Goal: Transaction & Acquisition: Purchase product/service

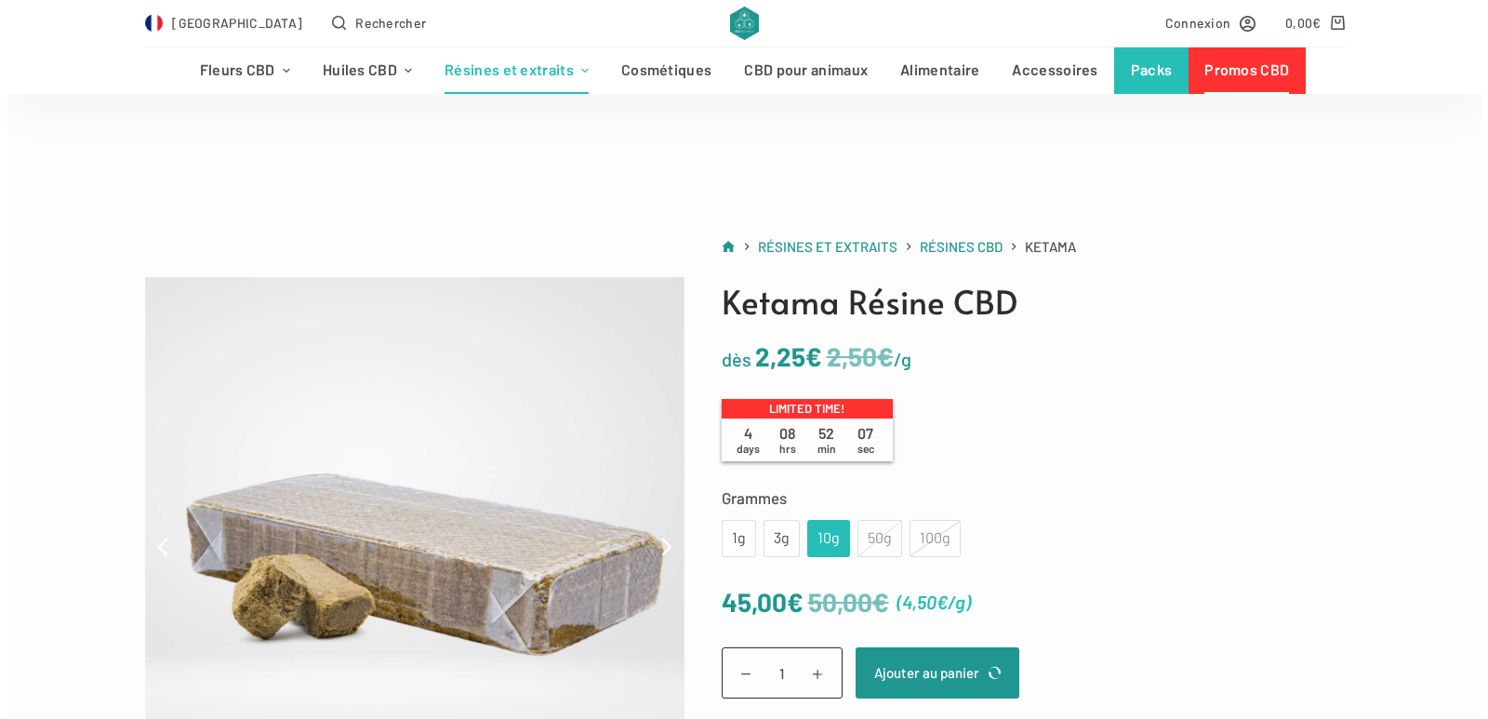
scroll to position [186, 0]
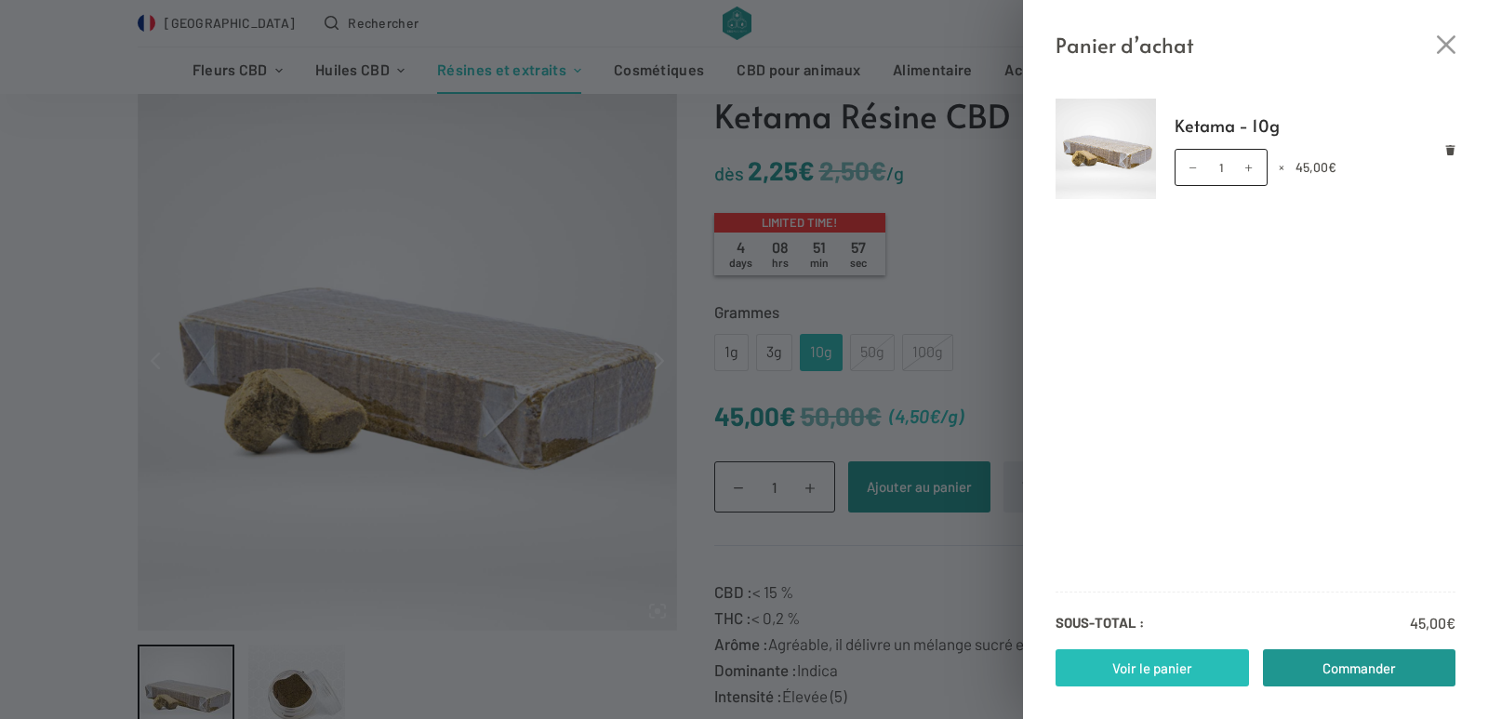
click at [1135, 662] on link "Voir le panier" at bounding box center [1151, 667] width 193 height 37
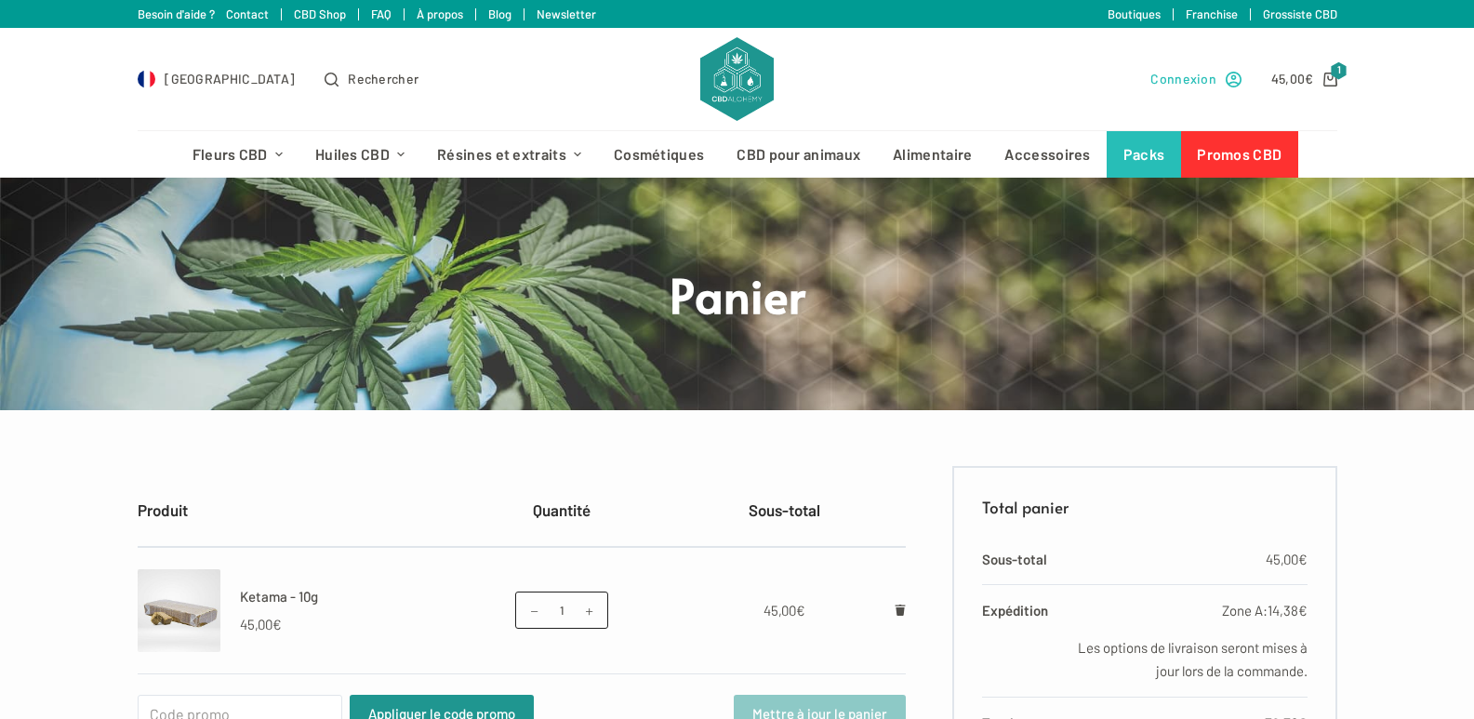
click at [1191, 79] on span "Connexion" at bounding box center [1183, 78] width 66 height 21
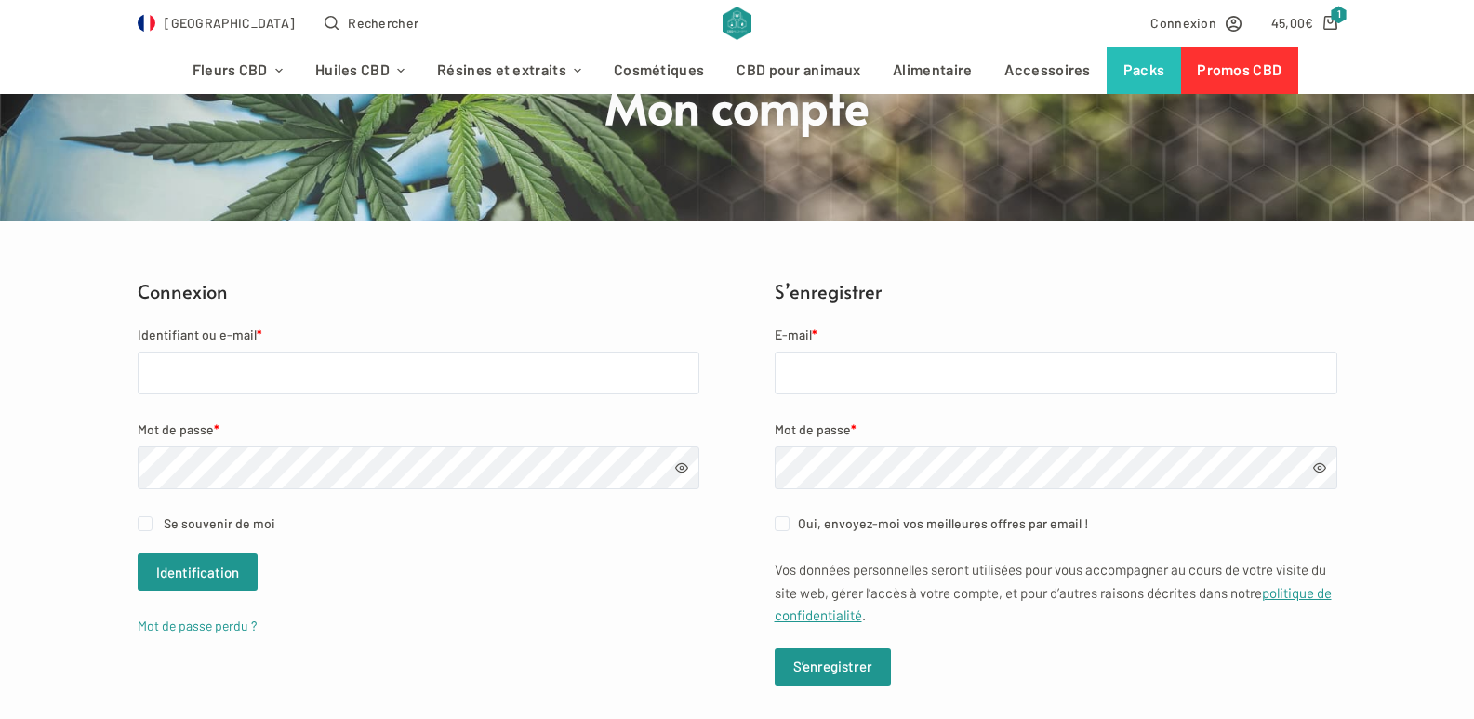
scroll to position [279, 0]
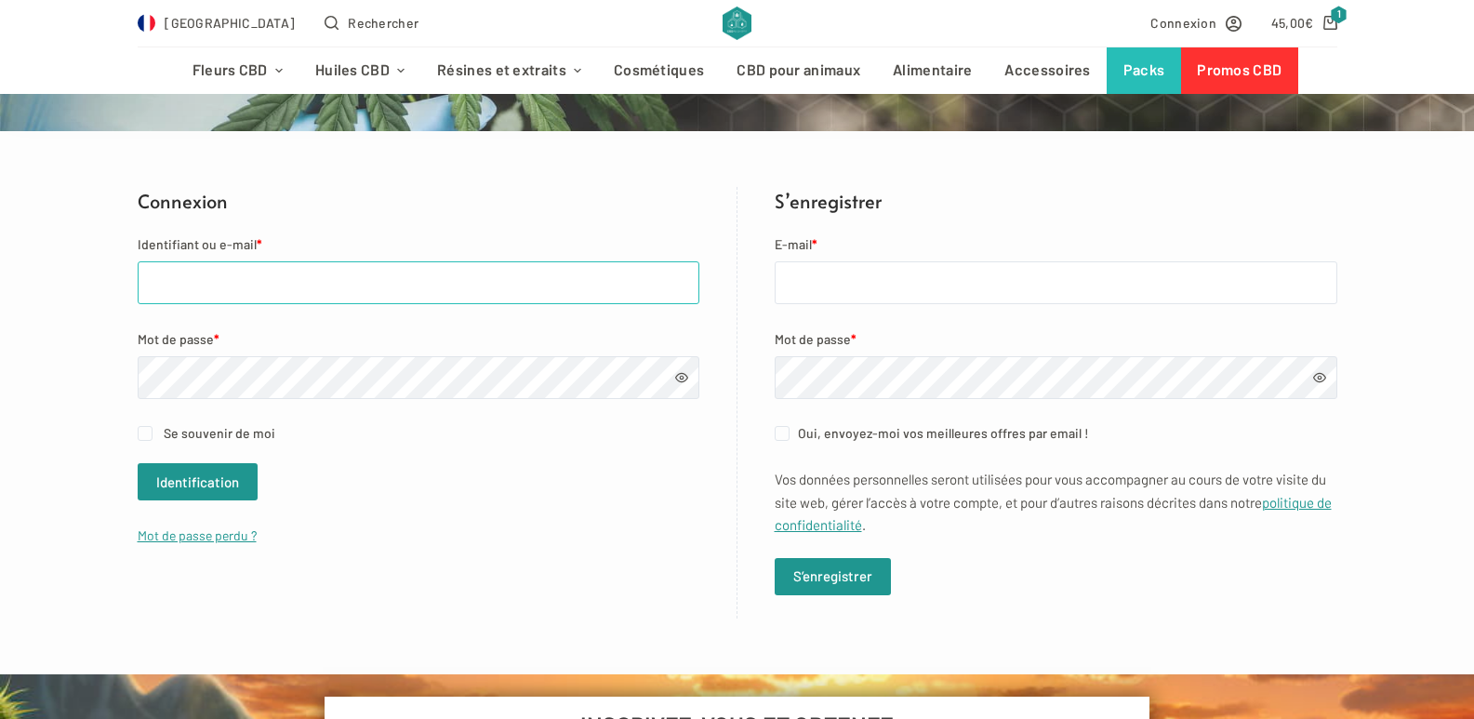
click at [207, 278] on input "Identifiant ou e-mail *" at bounding box center [419, 282] width 562 height 43
type input "fredoquillivic@outlook.fr"
click at [203, 476] on button "Identification" at bounding box center [198, 481] width 120 height 37
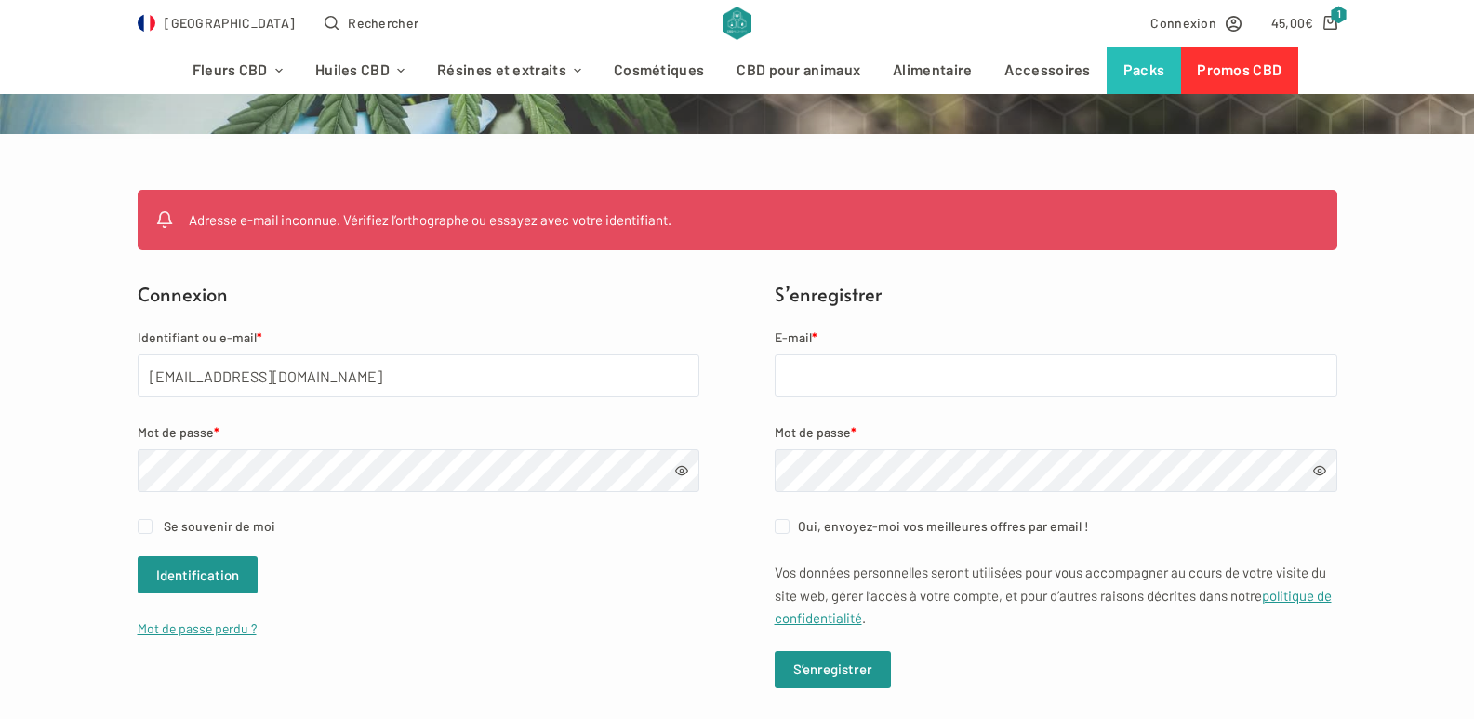
scroll to position [279, 0]
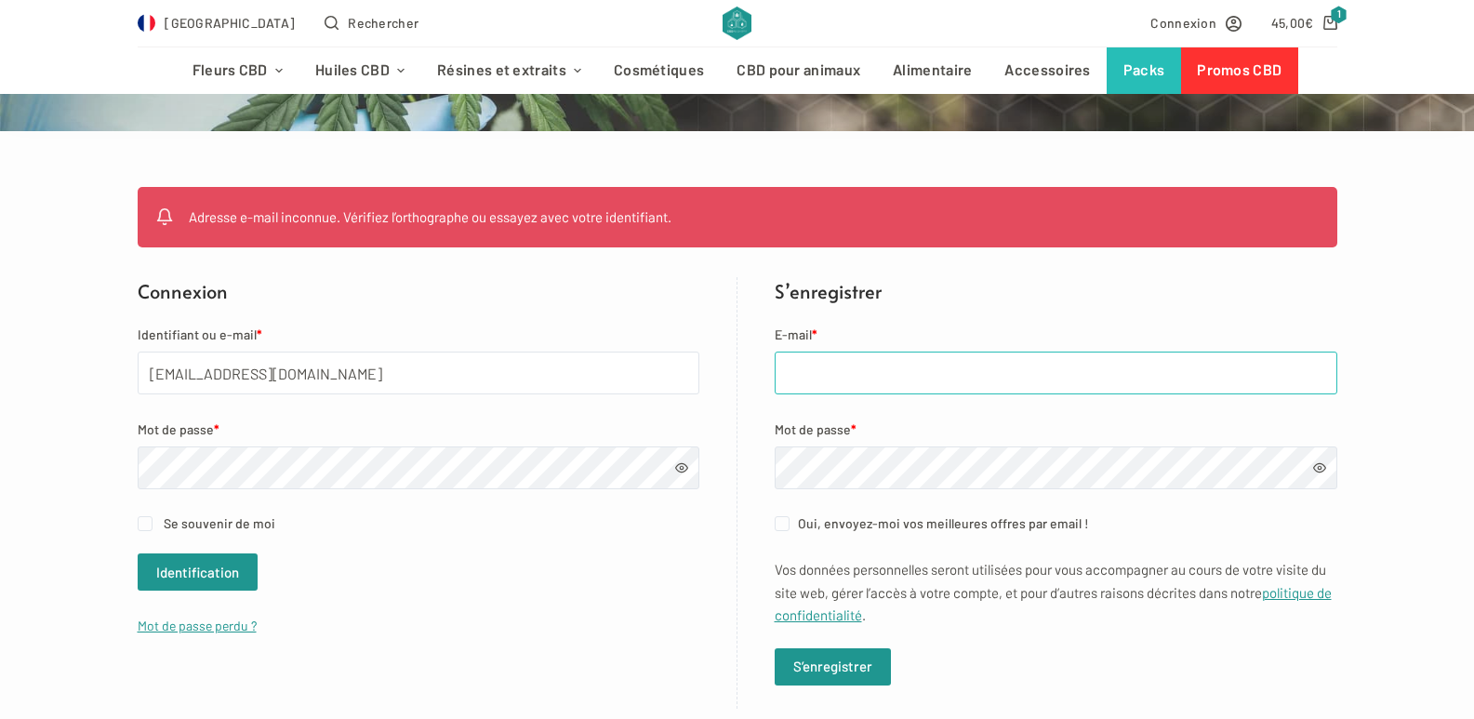
click at [808, 377] on input "E-mail *" at bounding box center [1055, 372] width 562 height 43
type input "fredoquillivic@outlook.fr"
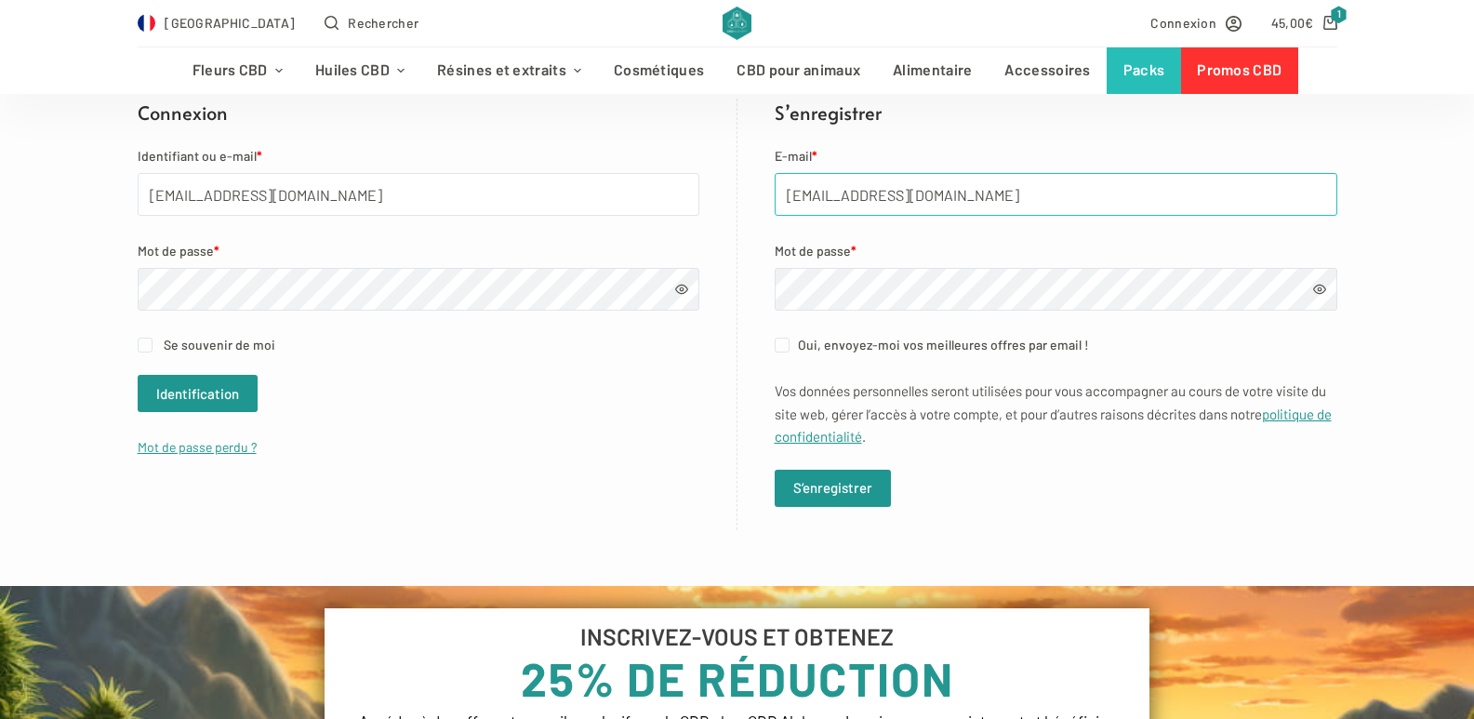
scroll to position [465, 0]
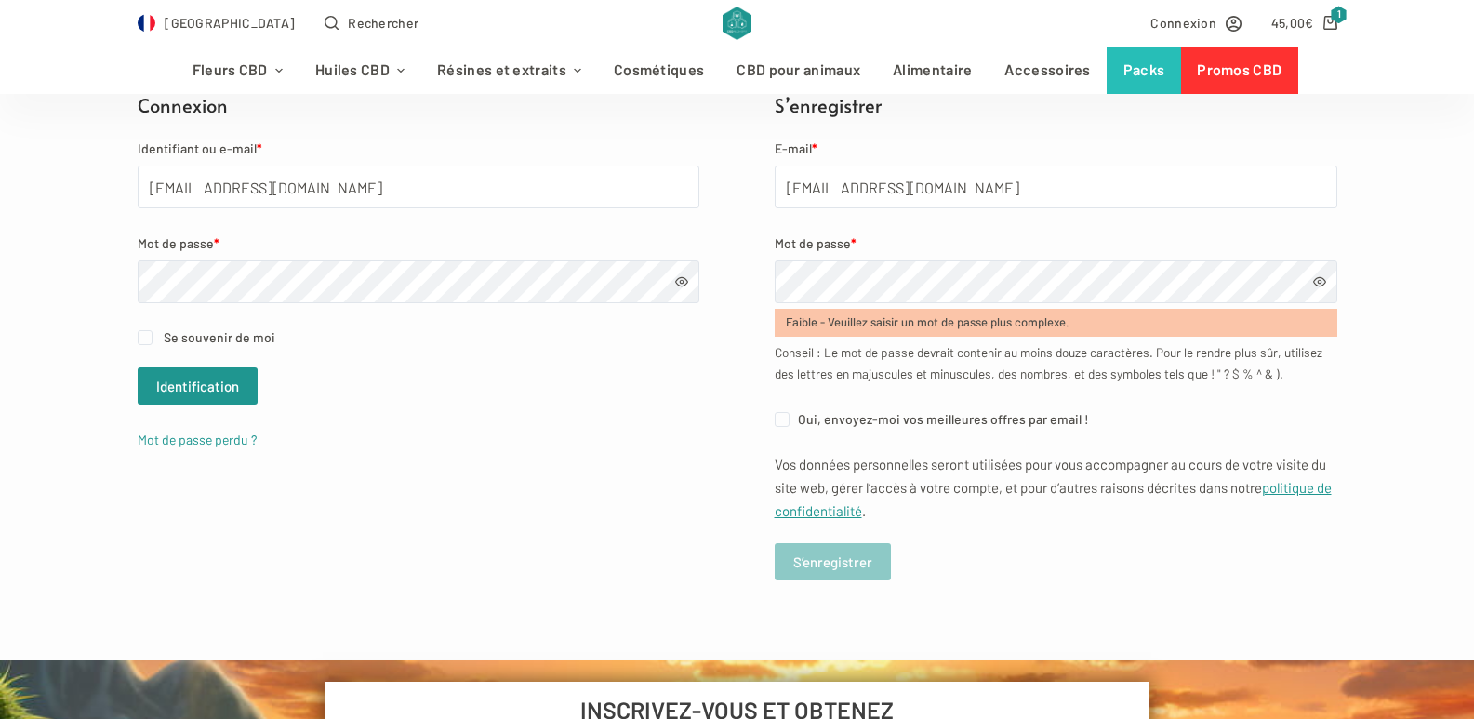
click at [1319, 284] on span at bounding box center [1319, 281] width 13 height 13
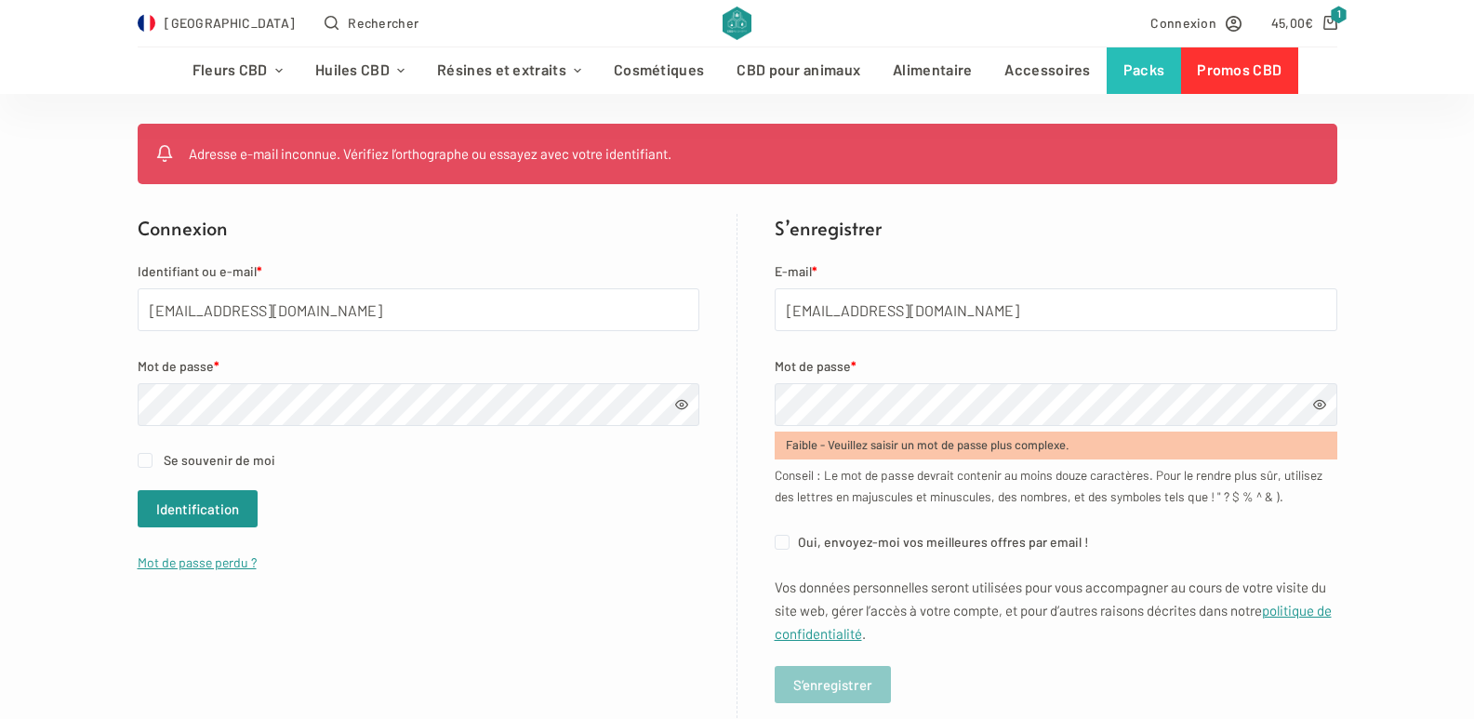
scroll to position [372, 0]
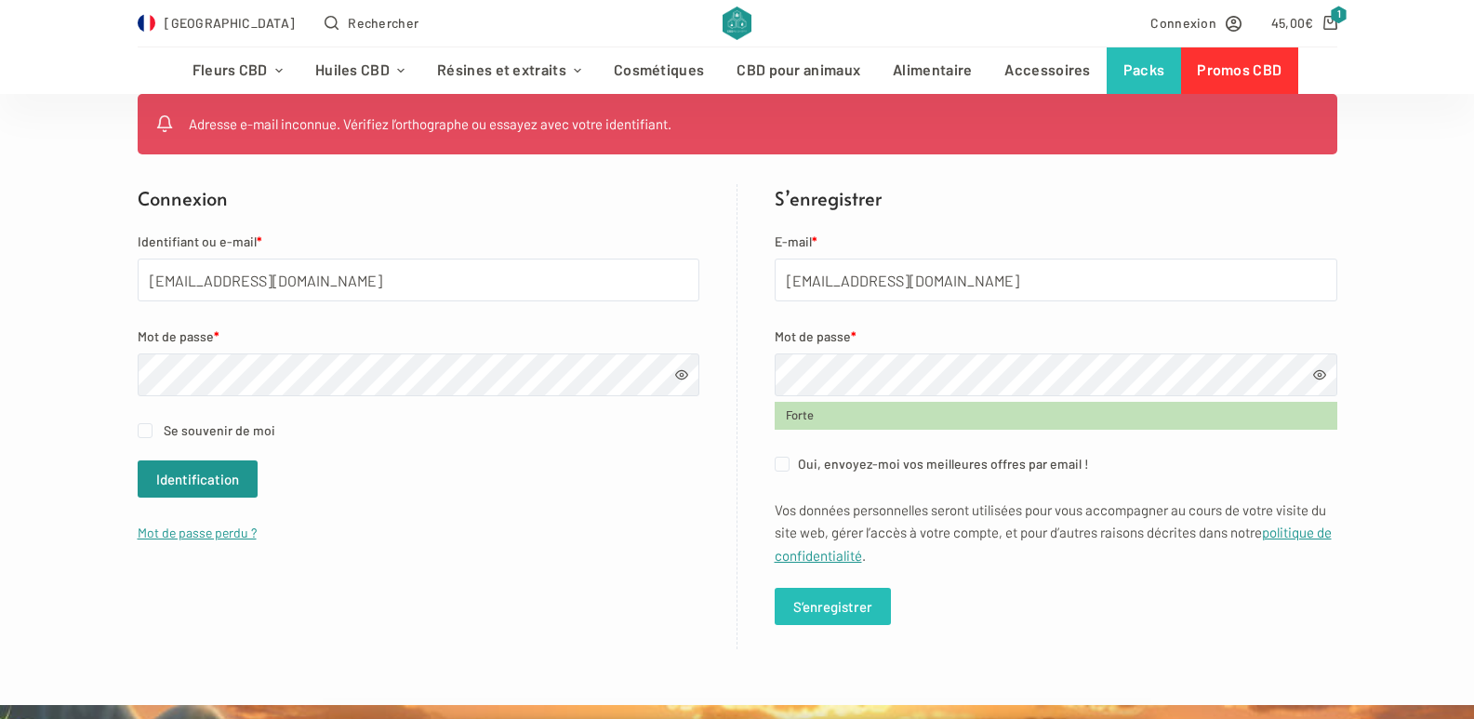
click at [845, 602] on button "S’enregistrer" at bounding box center [832, 606] width 116 height 37
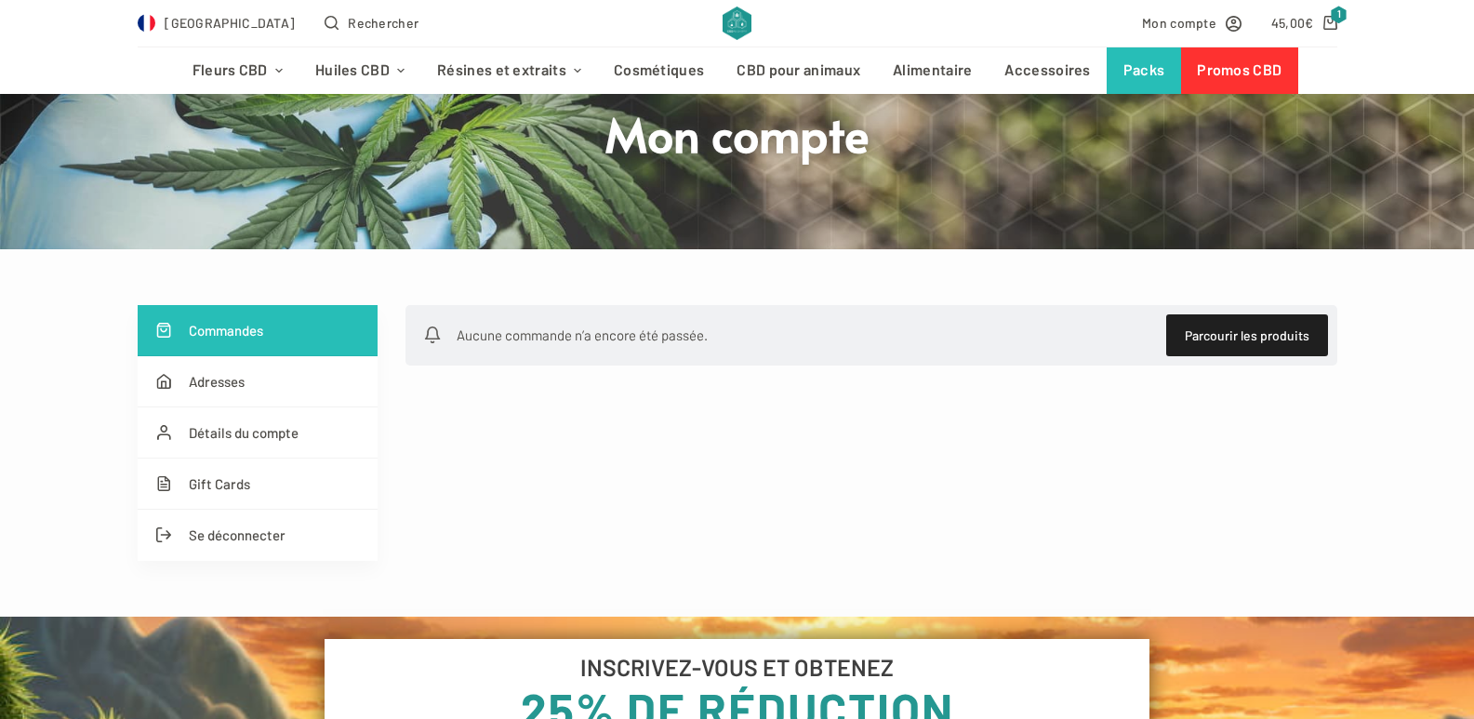
scroll to position [186, 0]
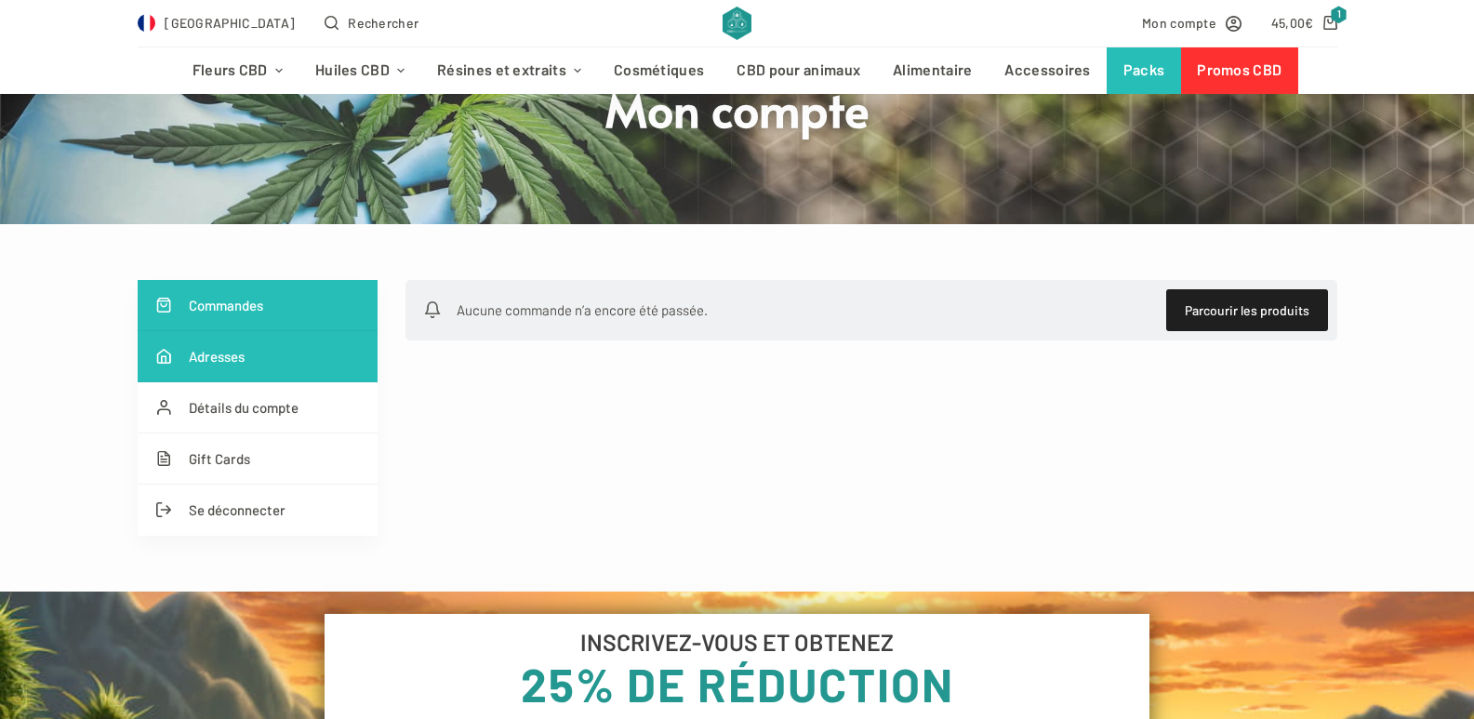
click at [214, 350] on link "Adresses" at bounding box center [258, 356] width 240 height 51
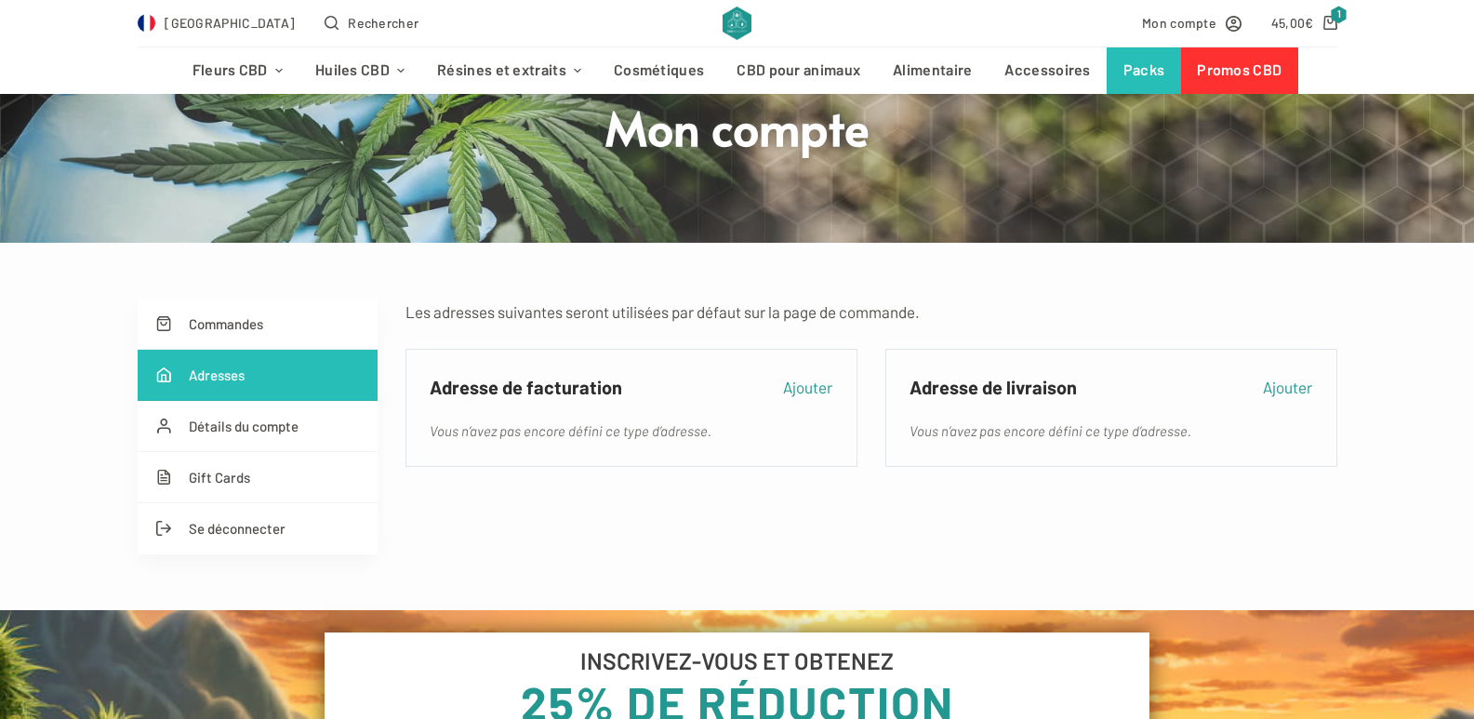
scroll to position [186, 0]
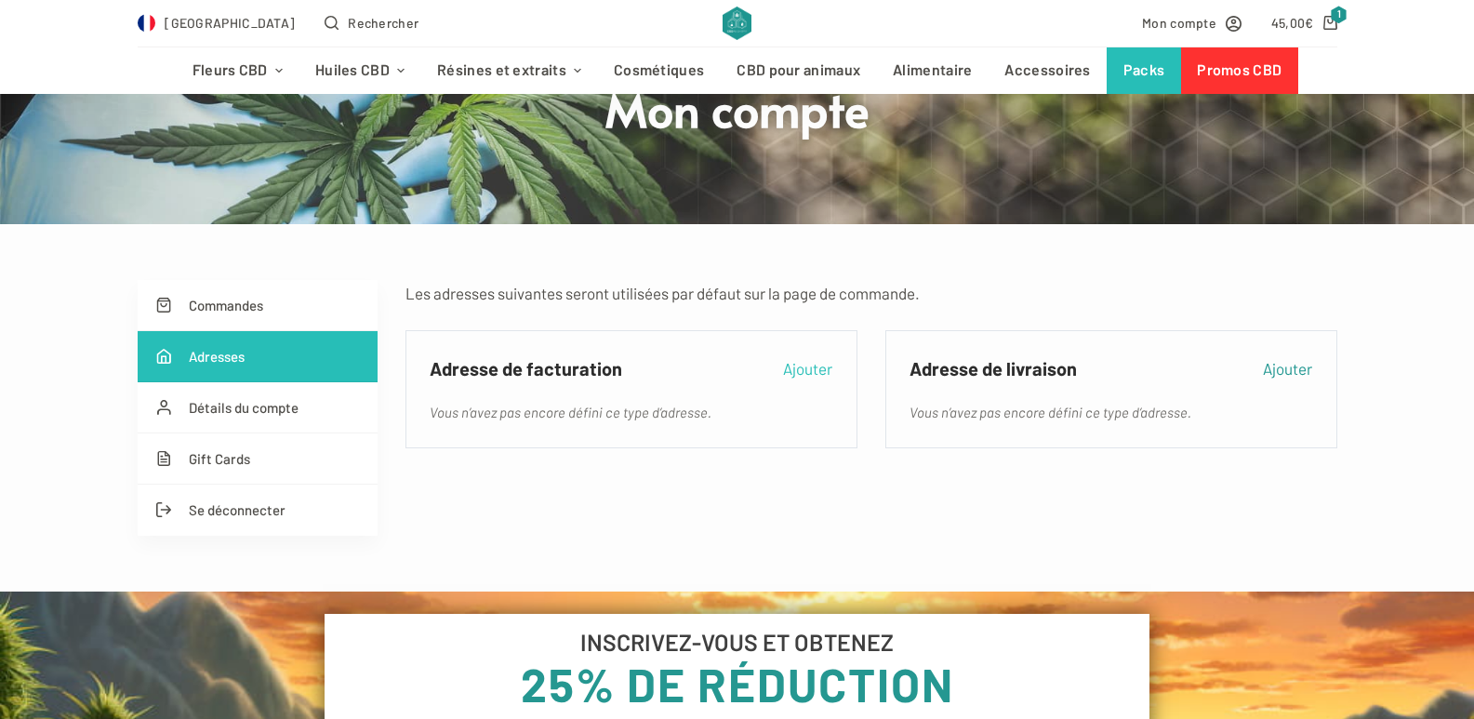
click at [801, 367] on link "Ajouter" at bounding box center [807, 368] width 49 height 26
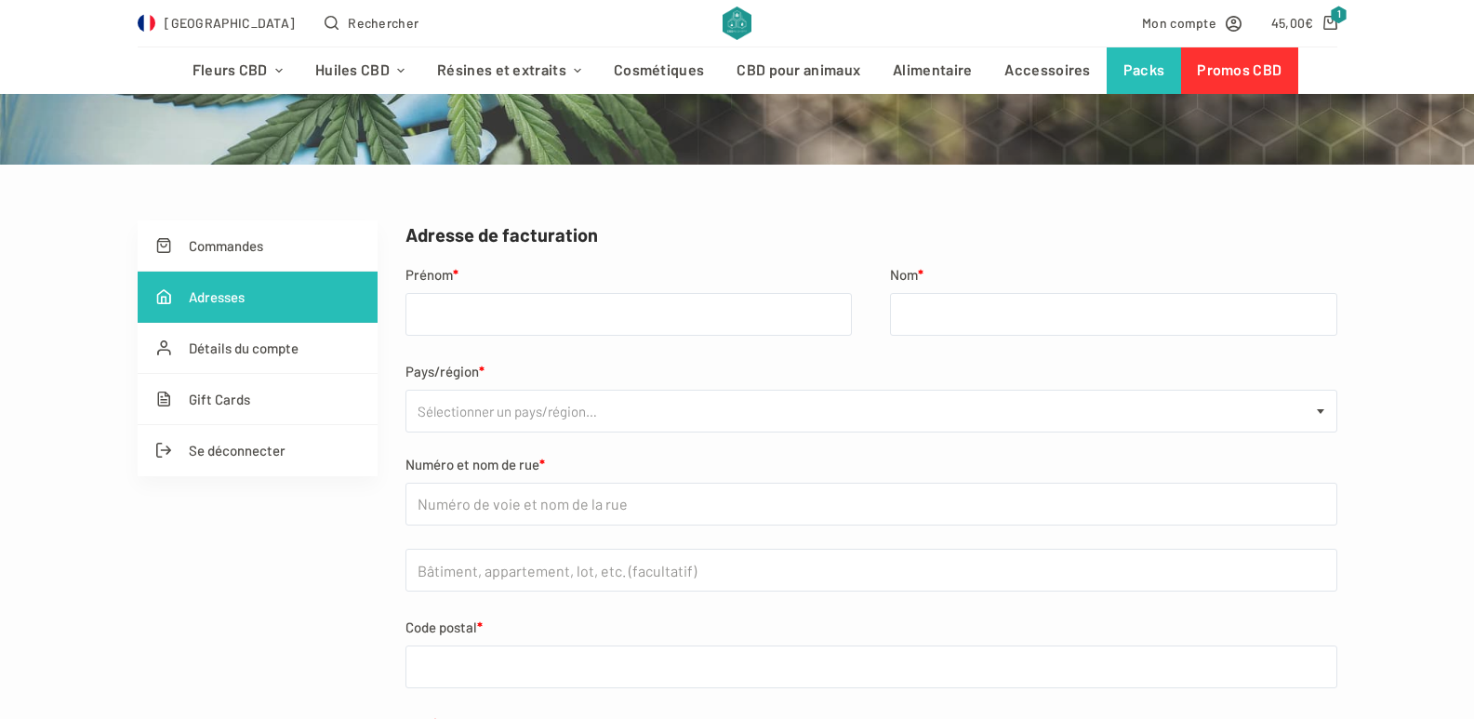
scroll to position [279, 0]
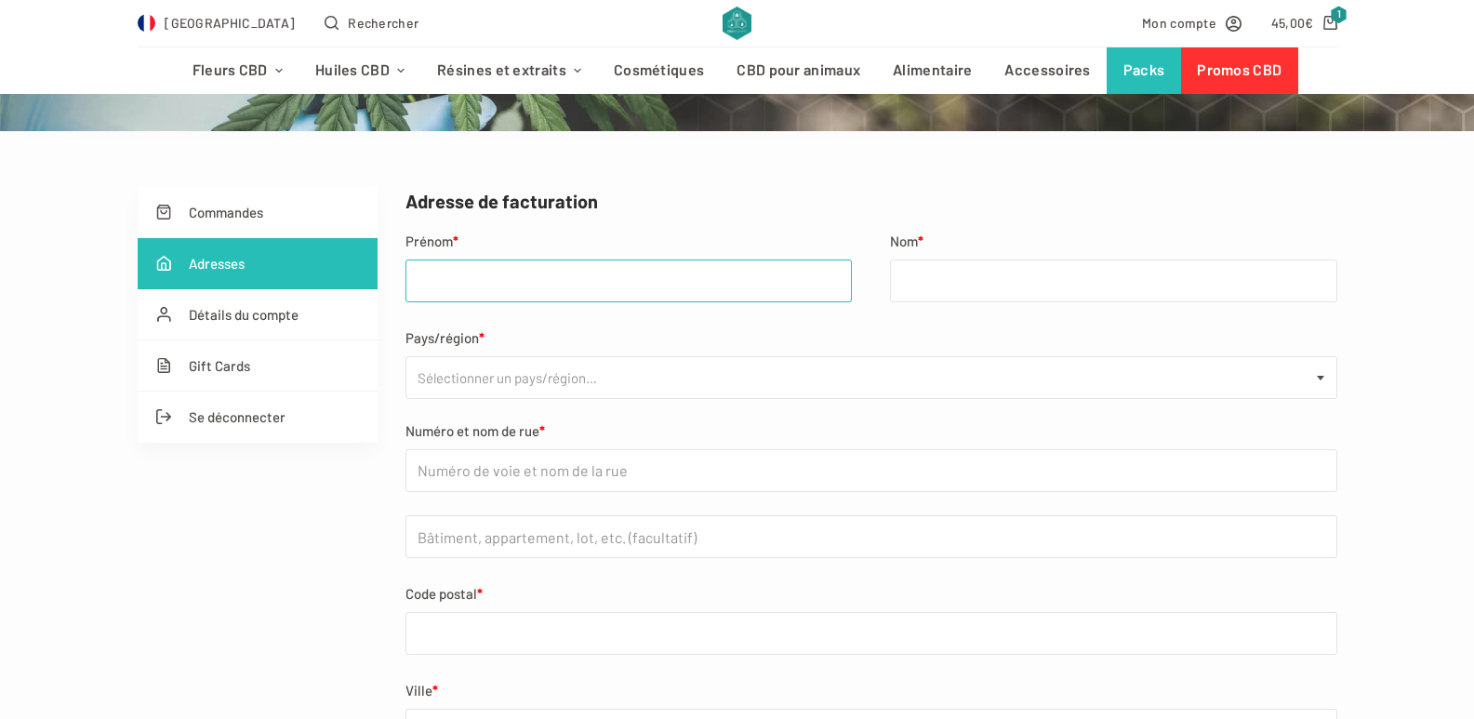
click at [463, 273] on input "Prénom *" at bounding box center [628, 280] width 447 height 43
type input "frederic"
type input "quillivic"
select select "FR"
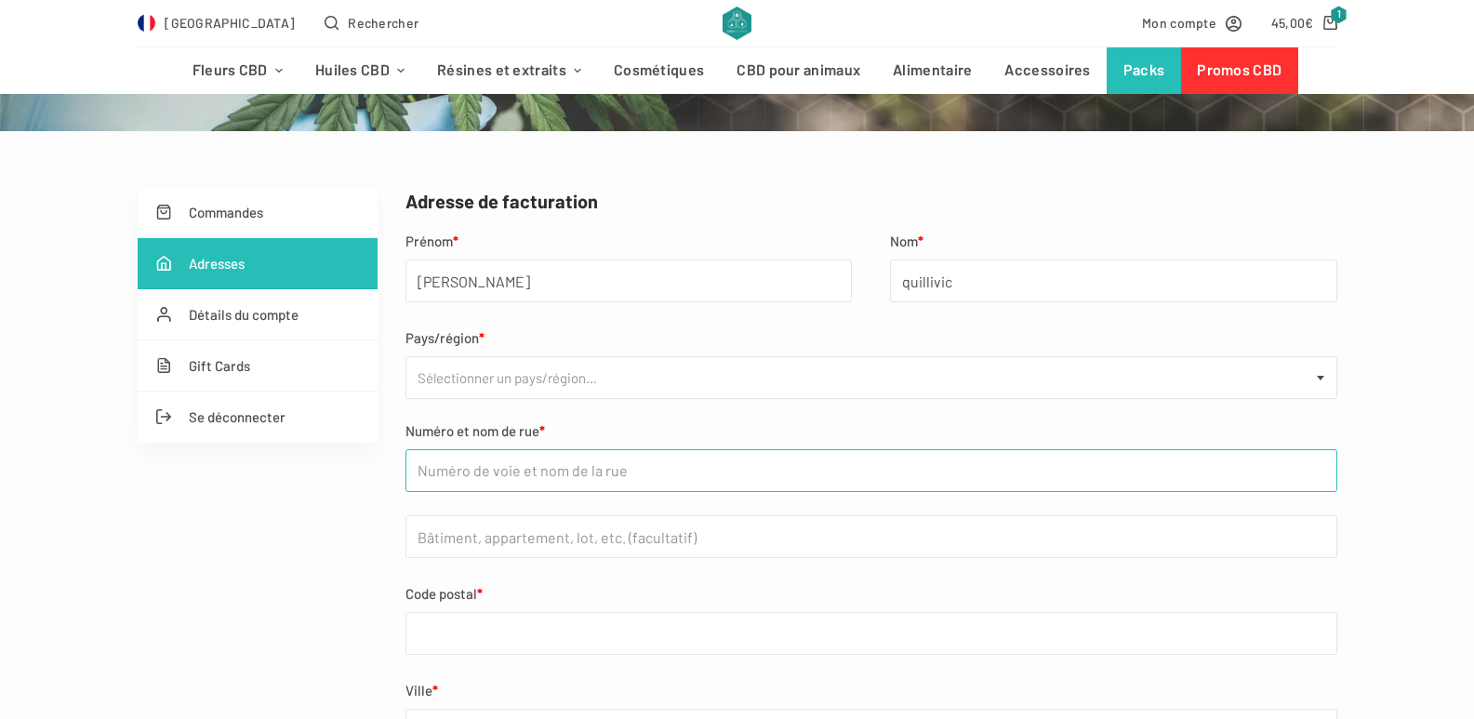
type input "route du marais"
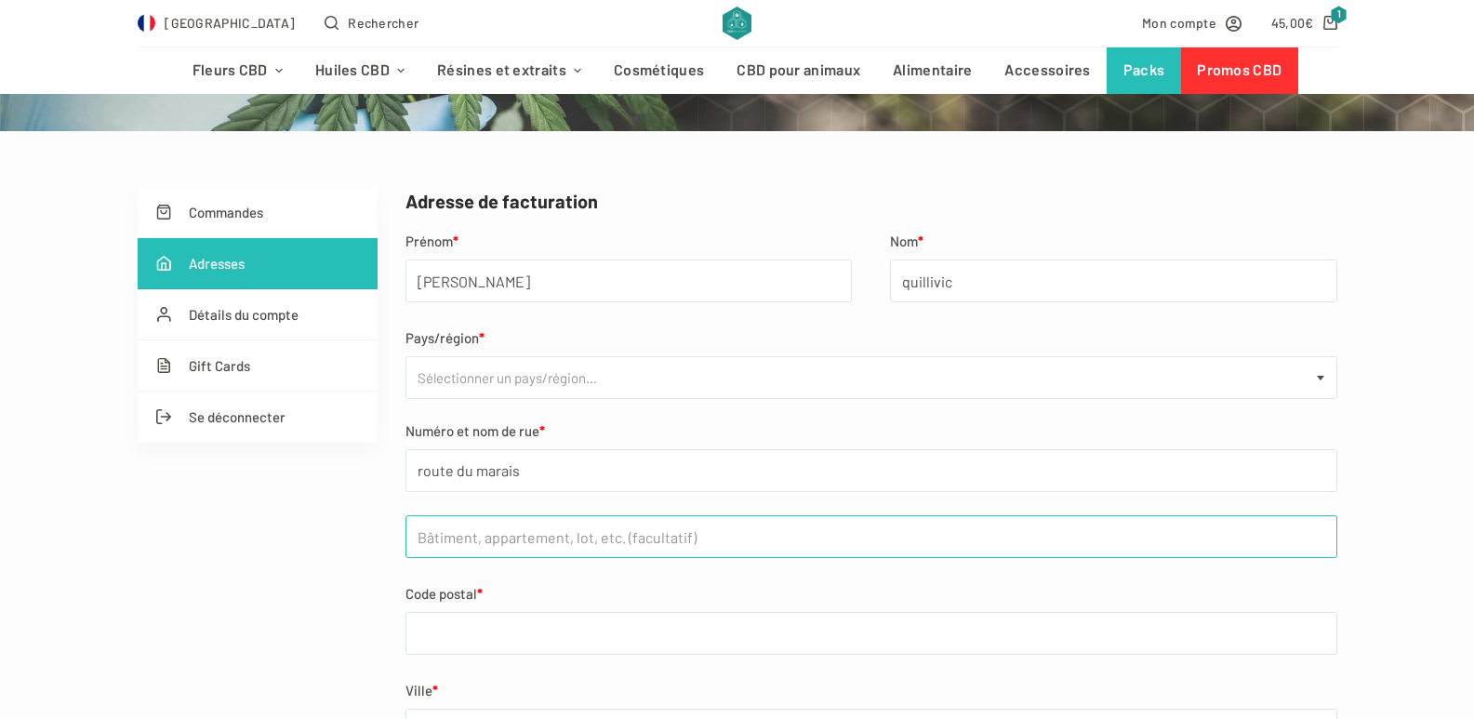
type input "45bis"
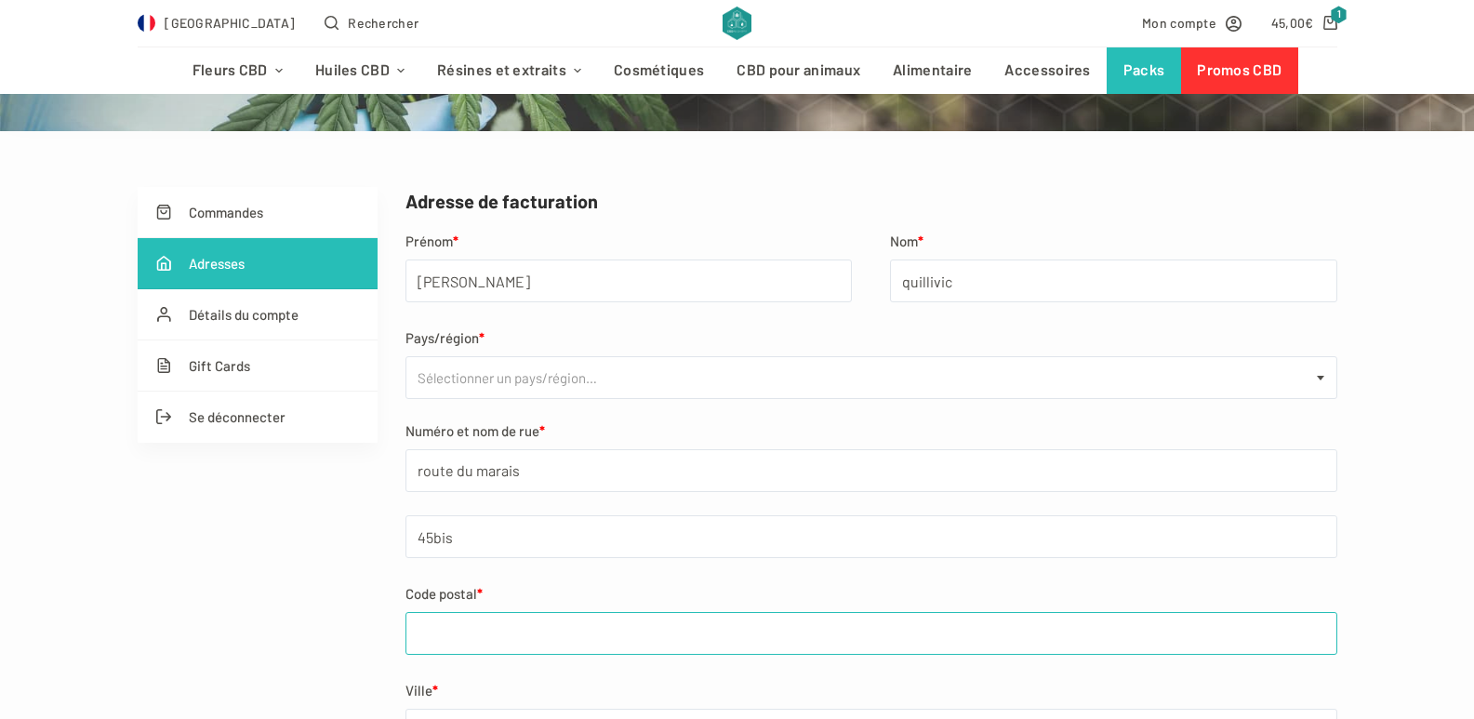
type input "85550"
type input "LA BARRE DE MONTS"
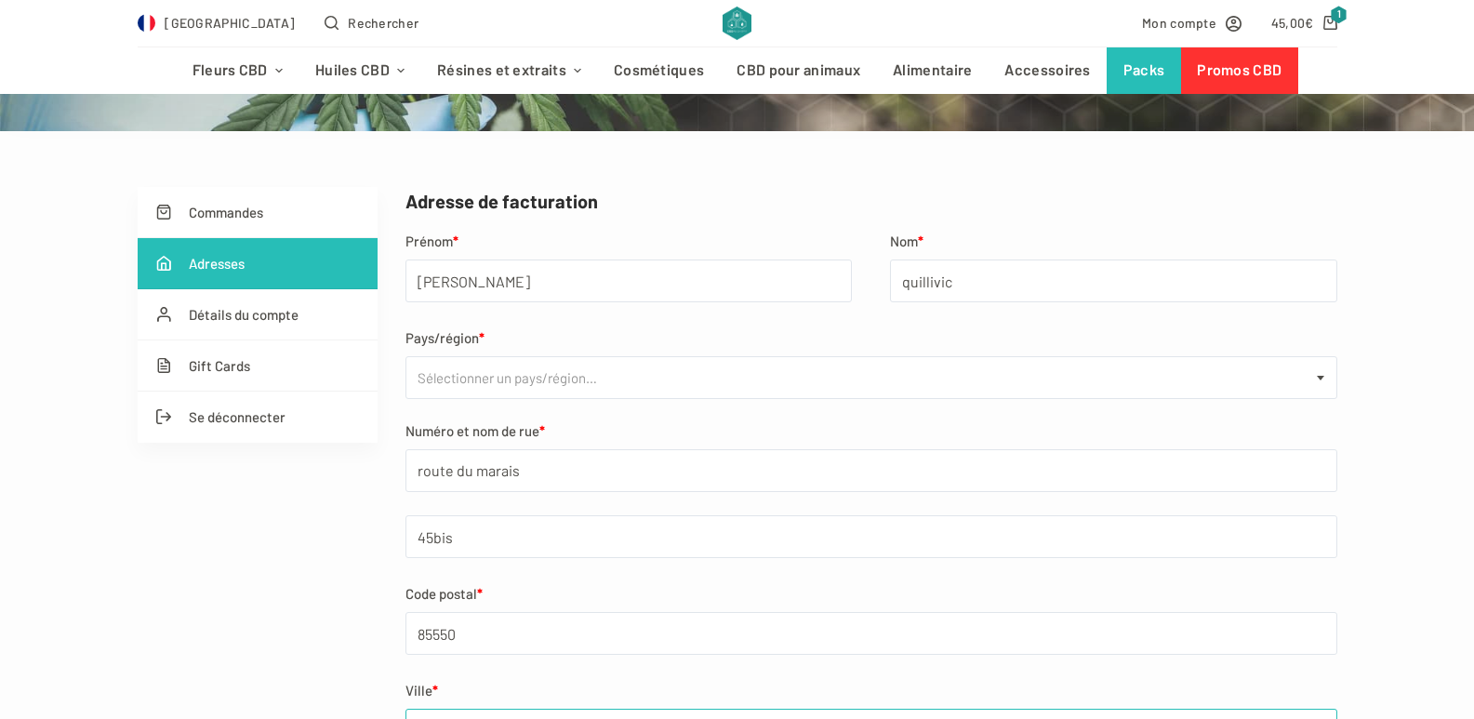
type input "+33766429390"
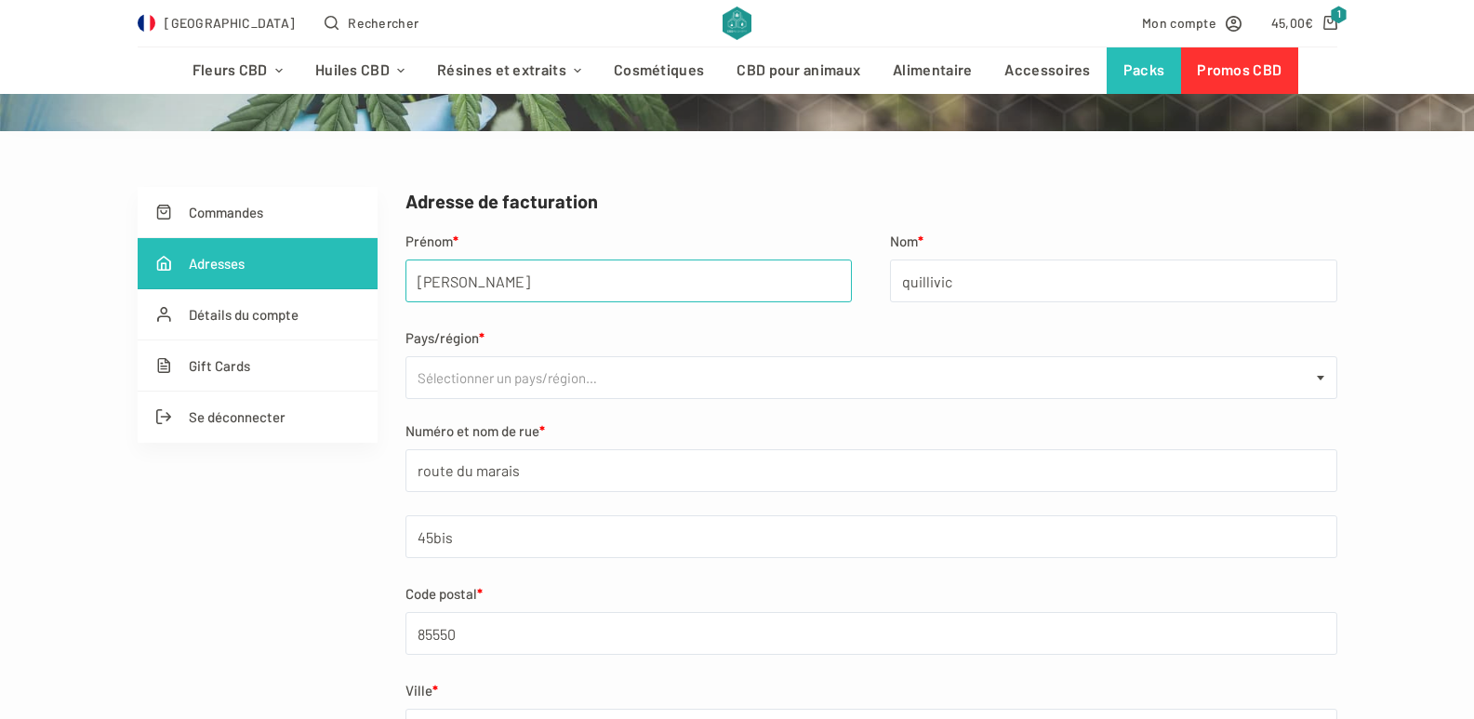
select select "FR"
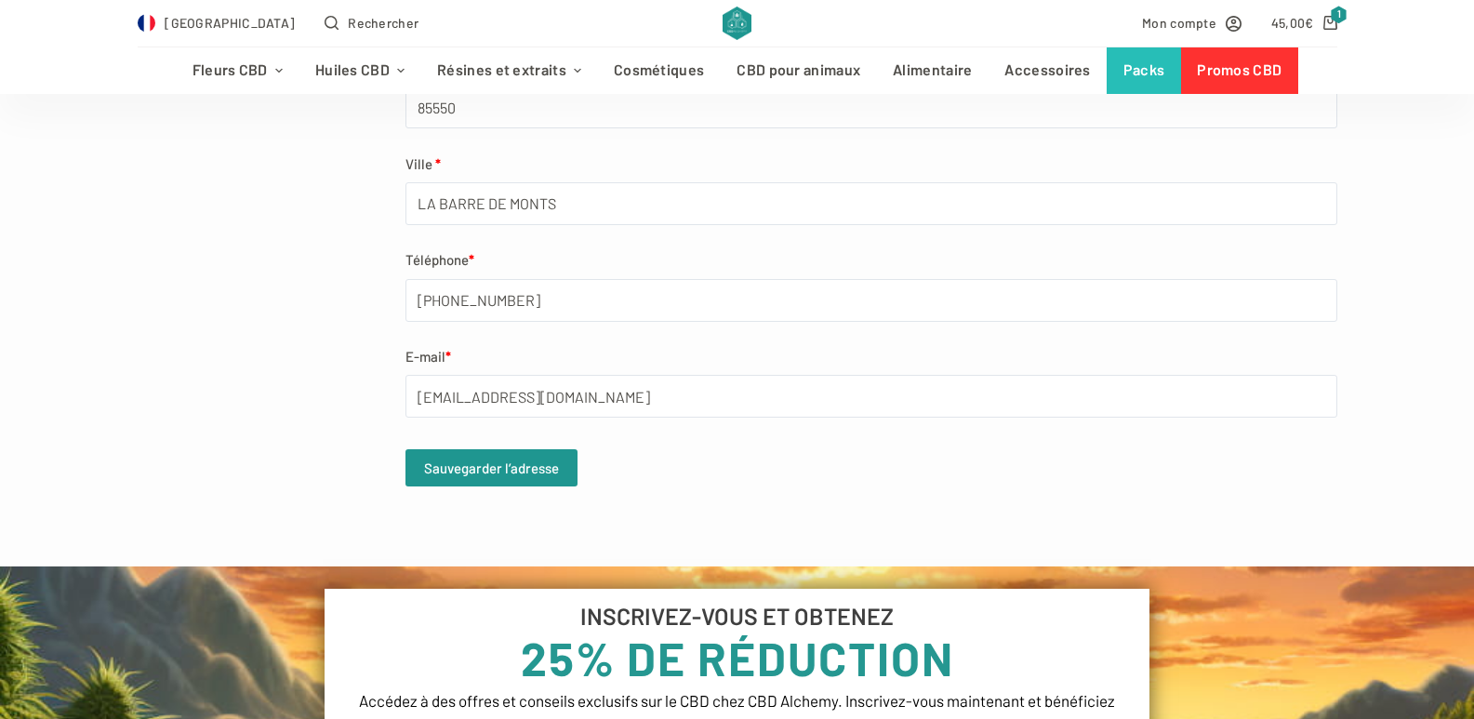
scroll to position [837, 0]
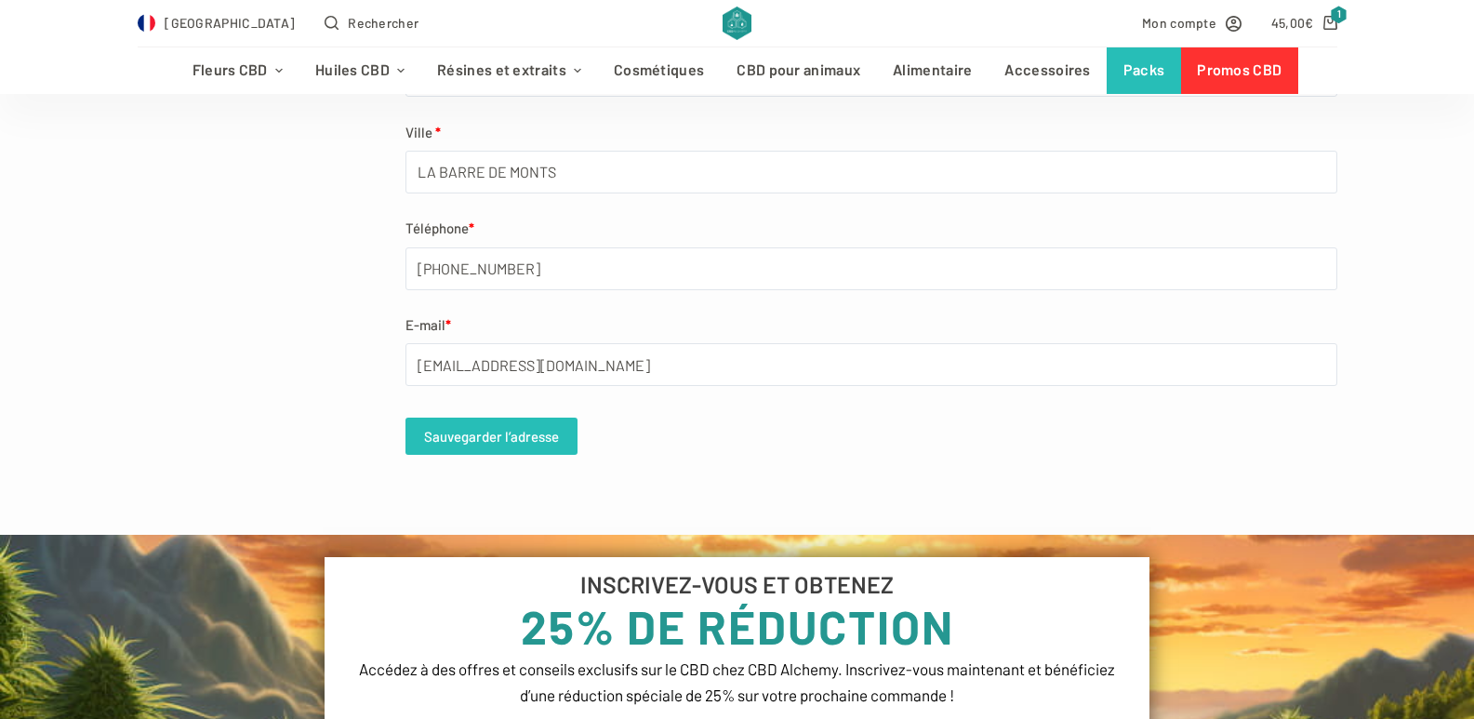
click at [501, 441] on button "Sauvegarder l’adresse" at bounding box center [491, 435] width 172 height 37
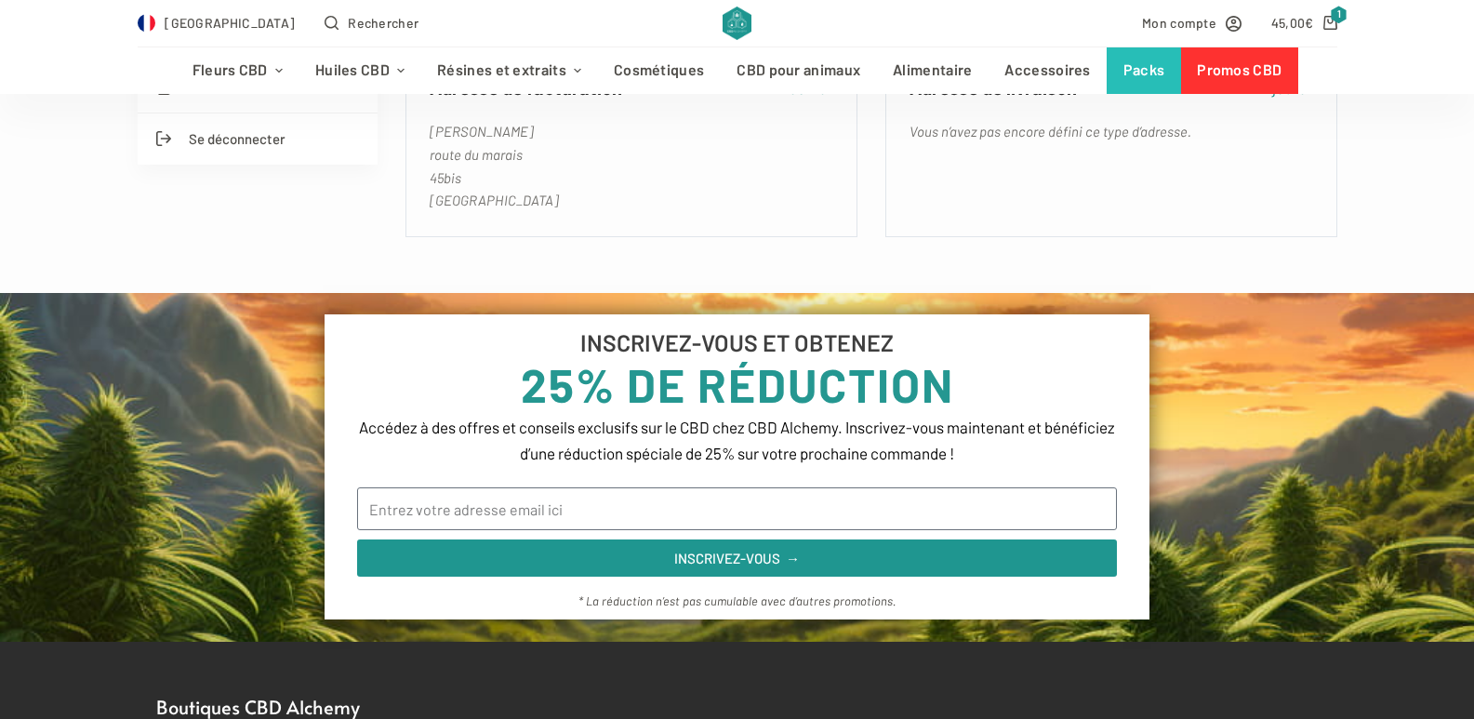
scroll to position [558, 0]
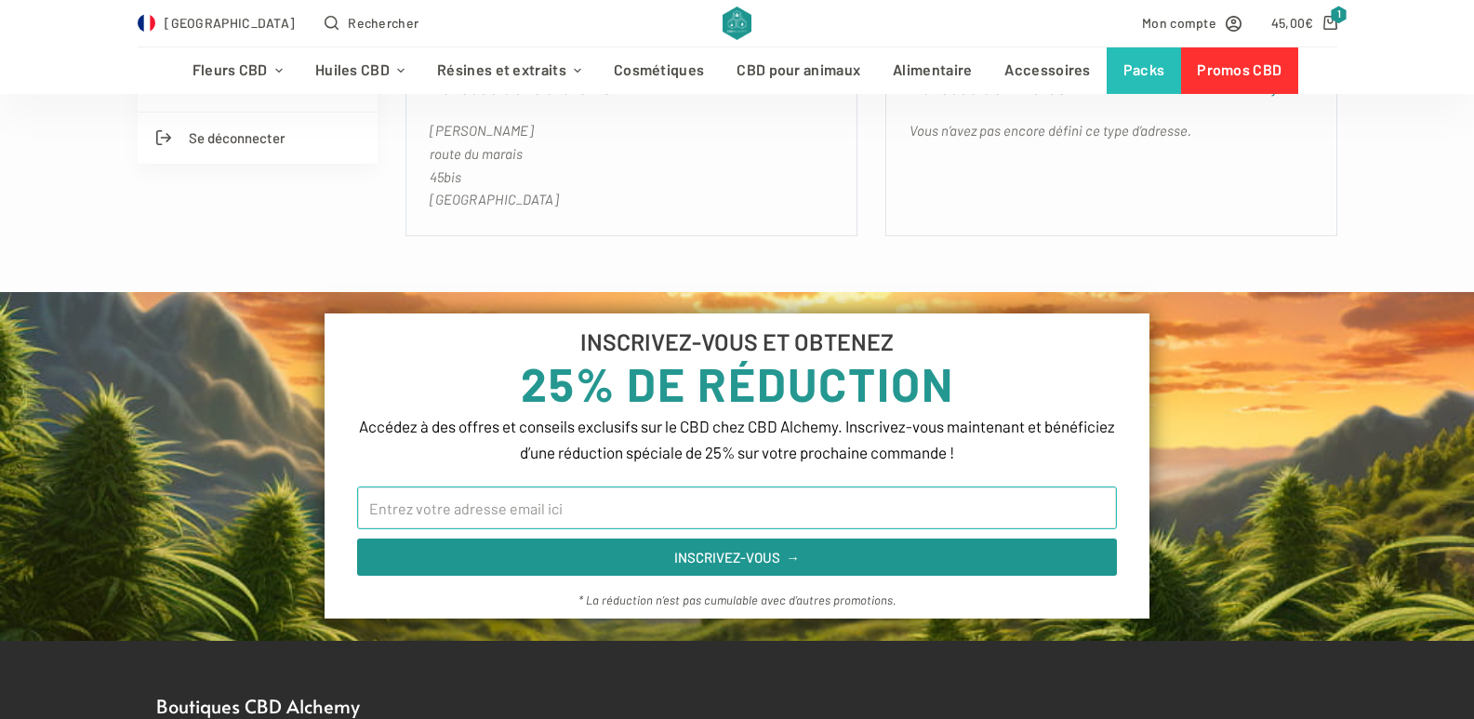
click at [497, 506] on input "Email" at bounding box center [737, 507] width 760 height 43
type input "[EMAIL_ADDRESS][DOMAIN_NAME]"
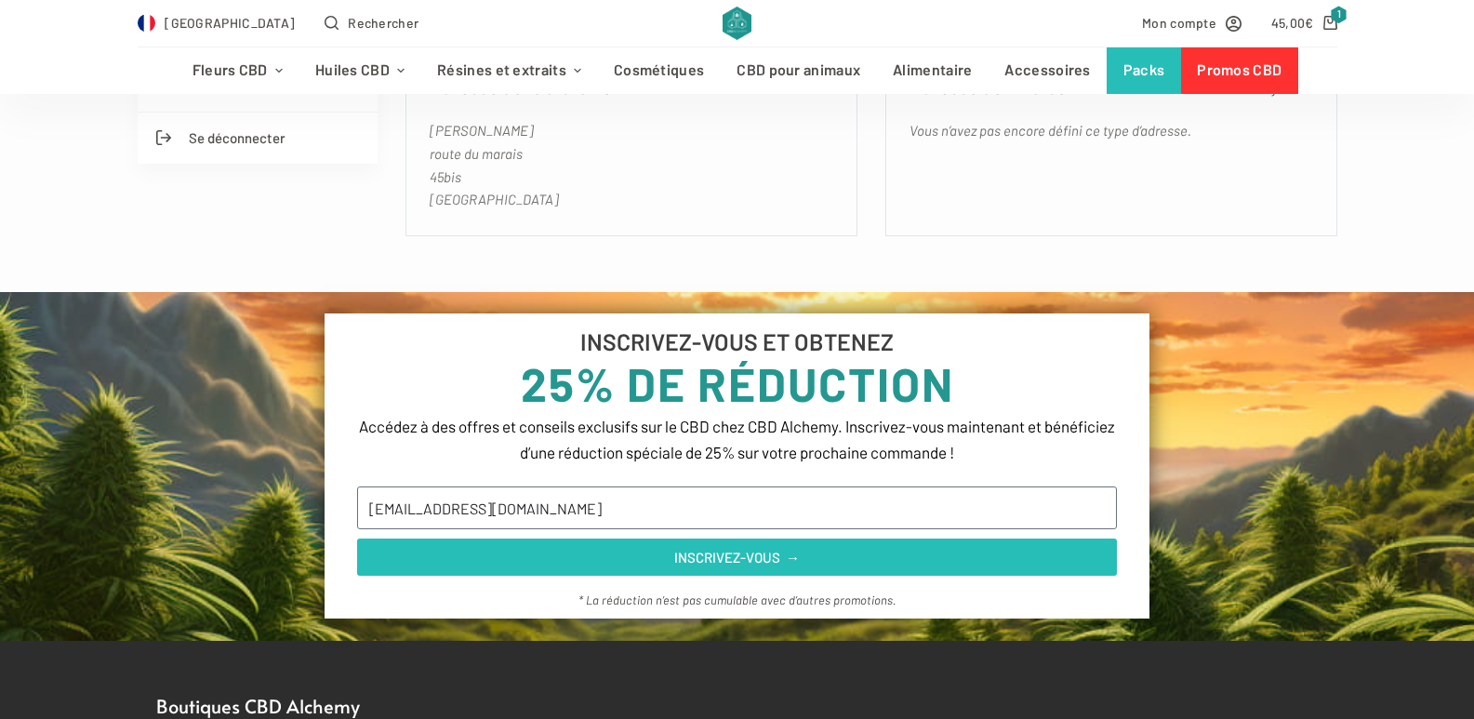
click at [721, 559] on span "INSCRIVEZ-VOUS →" at bounding box center [737, 557] width 126 height 14
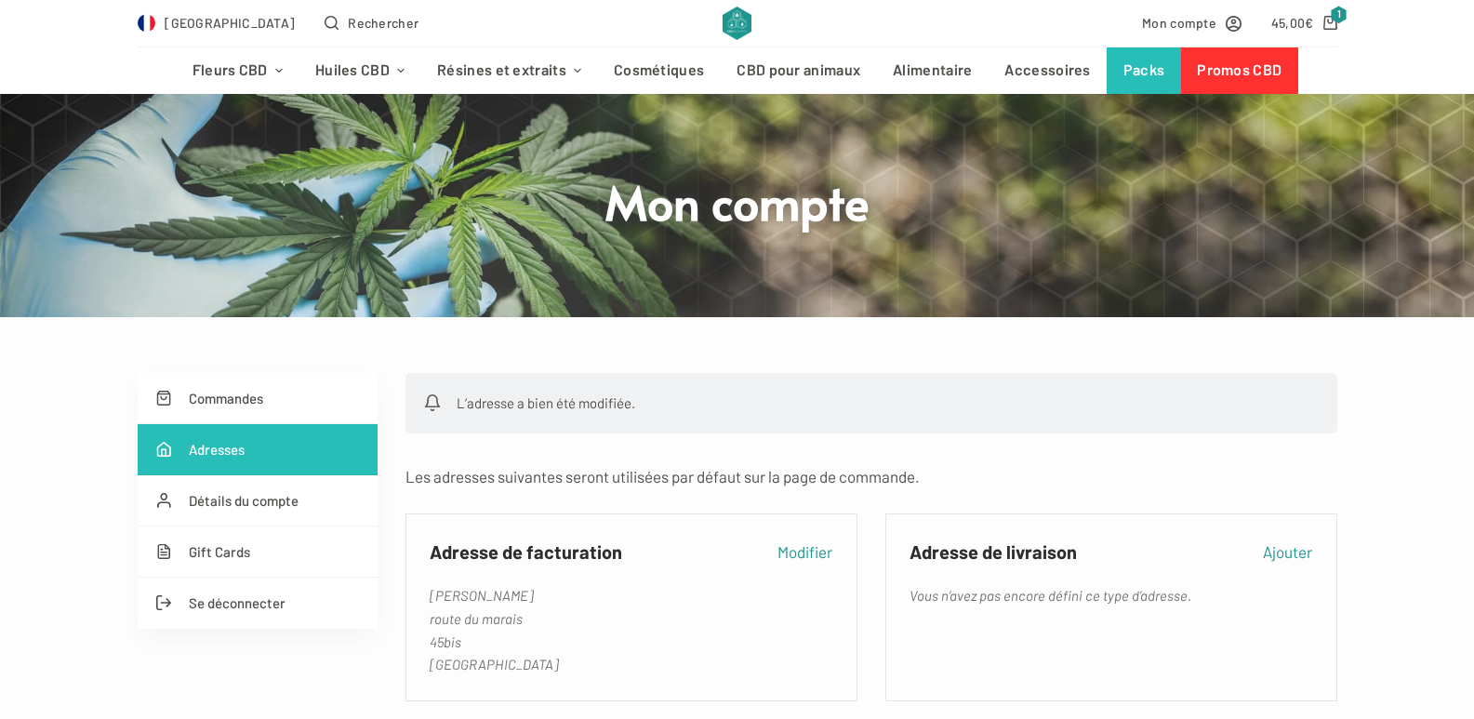
scroll to position [186, 0]
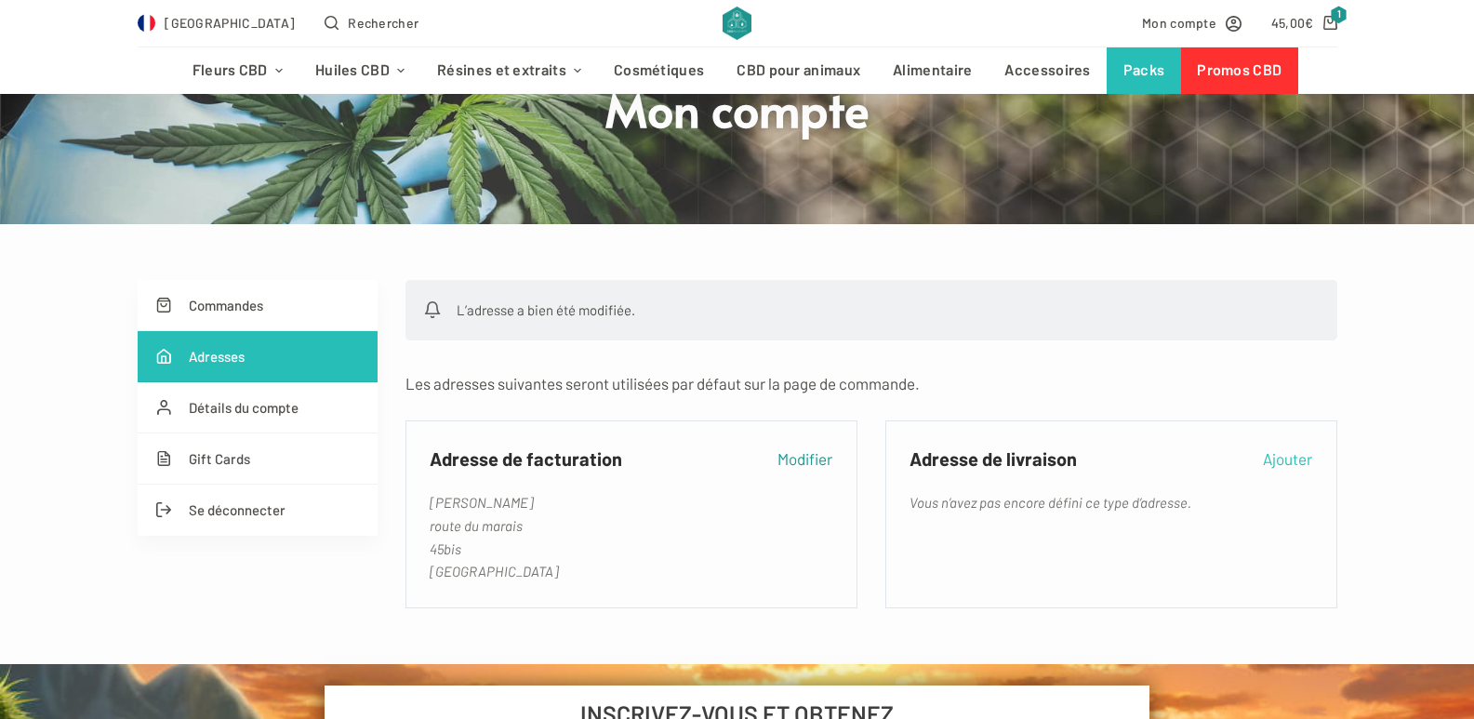
click at [1276, 463] on link "Ajouter" at bounding box center [1287, 458] width 49 height 26
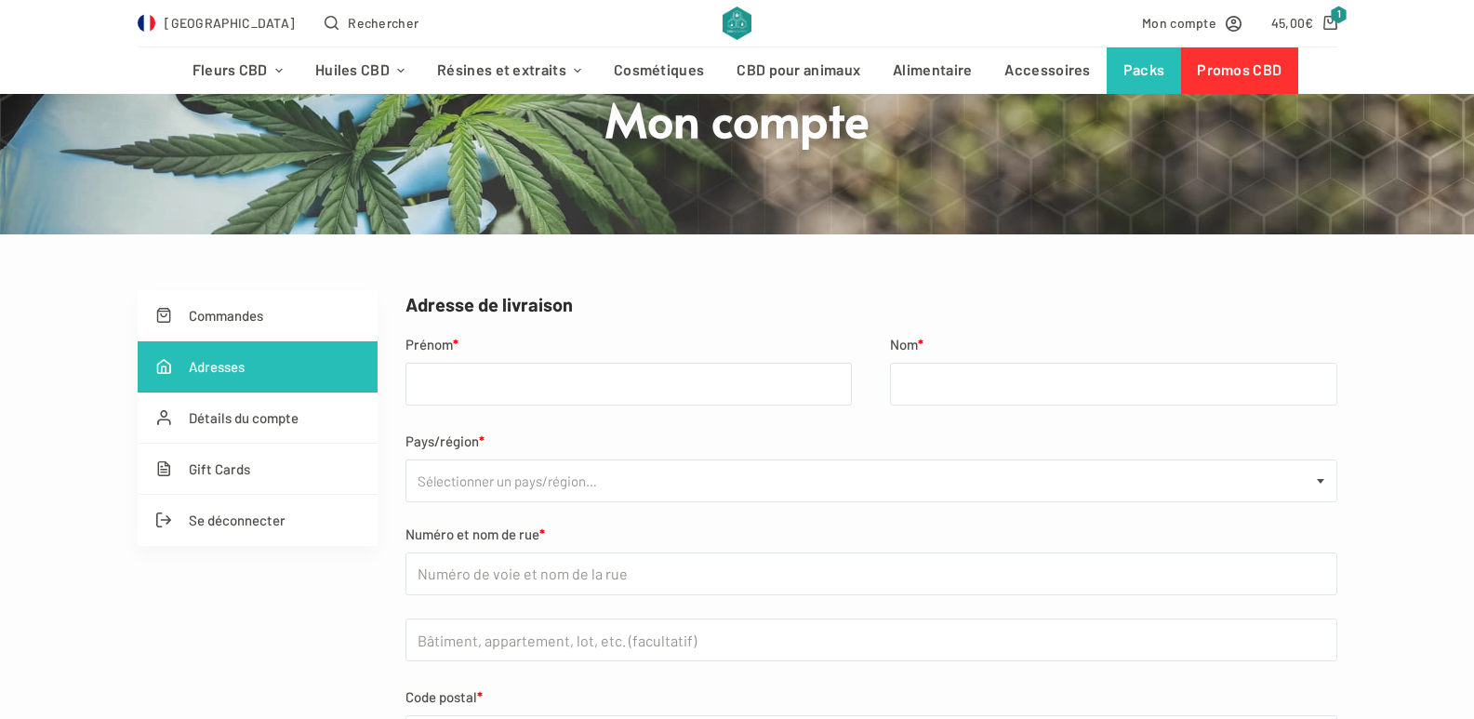
scroll to position [186, 0]
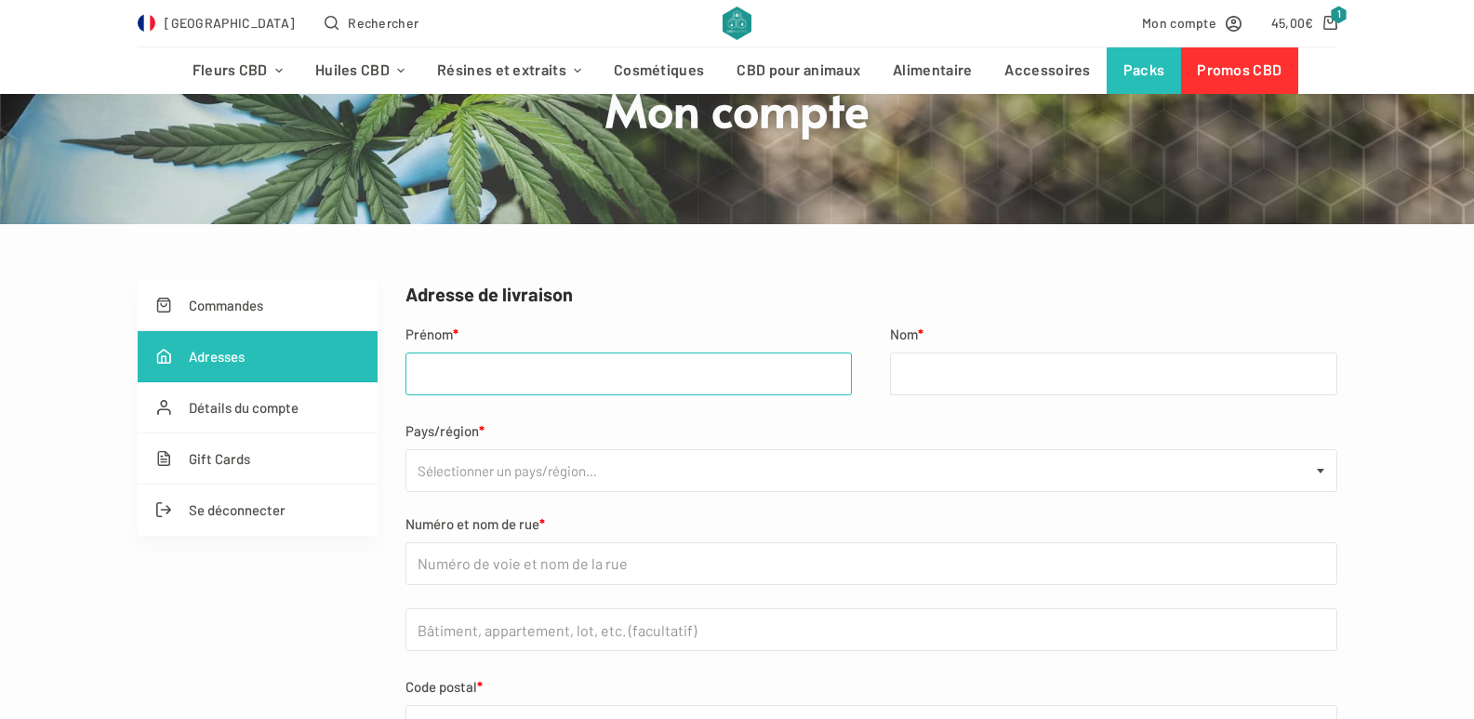
click at [493, 373] on input "Prénom *" at bounding box center [628, 373] width 447 height 43
type input "frederic"
type input "quillivic"
select select "FR"
type input "route du marais"
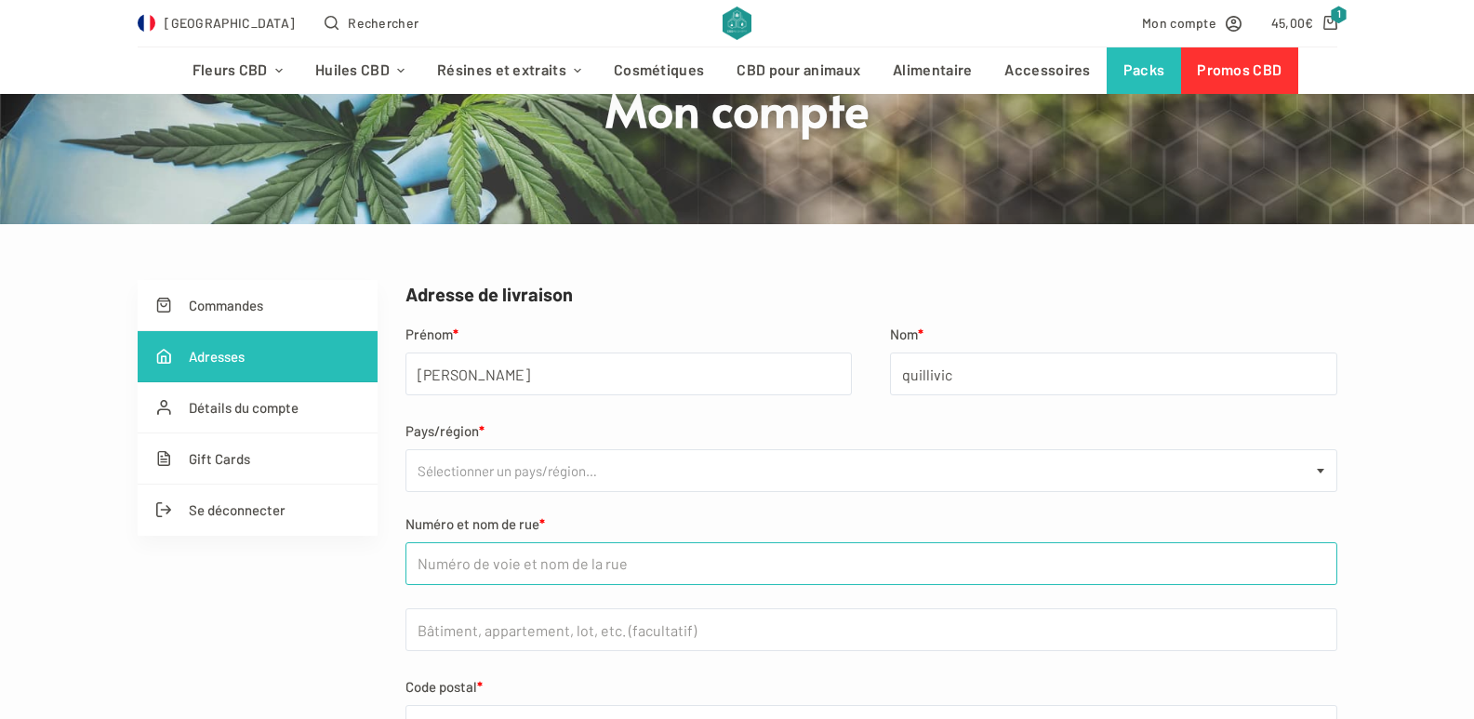
type input "45bis"
type input "85550"
type input "LA BARRE DE MONTS"
select select "FR"
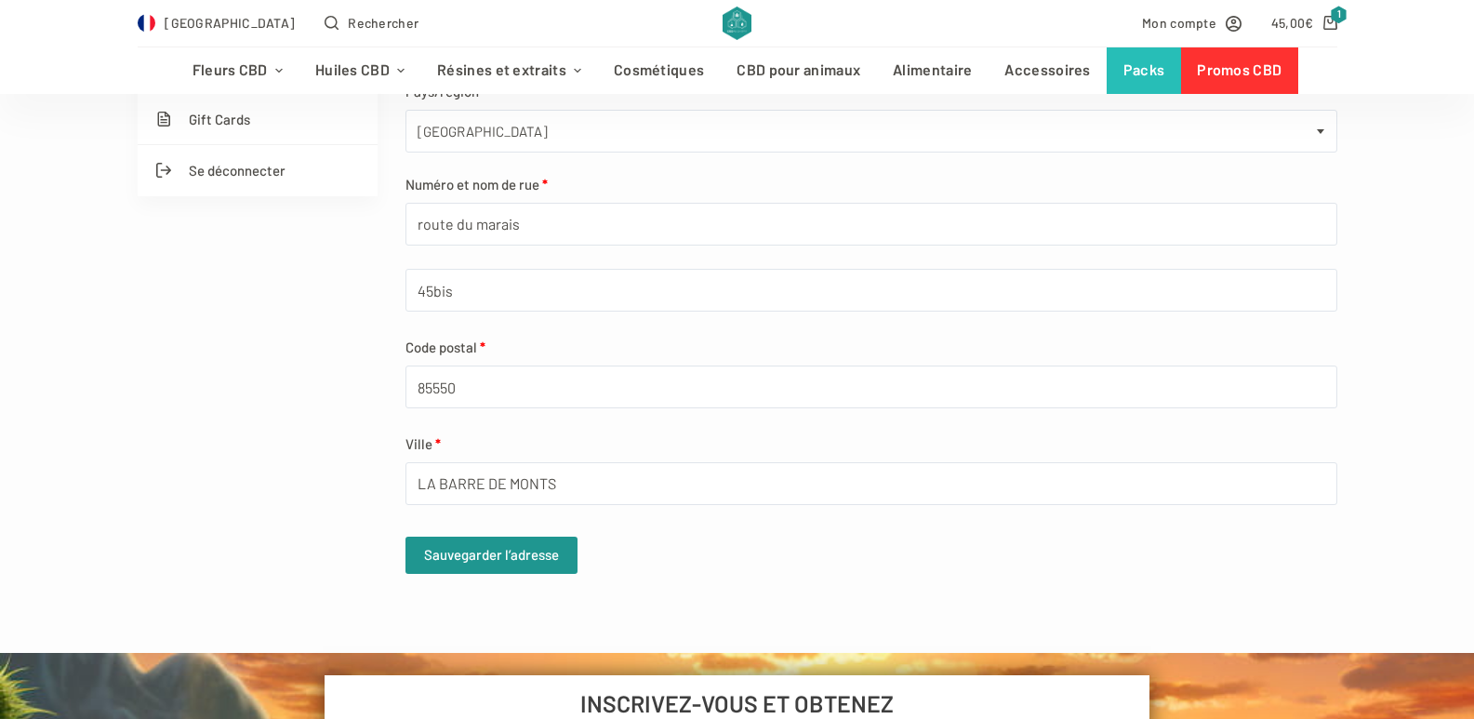
scroll to position [558, 0]
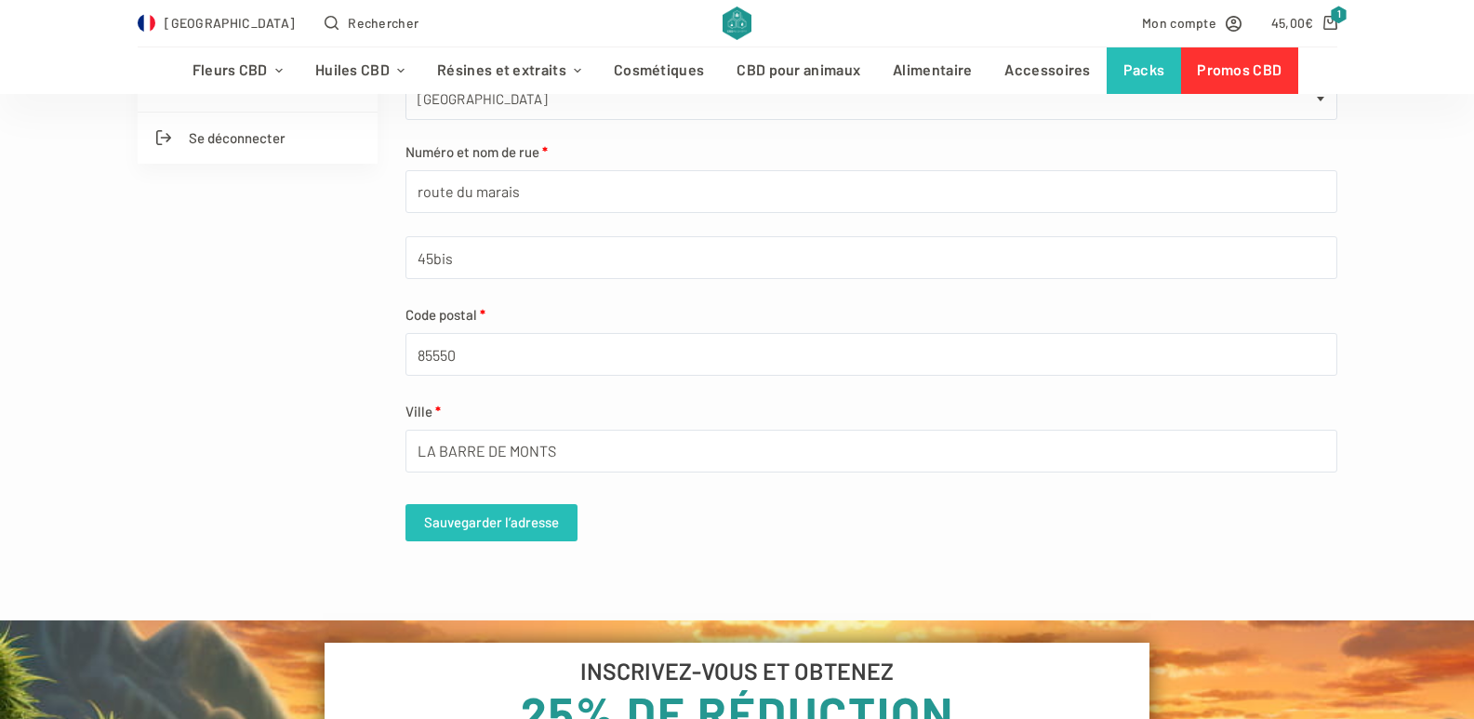
click at [542, 522] on button "Sauvegarder l’adresse" at bounding box center [491, 522] width 172 height 37
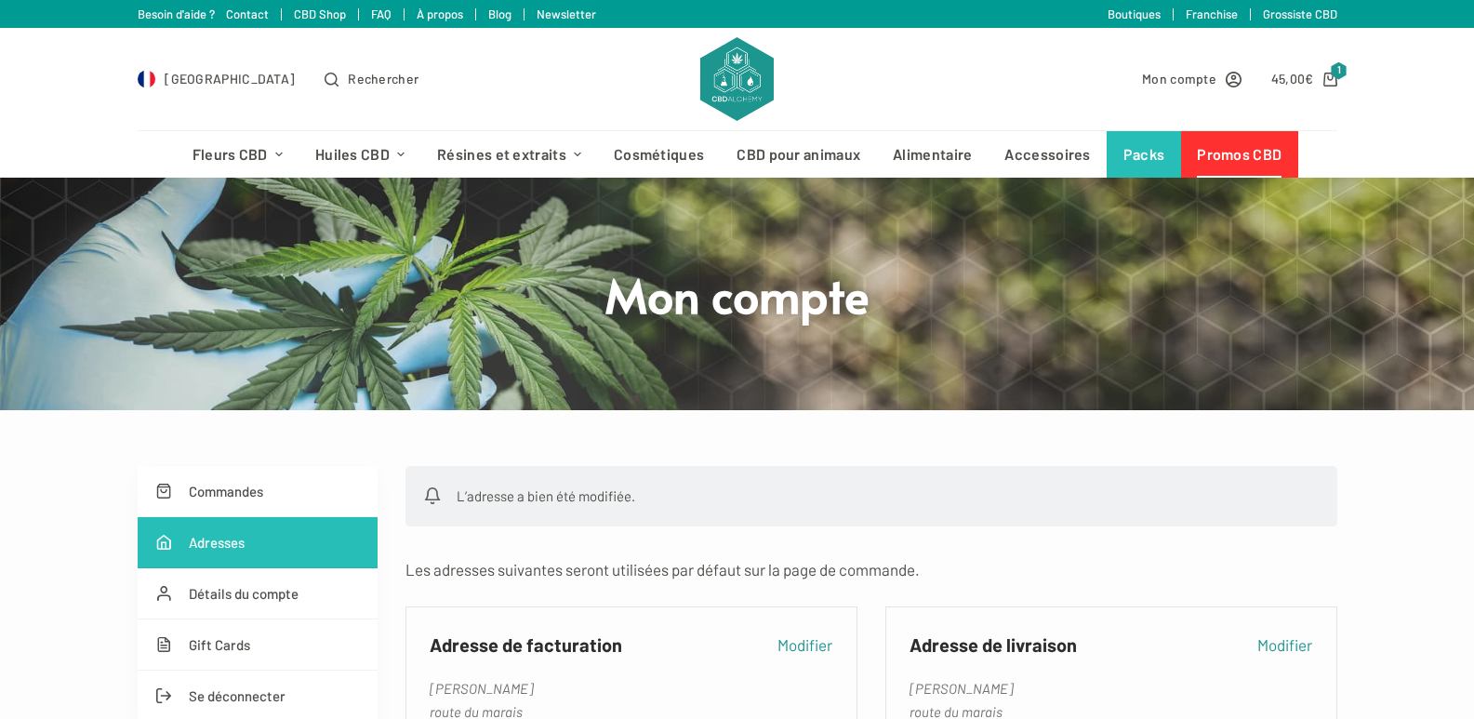
click at [1221, 155] on link "Promos CBD" at bounding box center [1239, 154] width 117 height 46
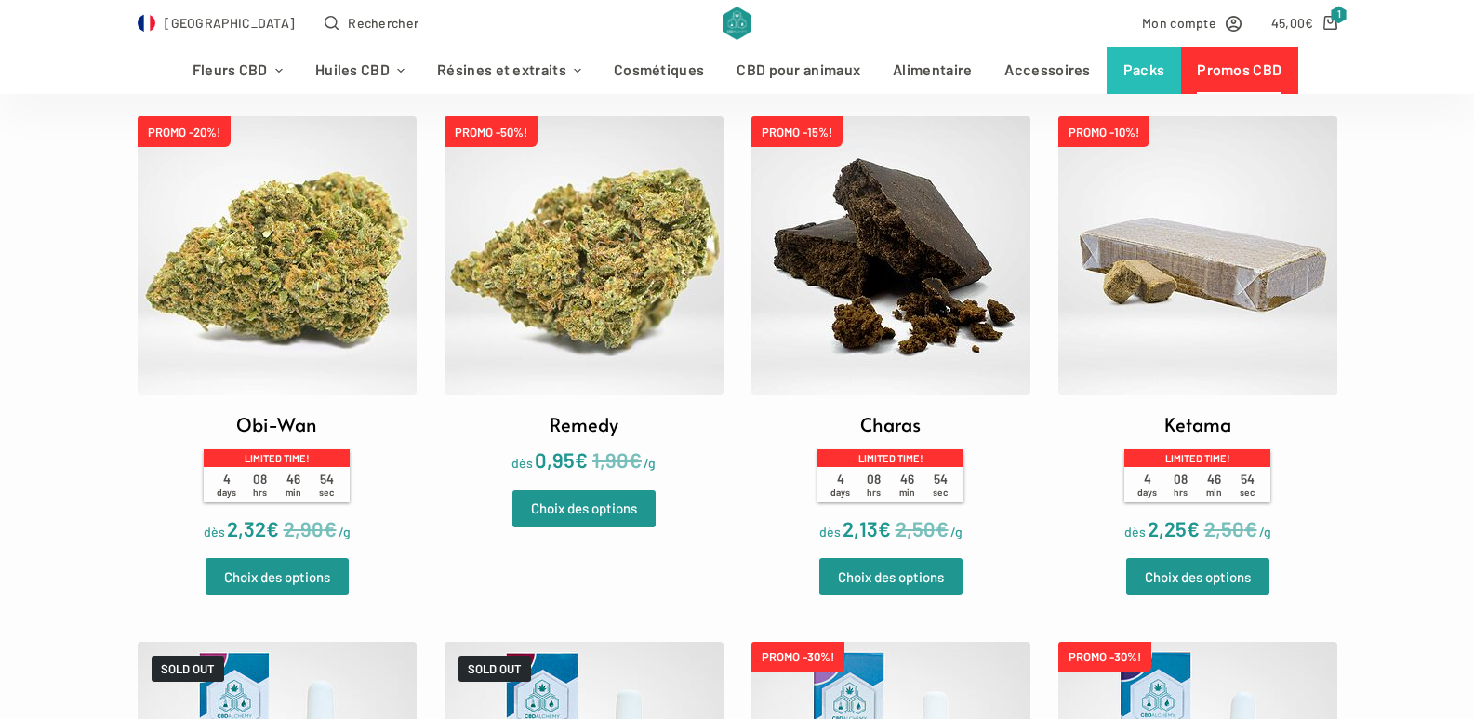
scroll to position [558, 0]
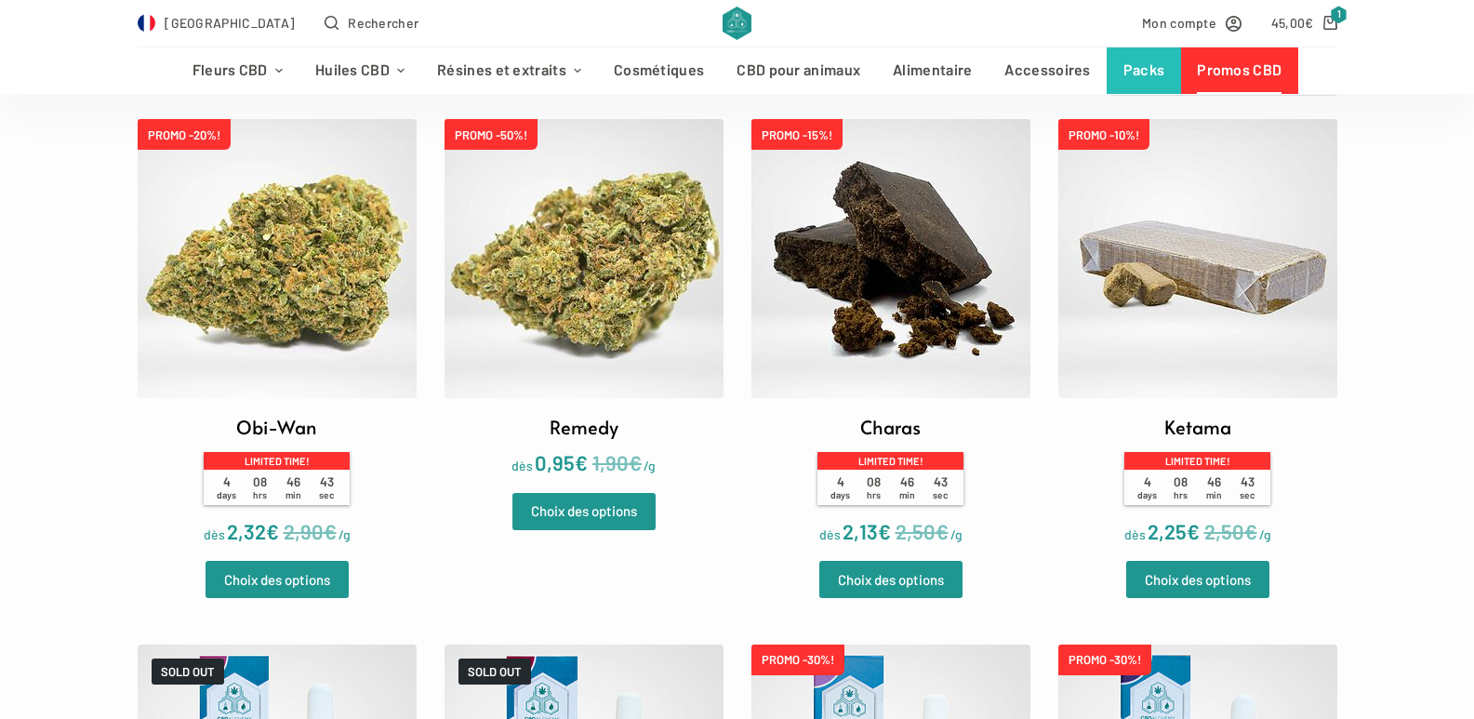
click at [614, 360] on img at bounding box center [583, 258] width 279 height 279
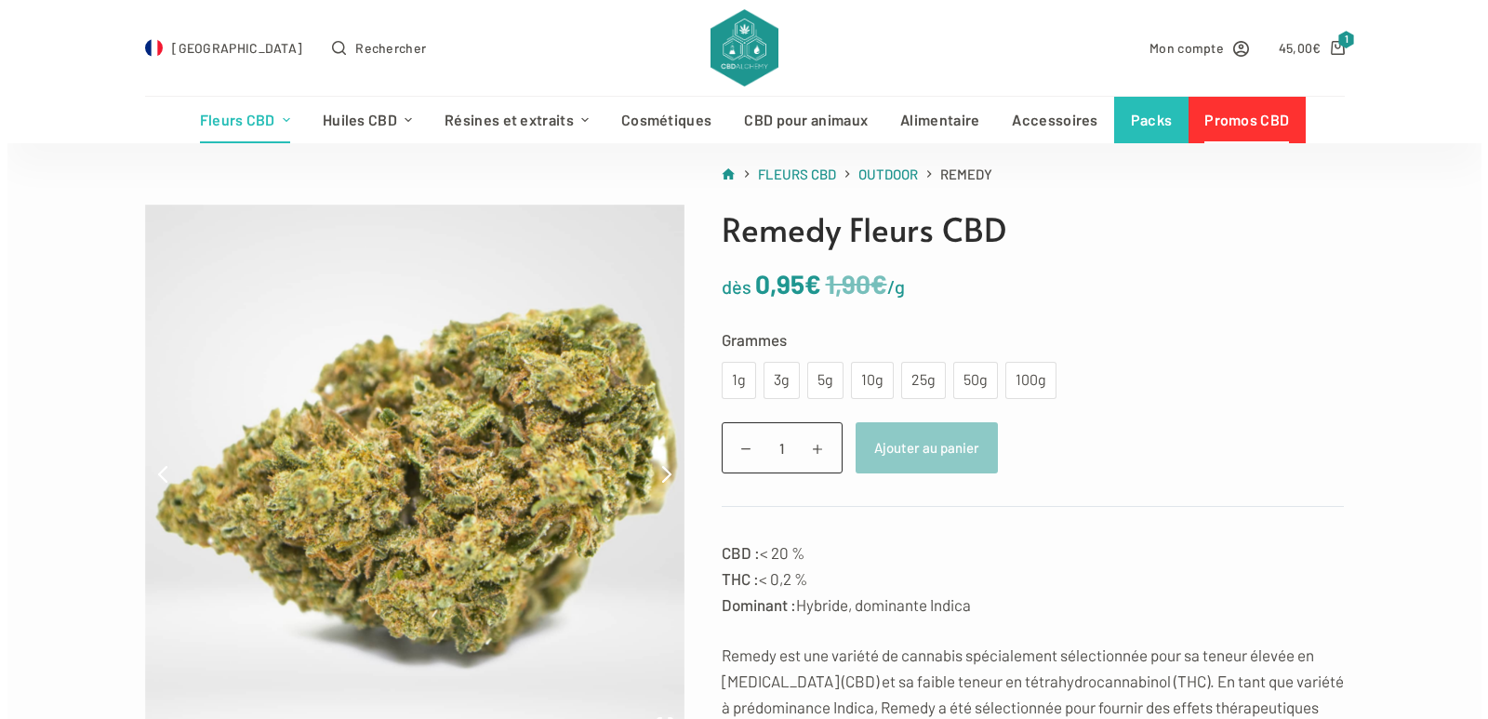
scroll to position [93, 0]
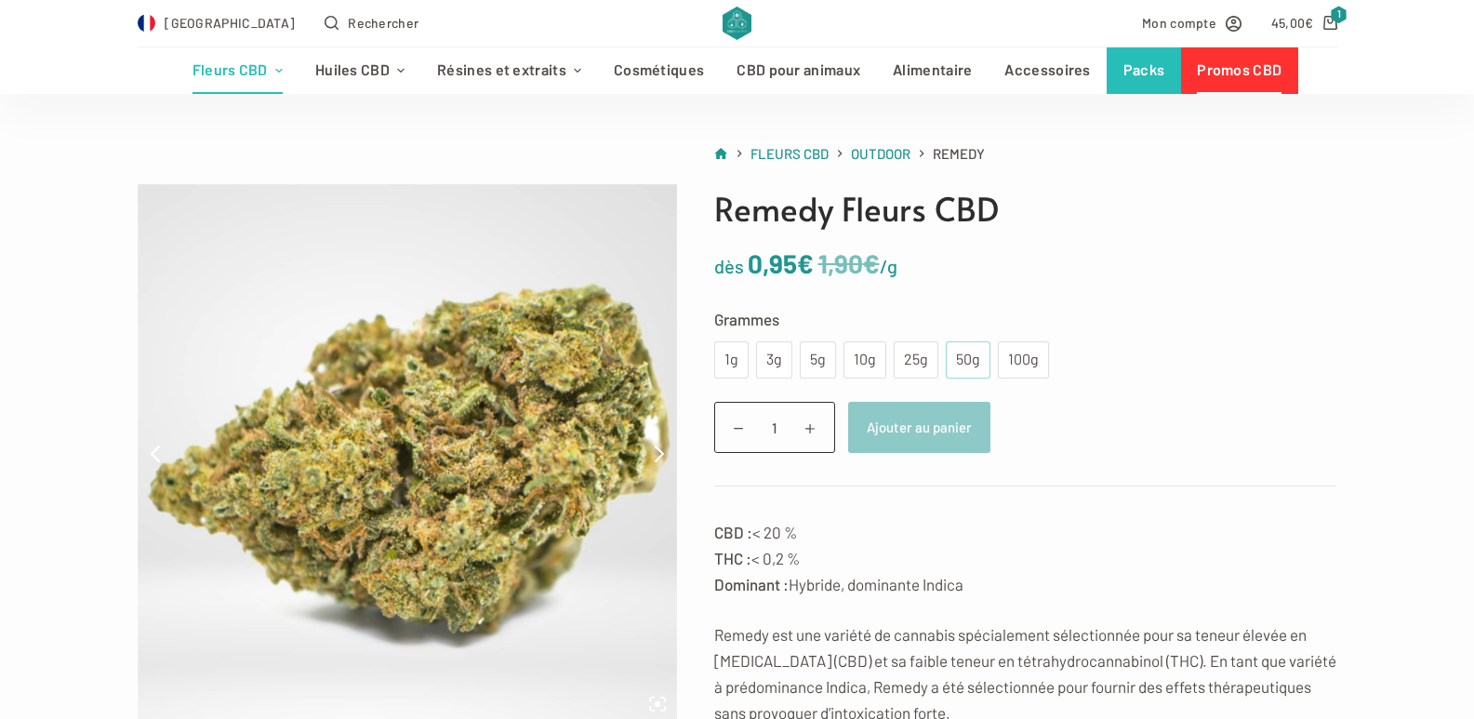
click at [960, 364] on div "50g" at bounding box center [968, 360] width 22 height 24
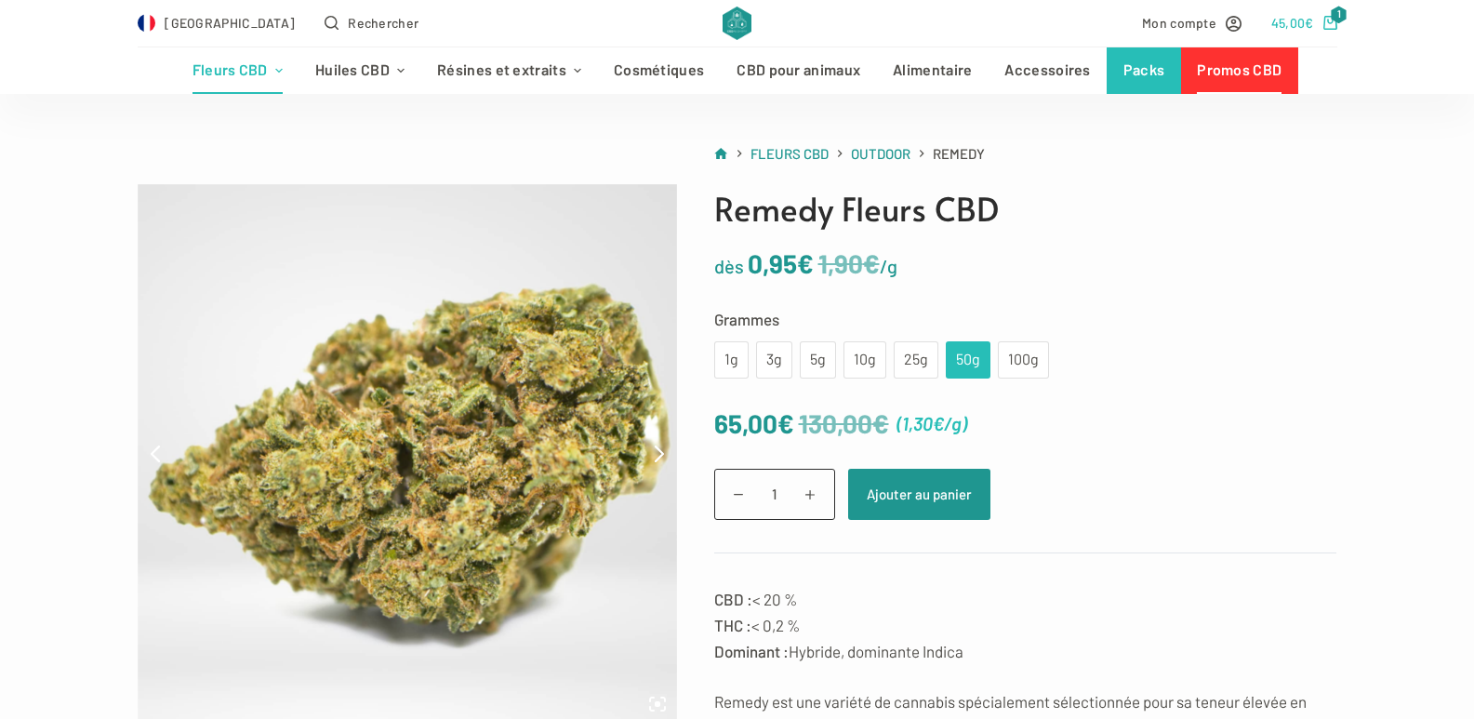
click at [1290, 21] on bdi "45,00 €" at bounding box center [1292, 23] width 43 height 16
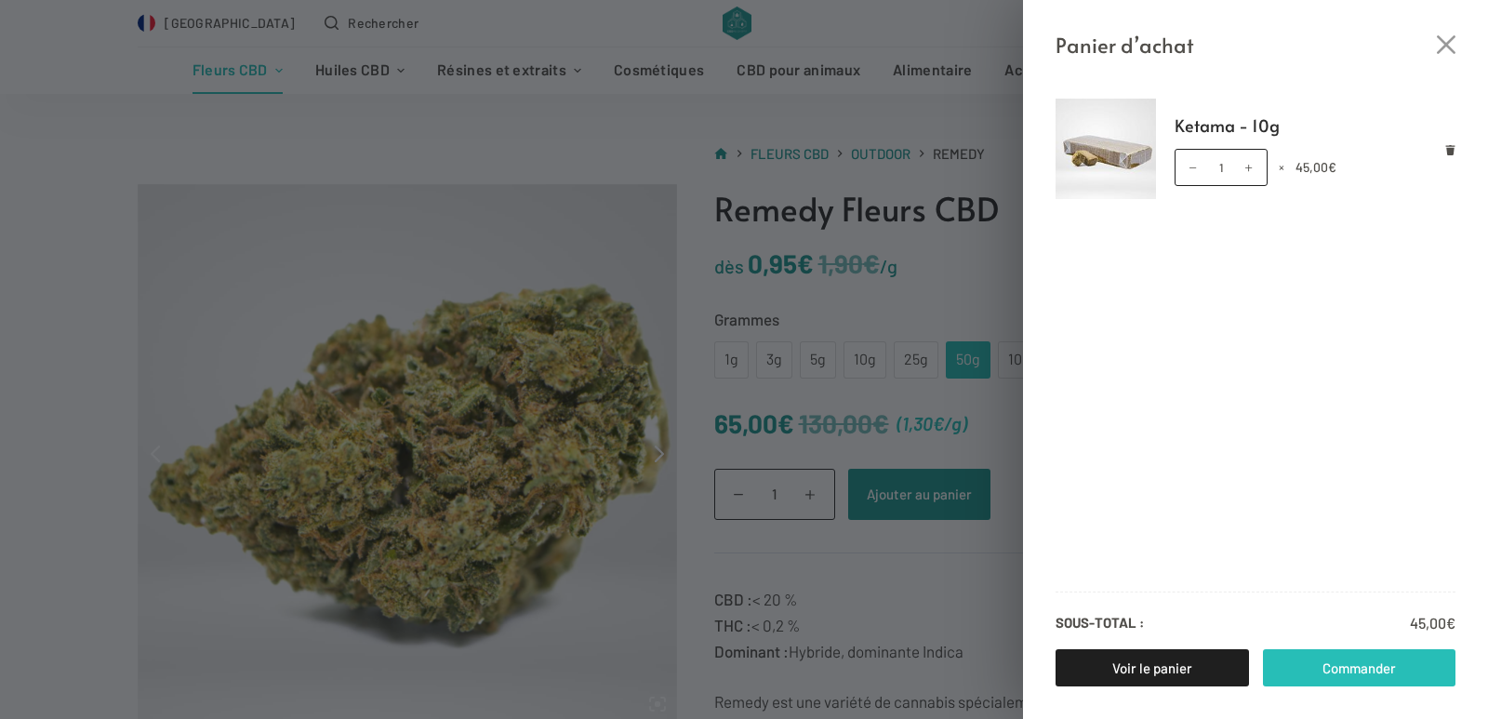
click at [1347, 668] on link "Commander" at bounding box center [1359, 667] width 193 height 37
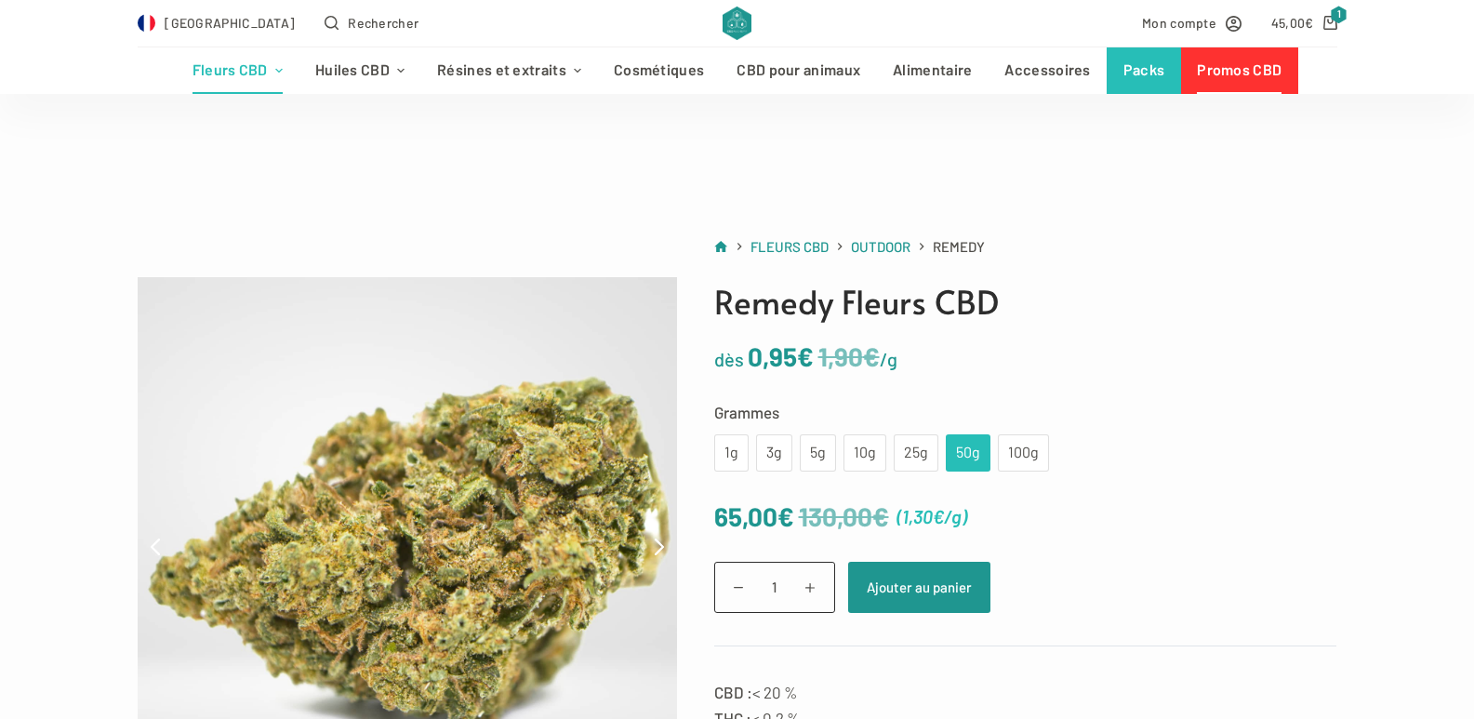
scroll to position [93, 0]
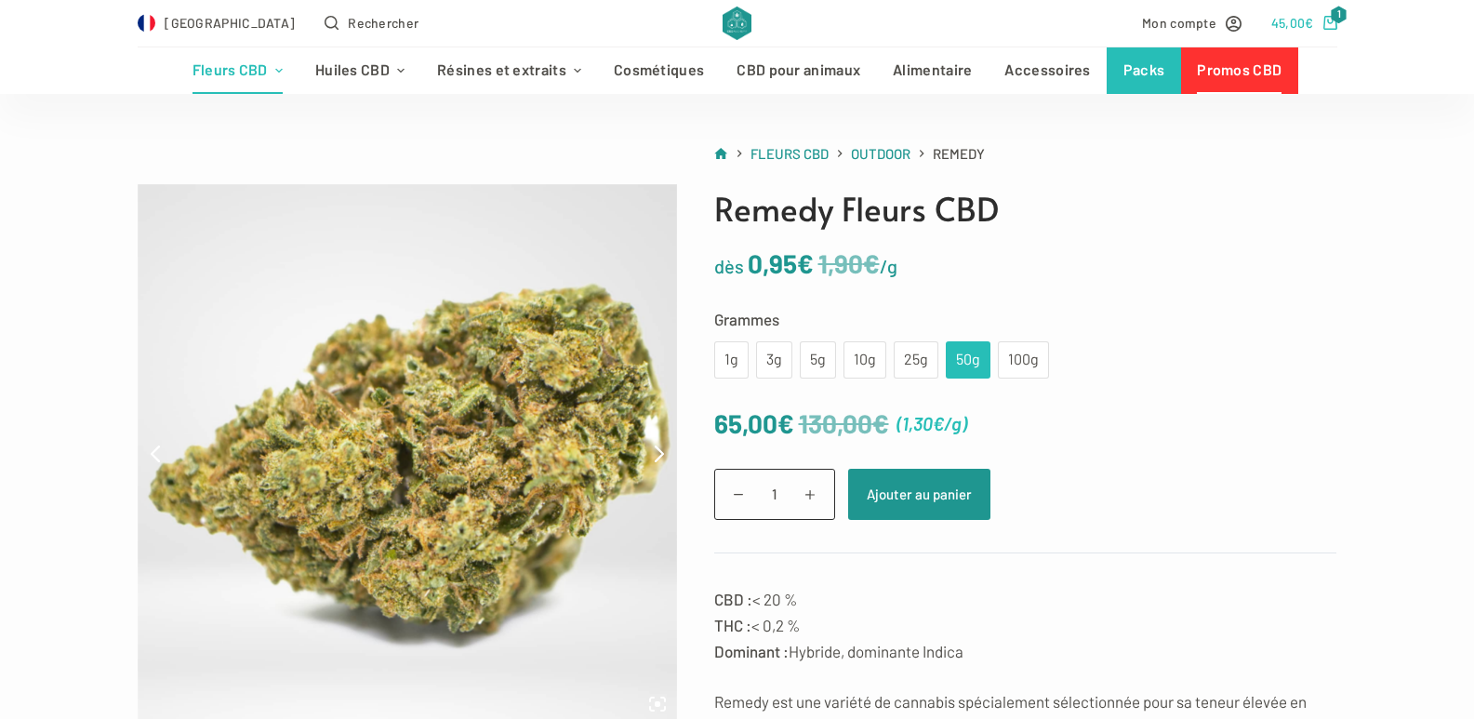
click at [1286, 16] on bdi "45,00 €" at bounding box center [1292, 23] width 43 height 16
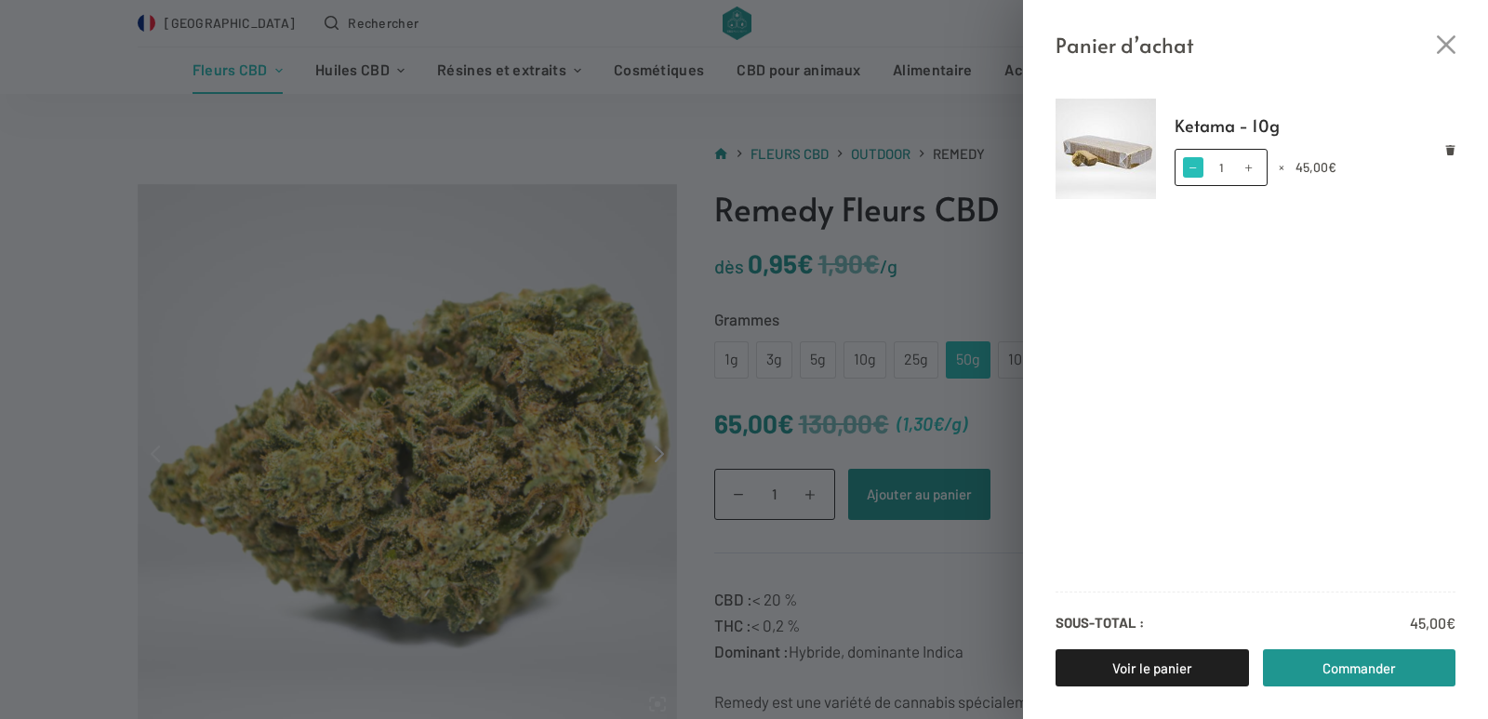
click at [1194, 170] on span at bounding box center [1193, 167] width 20 height 20
type input "0"
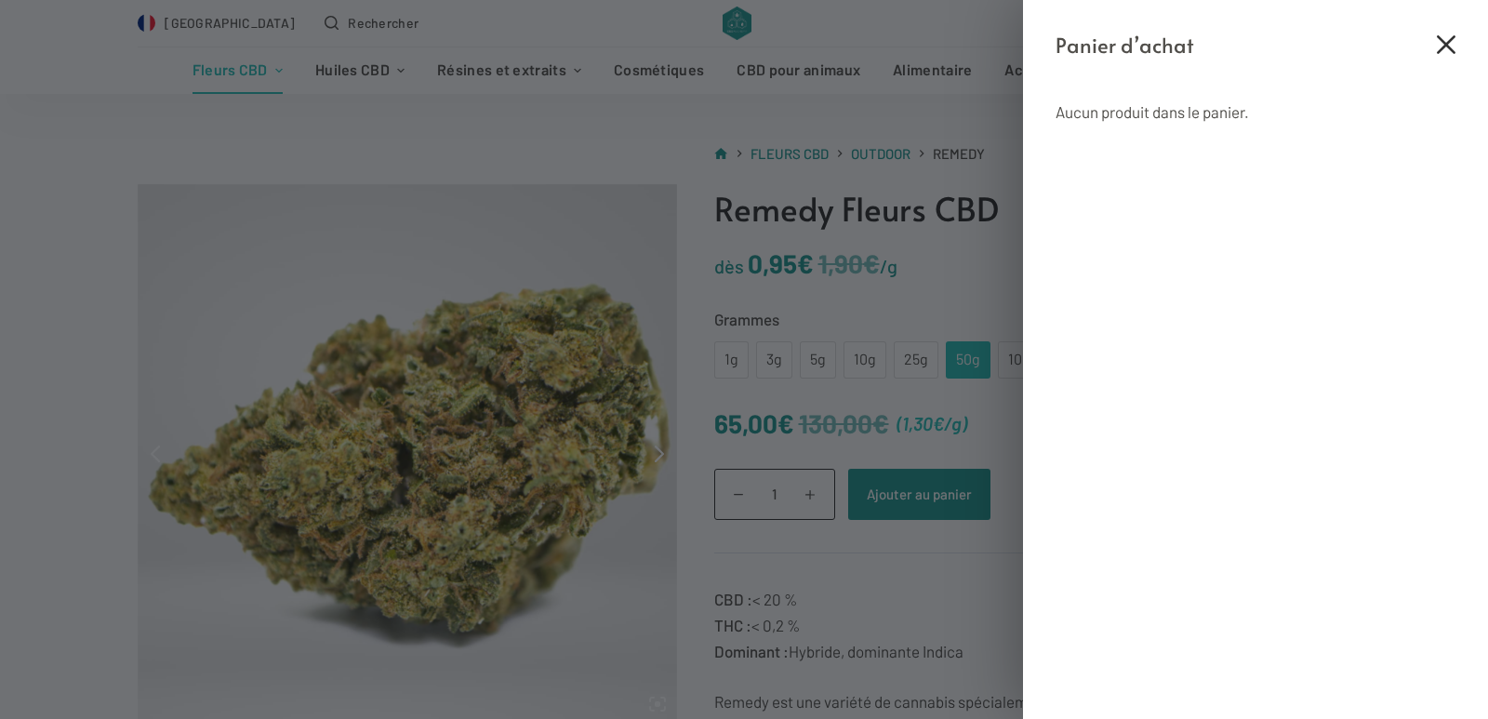
click at [1449, 45] on icon "Fermer le tiroir du panier" at bounding box center [1445, 44] width 19 height 19
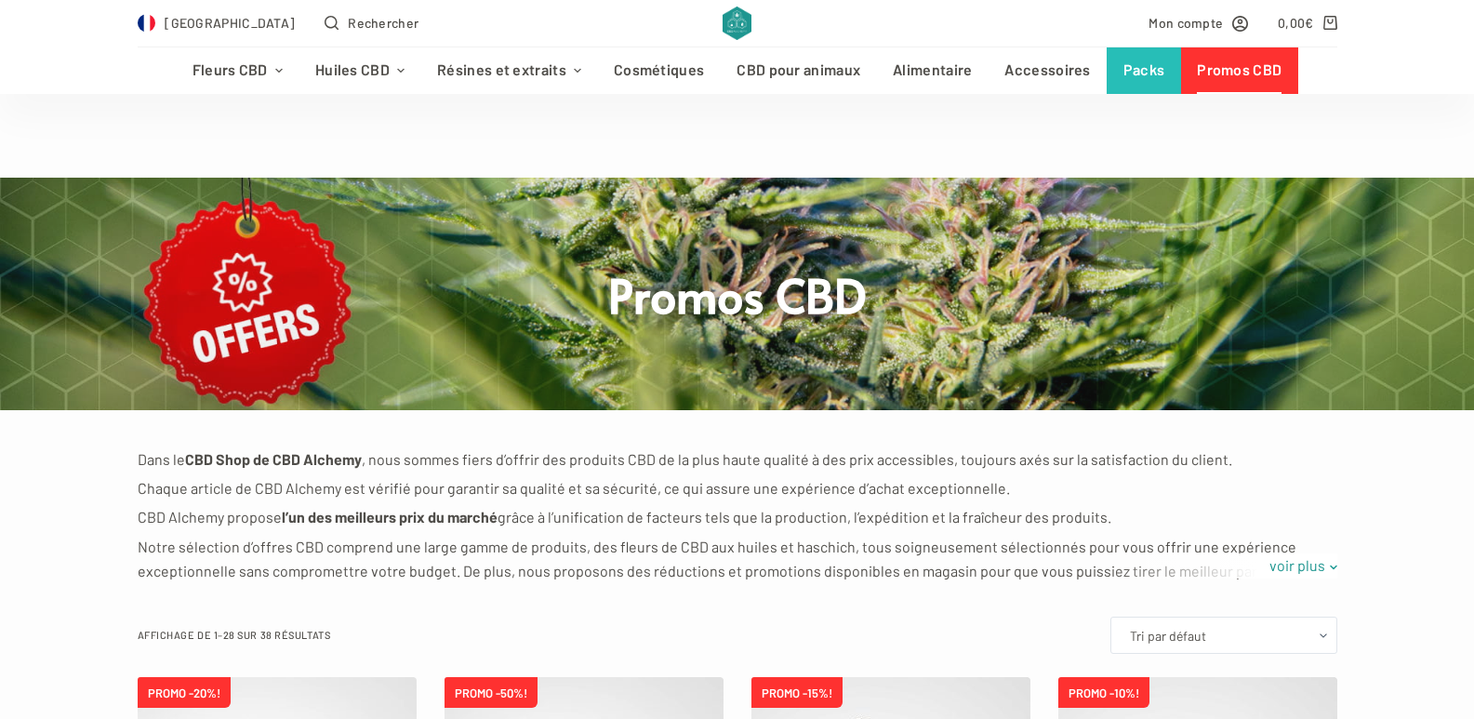
scroll to position [555, 0]
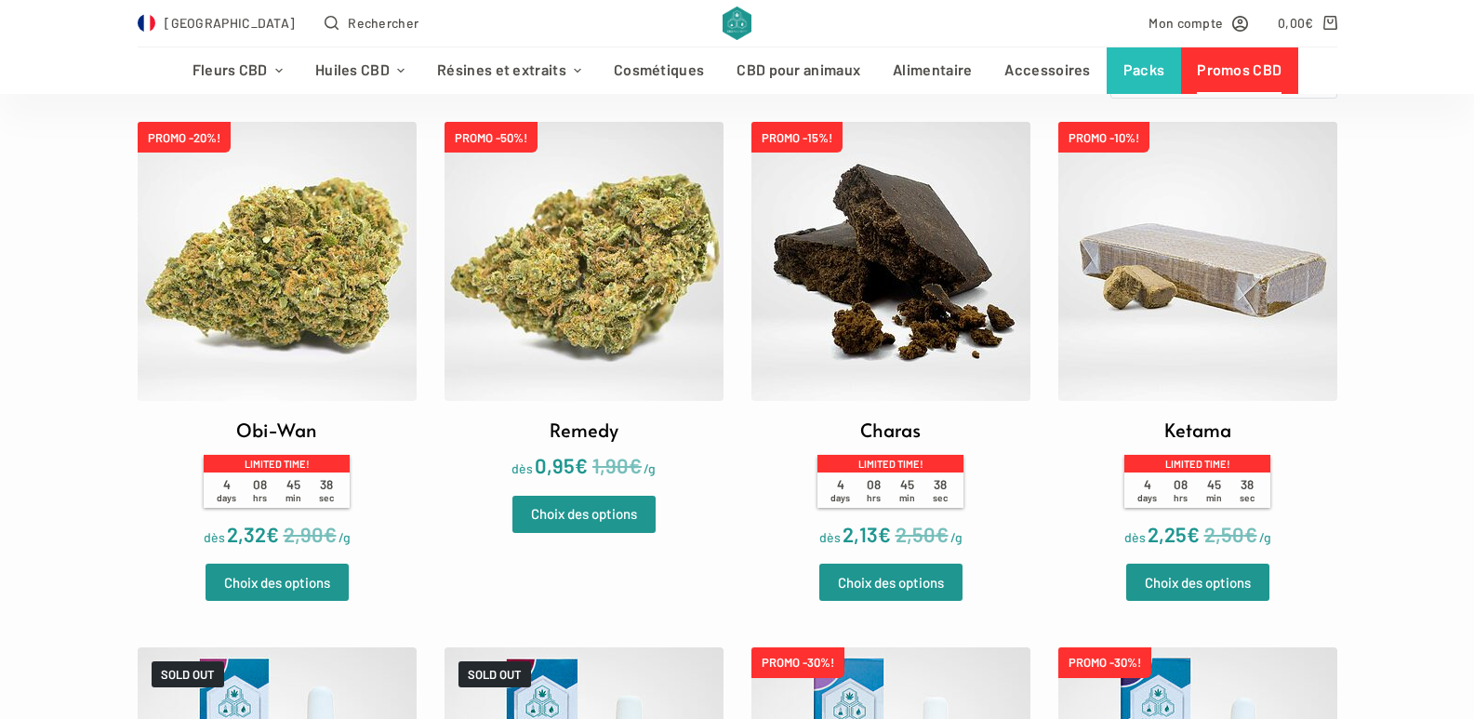
click at [1198, 432] on h2 "Ketama" at bounding box center [1197, 430] width 67 height 28
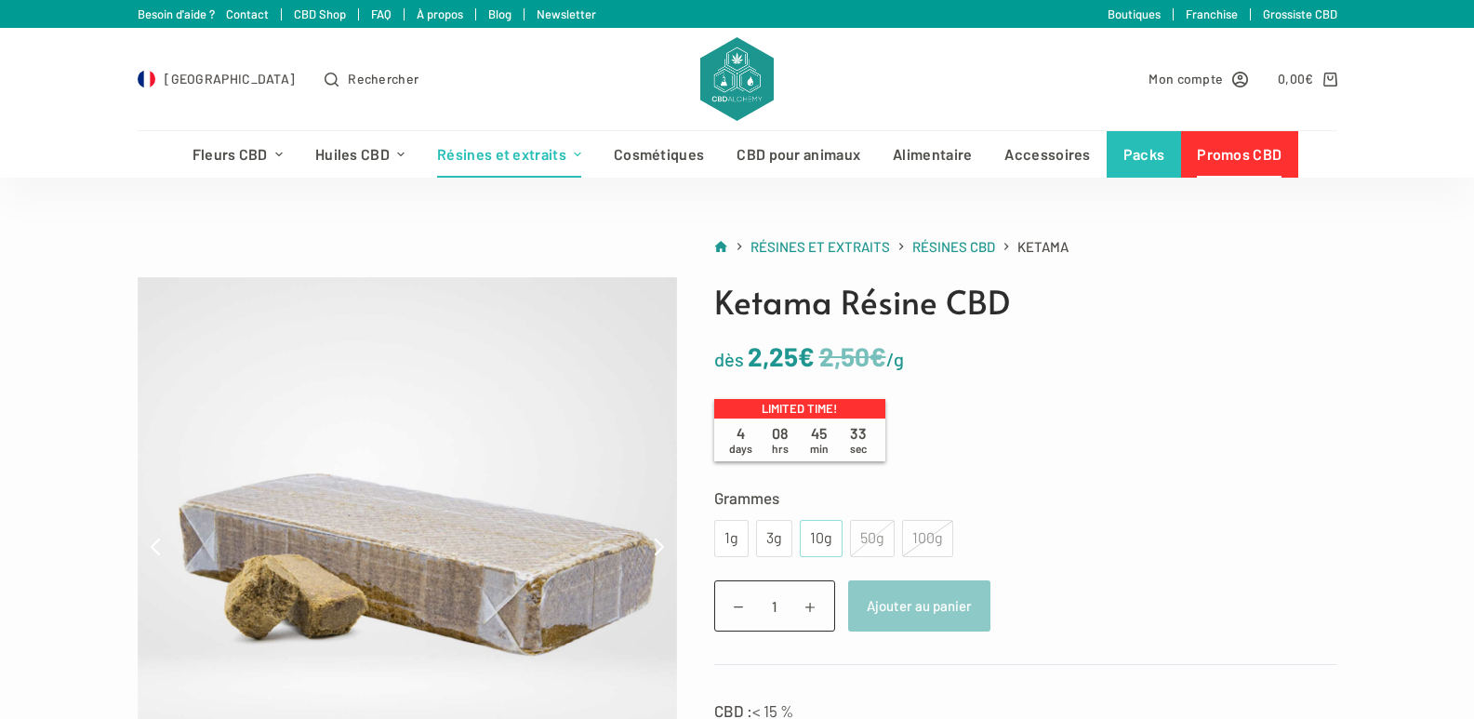
click at [817, 535] on div "10g" at bounding box center [821, 538] width 20 height 24
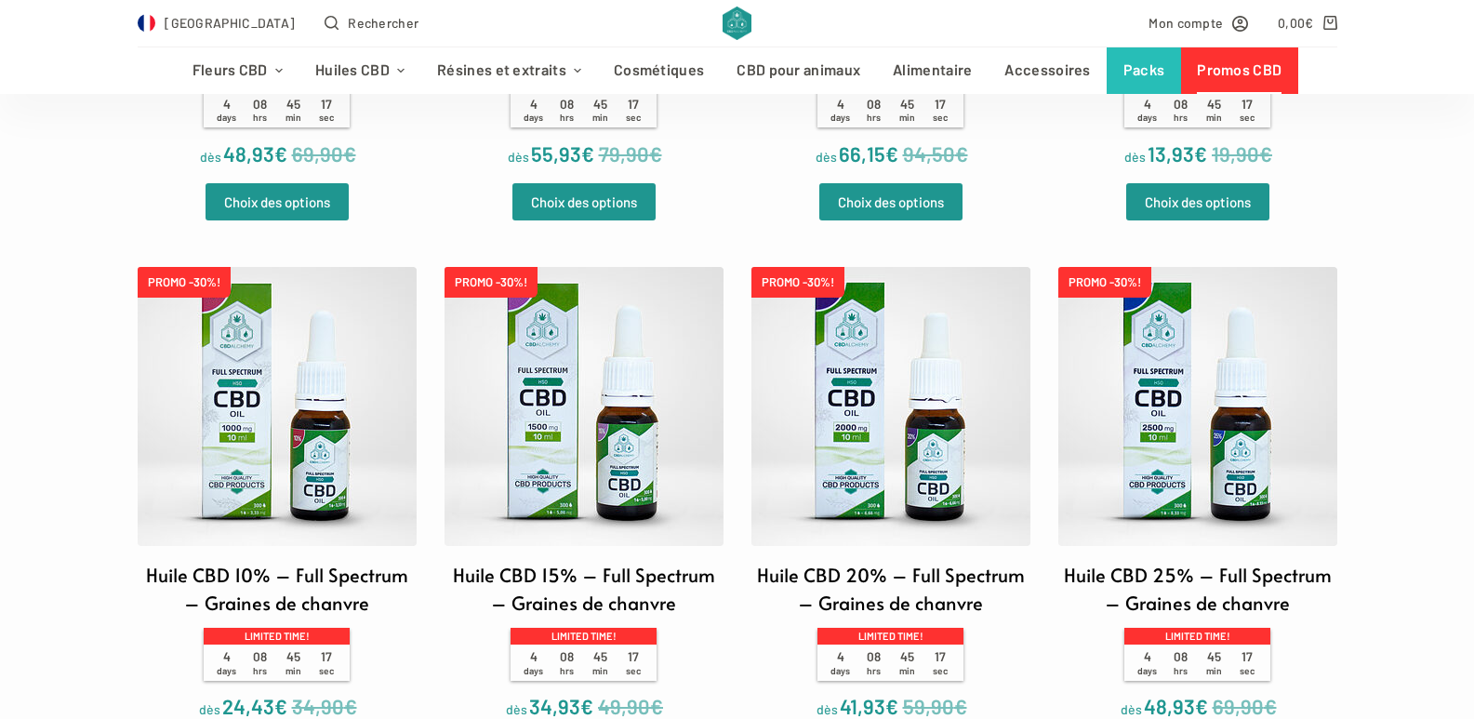
scroll to position [2040, 0]
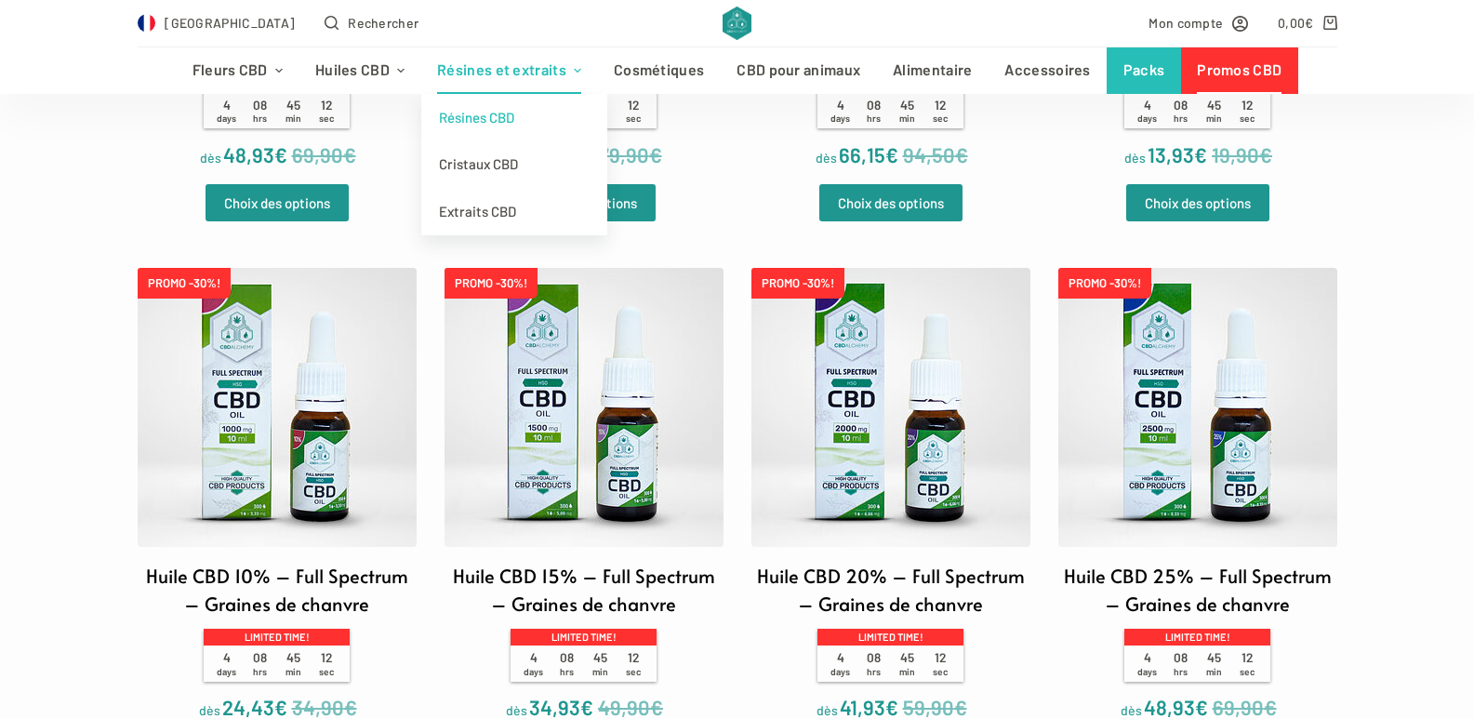
click at [505, 113] on link "Résines CBD" at bounding box center [514, 117] width 186 height 47
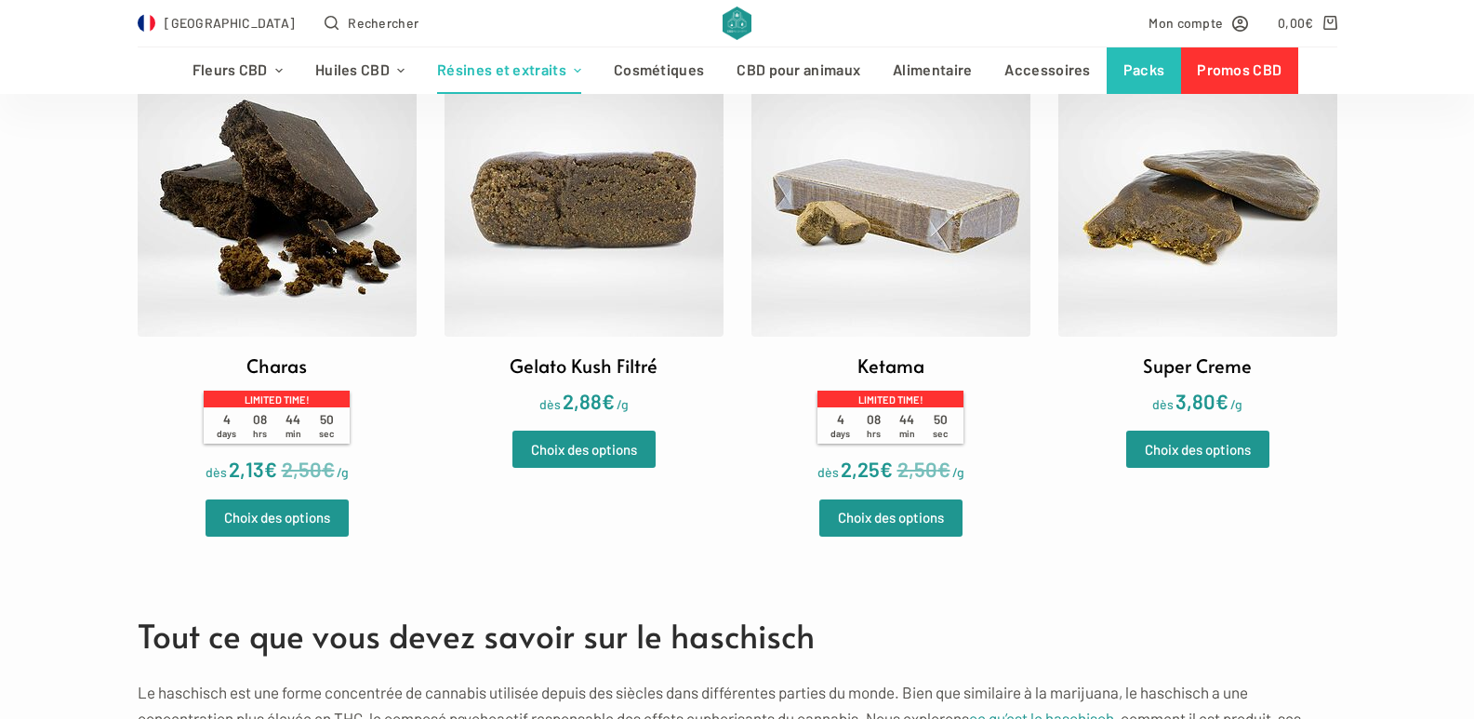
scroll to position [1023, 0]
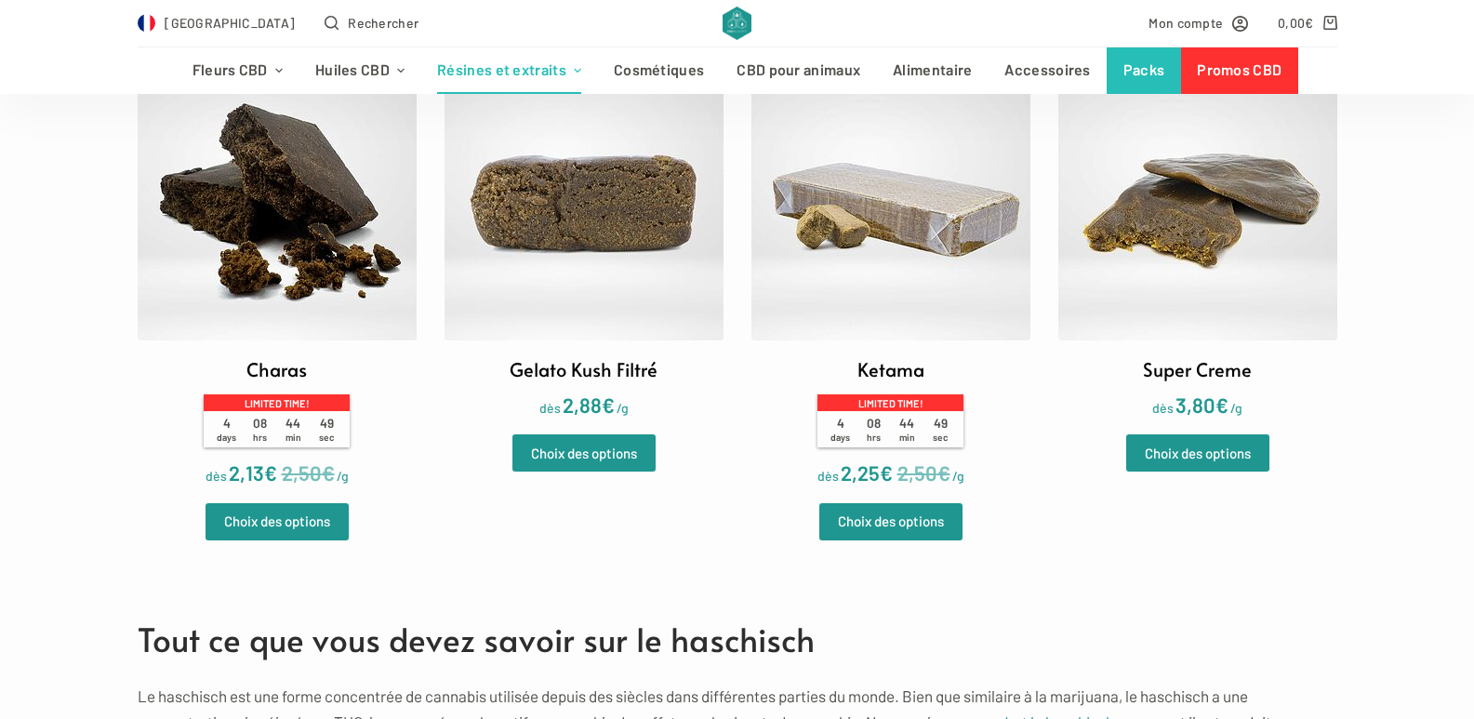
click at [926, 227] on img at bounding box center [890, 200] width 279 height 279
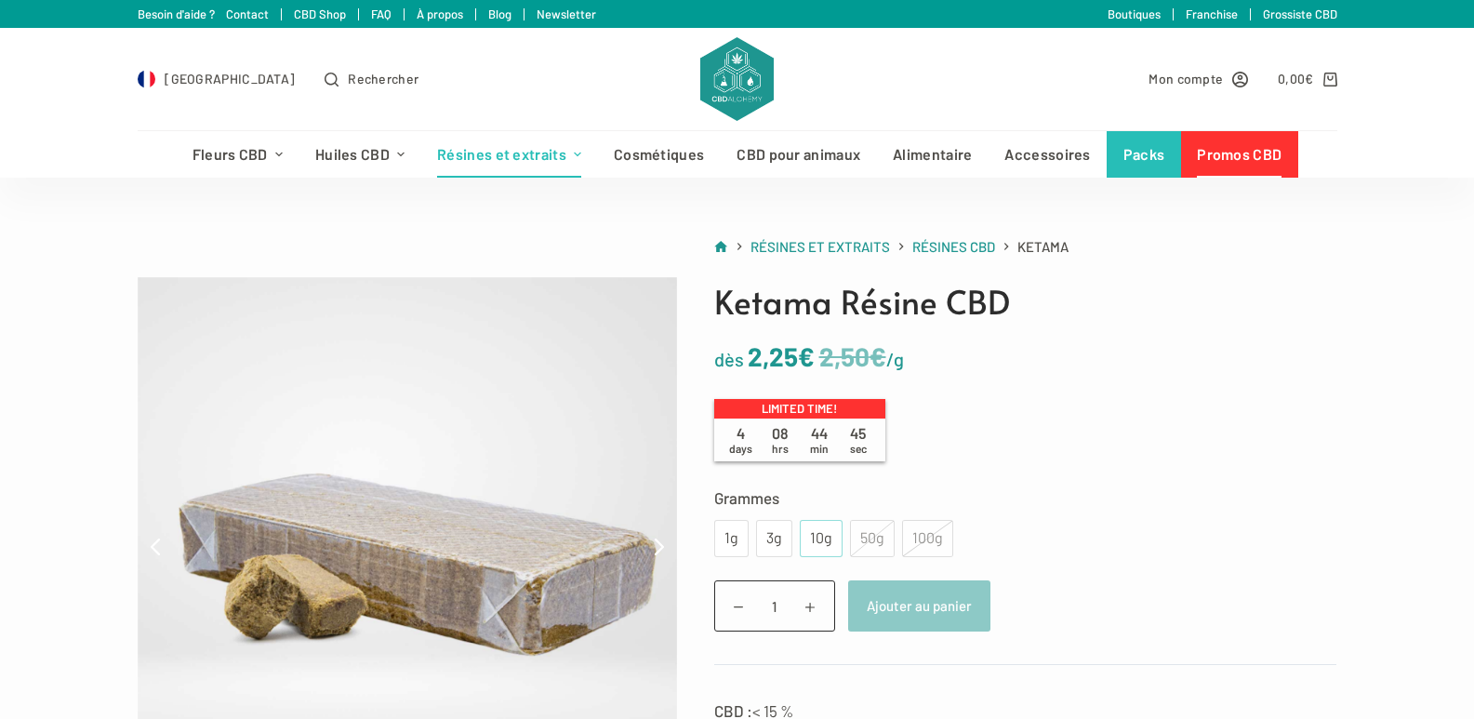
click at [815, 536] on div "10g" at bounding box center [821, 538] width 20 height 24
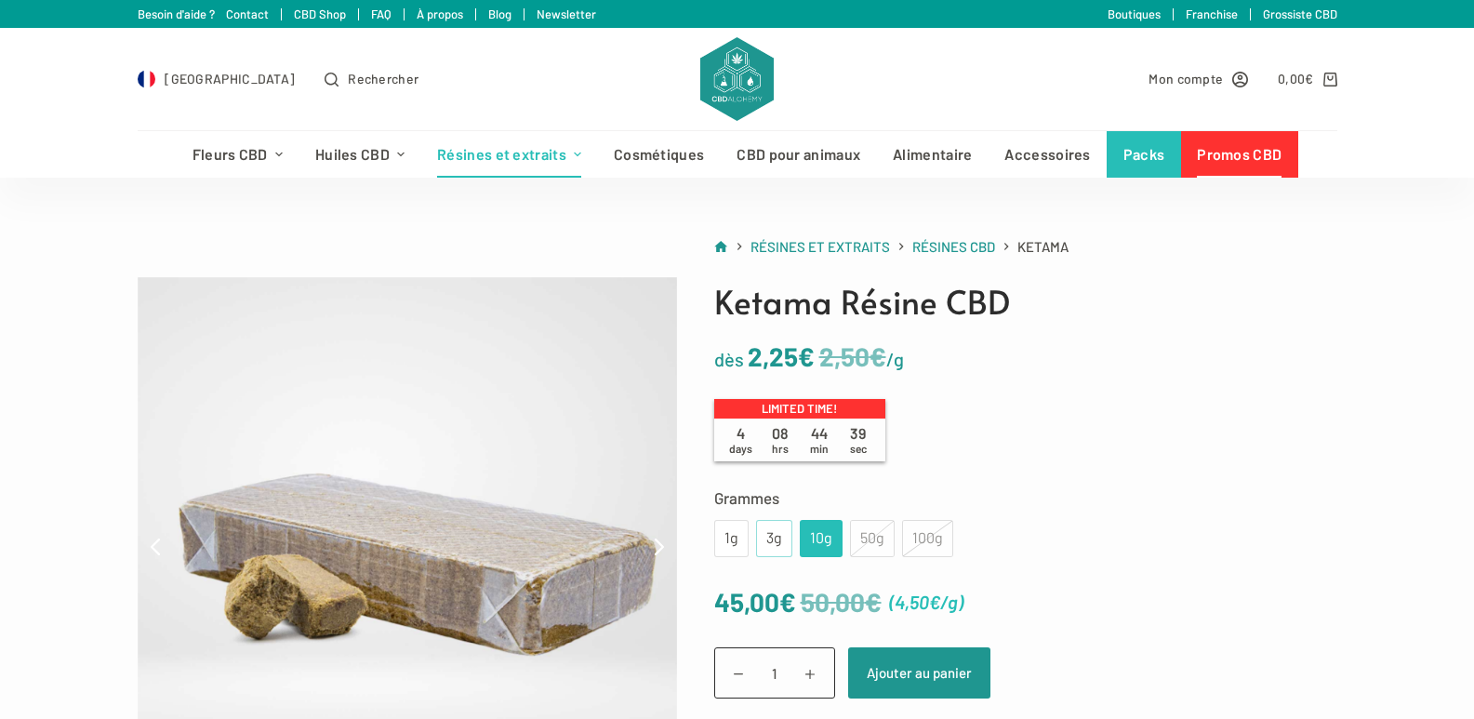
click at [775, 536] on div "3g" at bounding box center [774, 538] width 14 height 24
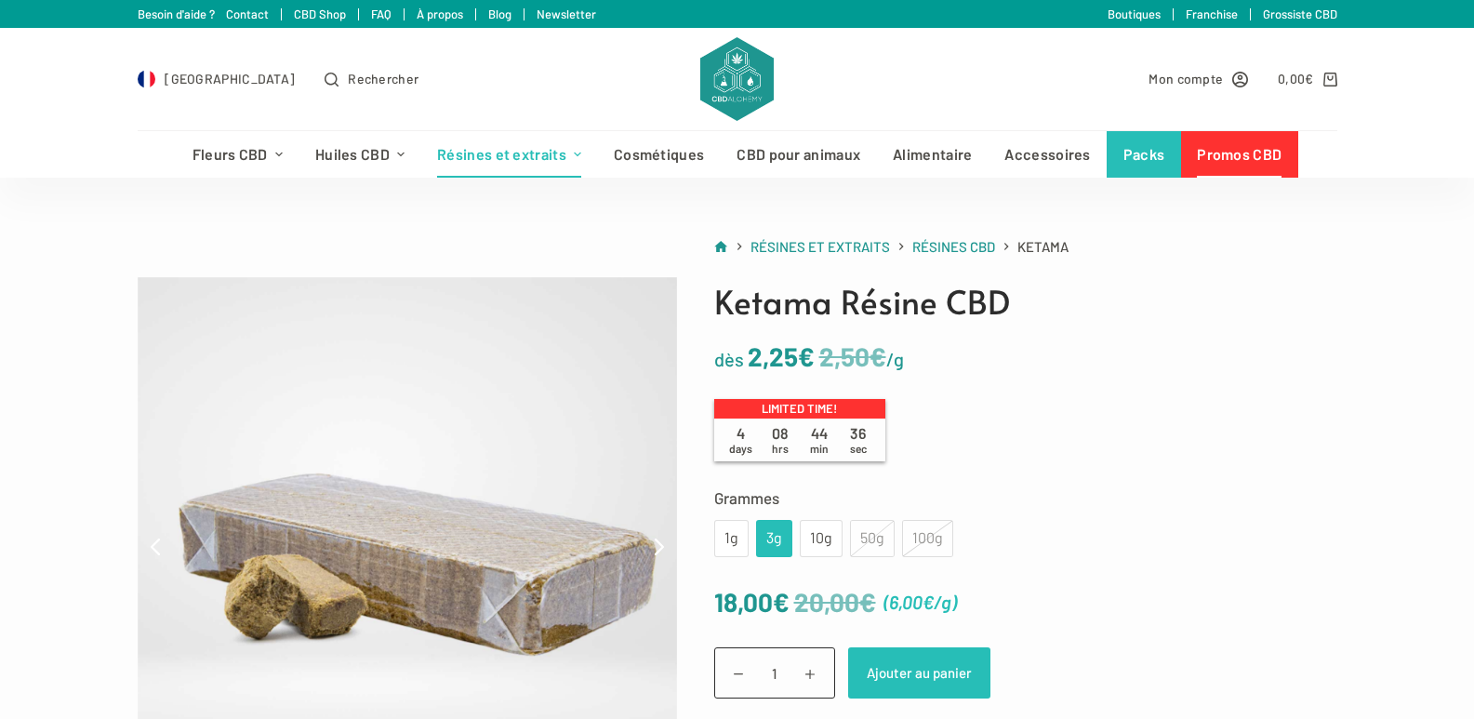
click at [899, 673] on button "Ajouter au panier" at bounding box center [919, 672] width 142 height 51
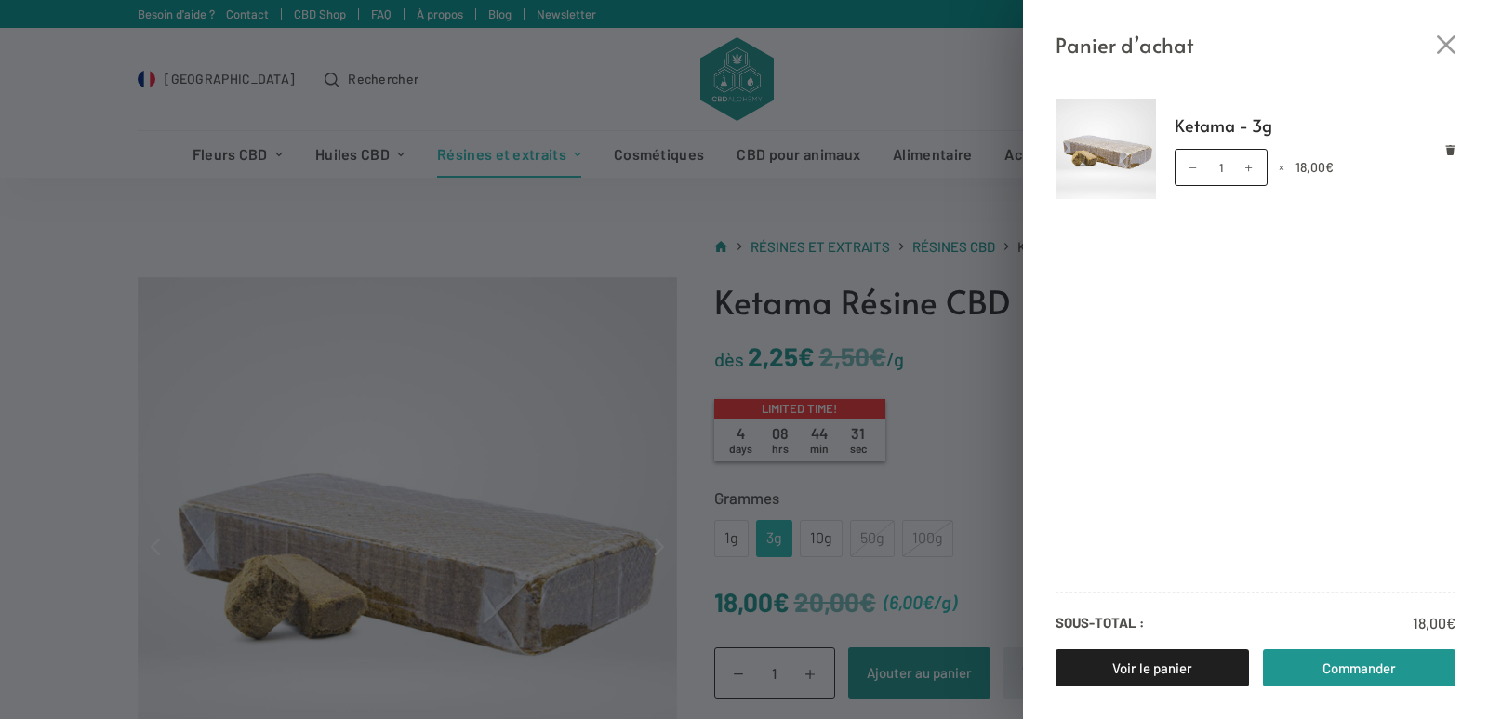
click at [678, 226] on div "Panier d’achat Ketama - 3g quantité de Ketama - 3g 1 × 18,00 € Sous-total : 18,…" at bounding box center [744, 359] width 1488 height 719
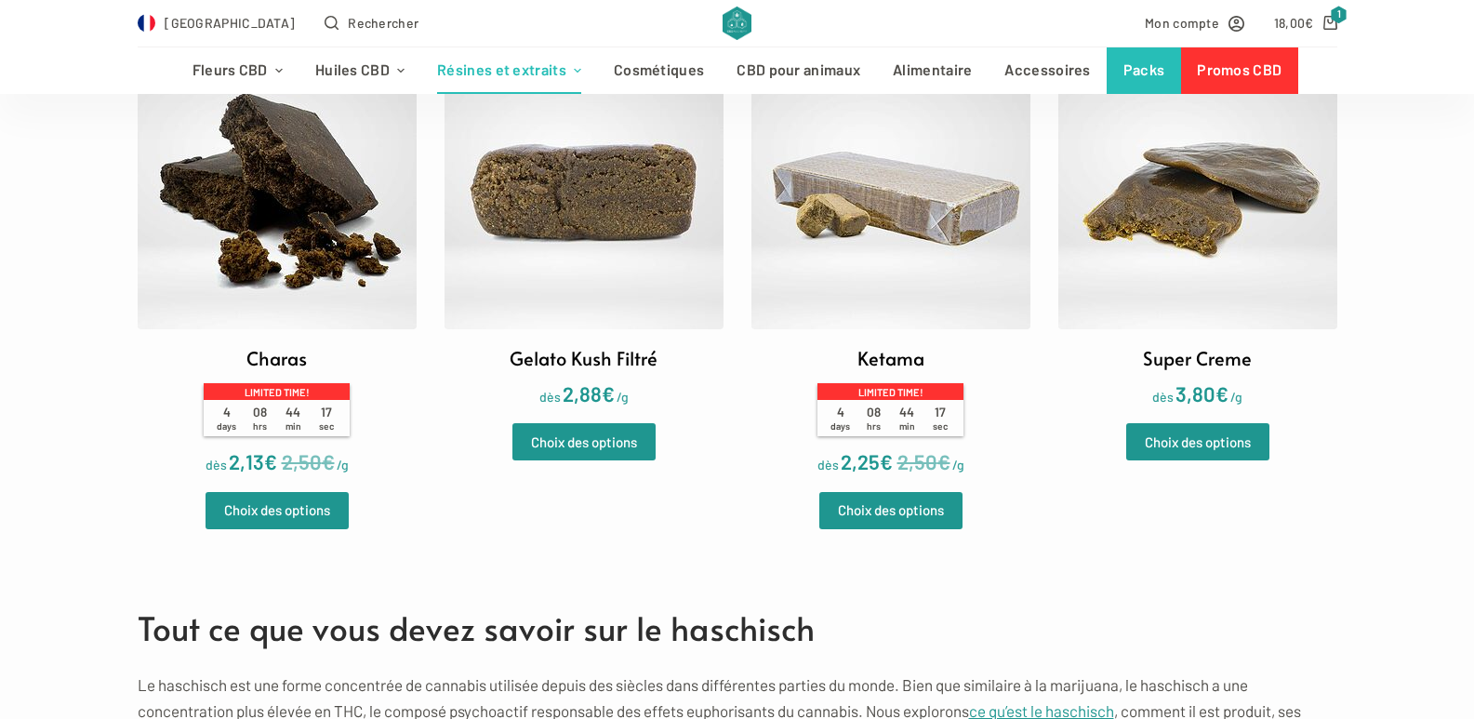
scroll to position [1012, 0]
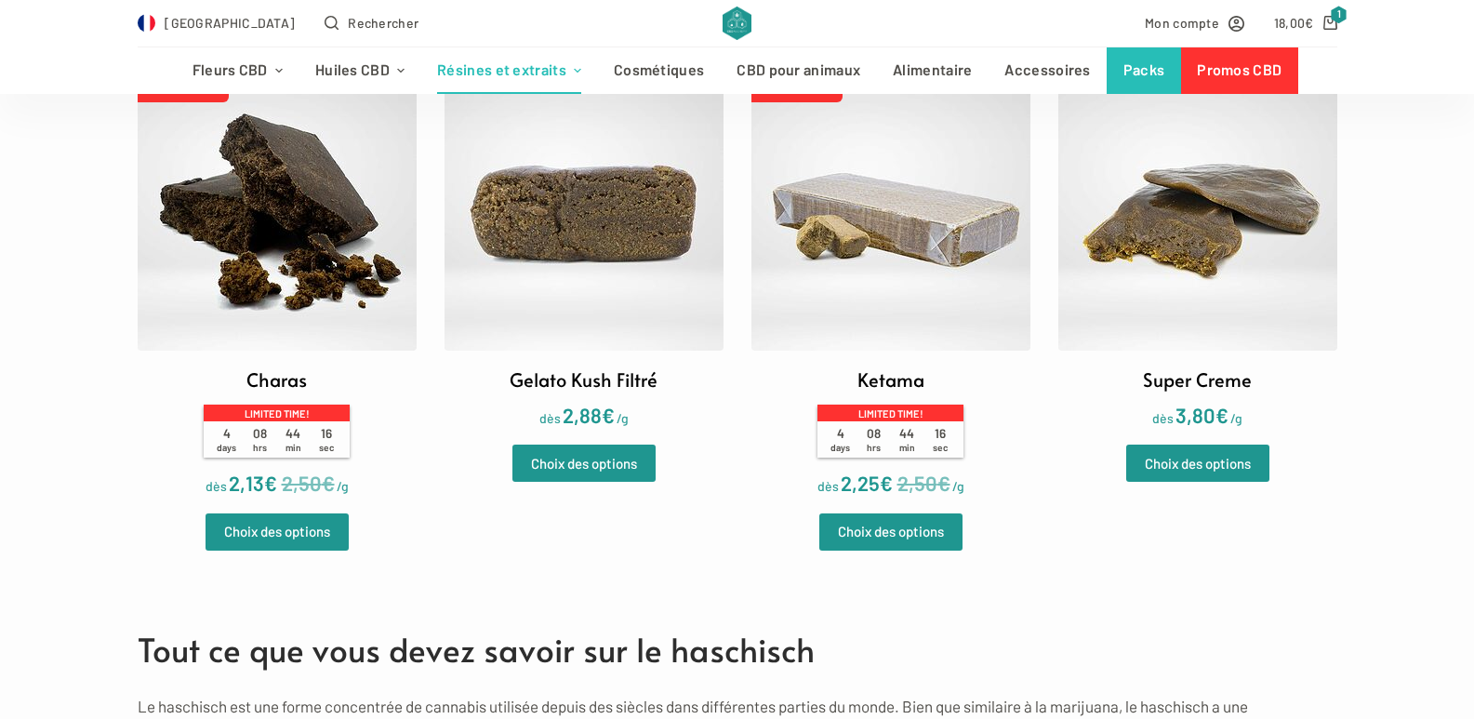
click at [312, 302] on img at bounding box center [277, 211] width 279 height 279
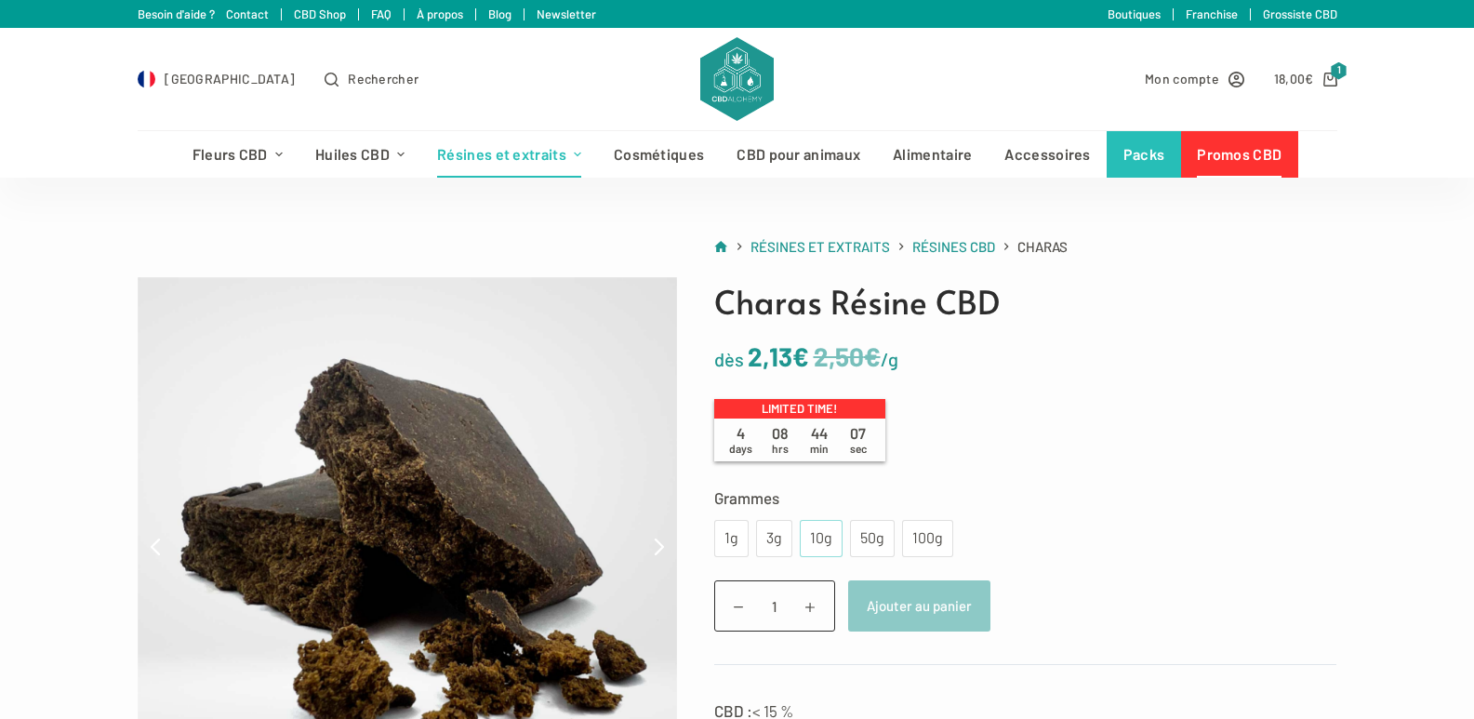
click at [814, 541] on div "10g" at bounding box center [821, 538] width 20 height 24
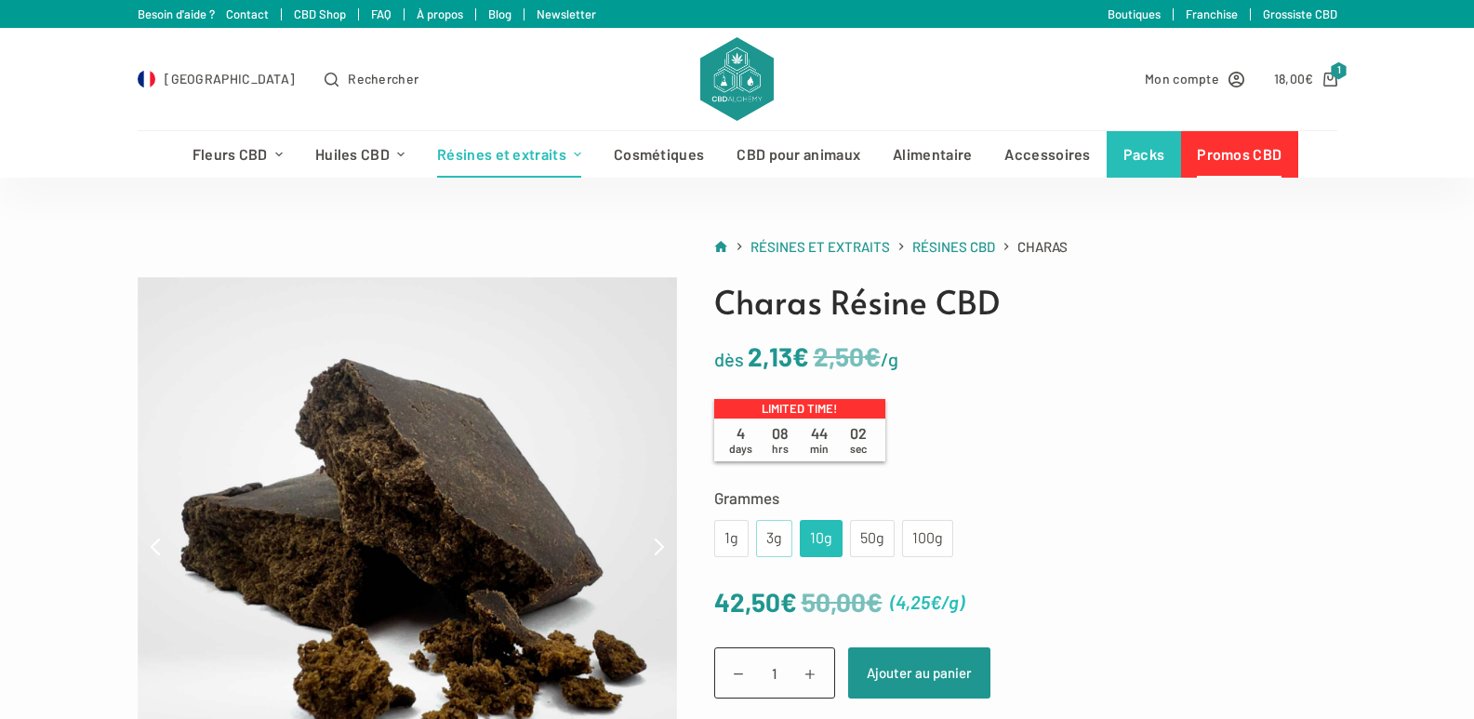
click at [774, 540] on div "3g" at bounding box center [774, 538] width 14 height 24
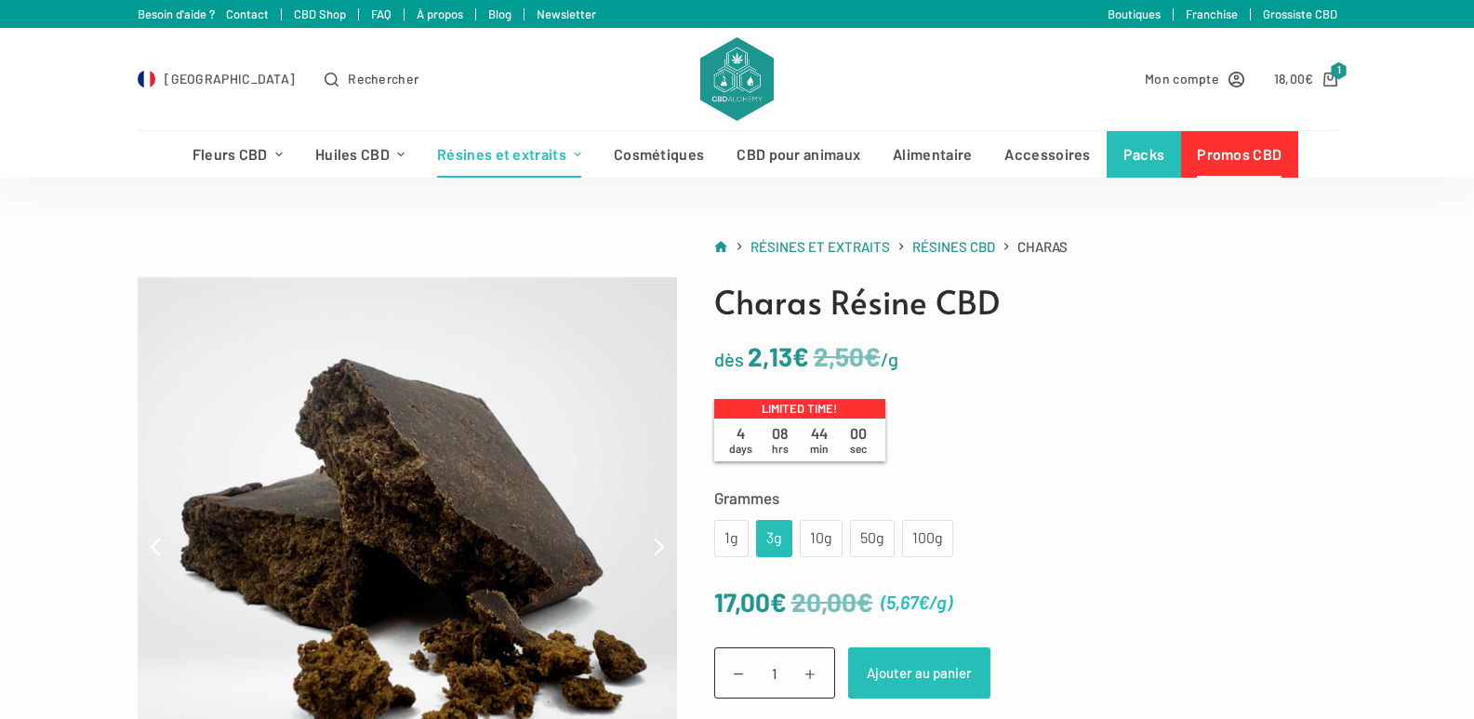
click at [894, 675] on button "Ajouter au panier" at bounding box center [919, 672] width 142 height 51
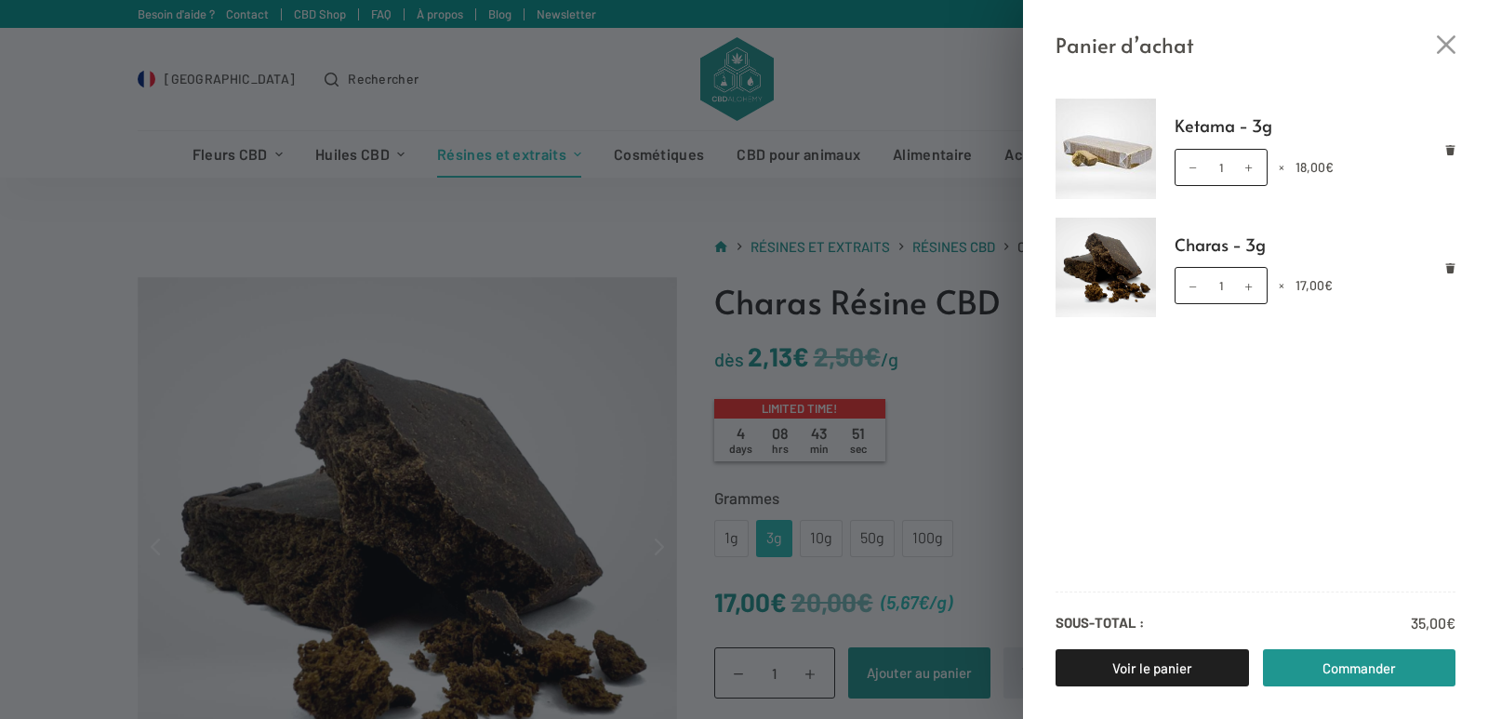
click at [549, 251] on div "Panier d’achat Ketama - 3g quantité de Ketama - 3g 1 × 18,00 € Charas - 3g quan…" at bounding box center [744, 359] width 1488 height 719
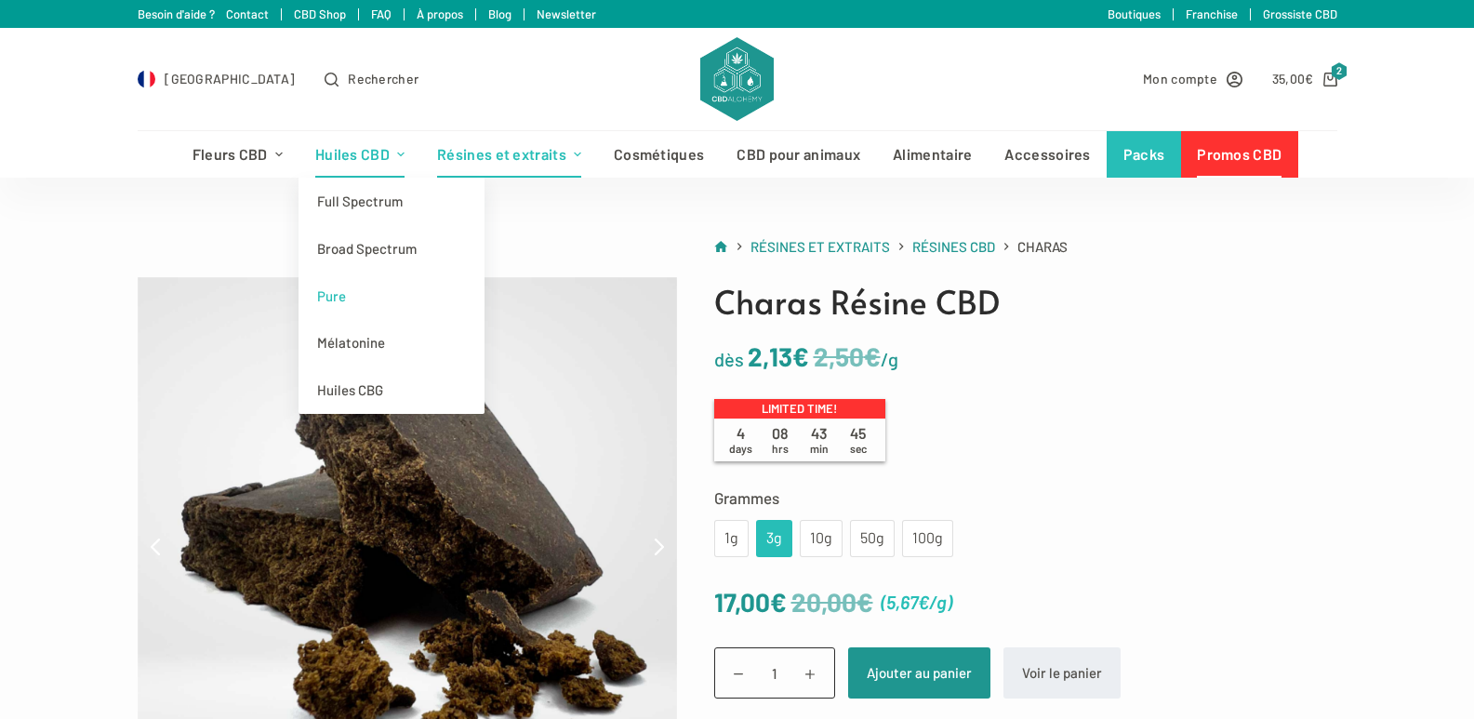
click at [341, 296] on link "Pure" at bounding box center [391, 295] width 186 height 47
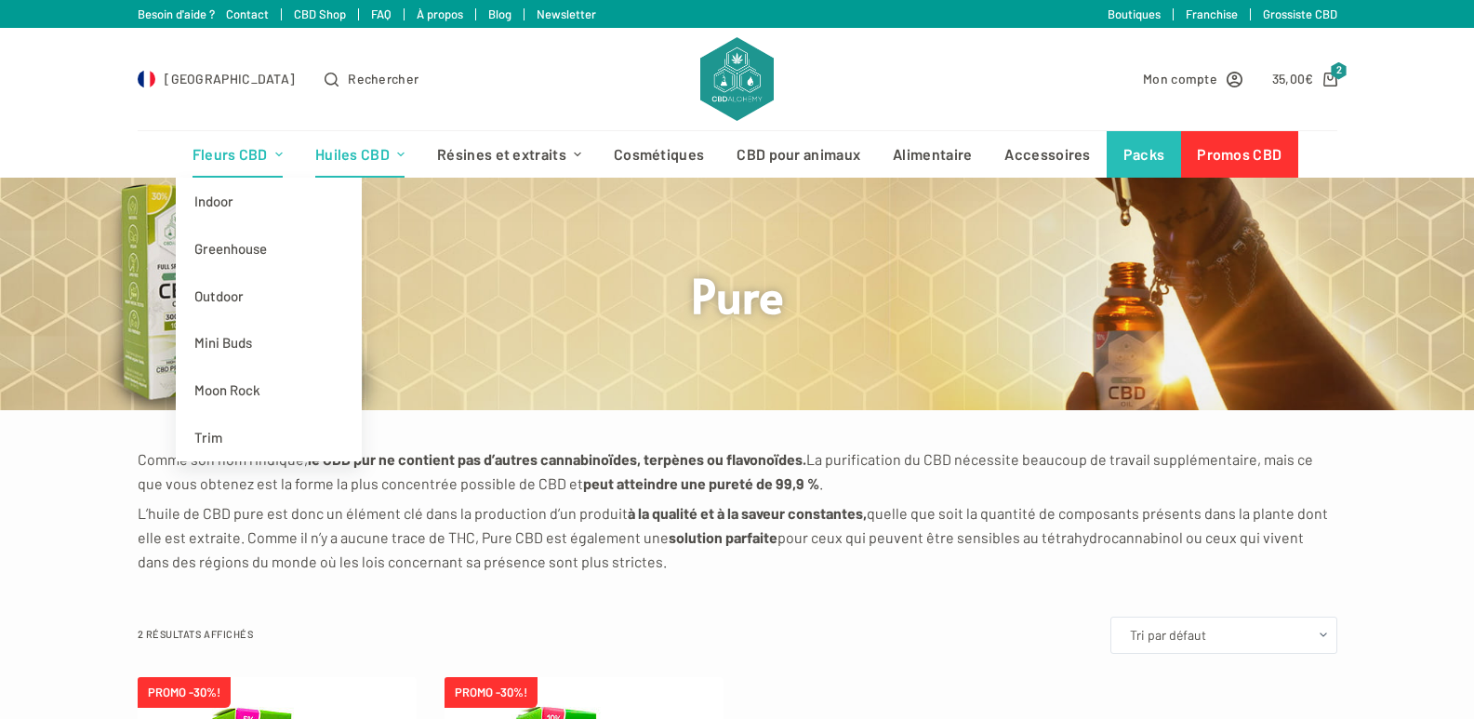
click at [244, 154] on link "Fleurs CBD" at bounding box center [237, 154] width 123 height 46
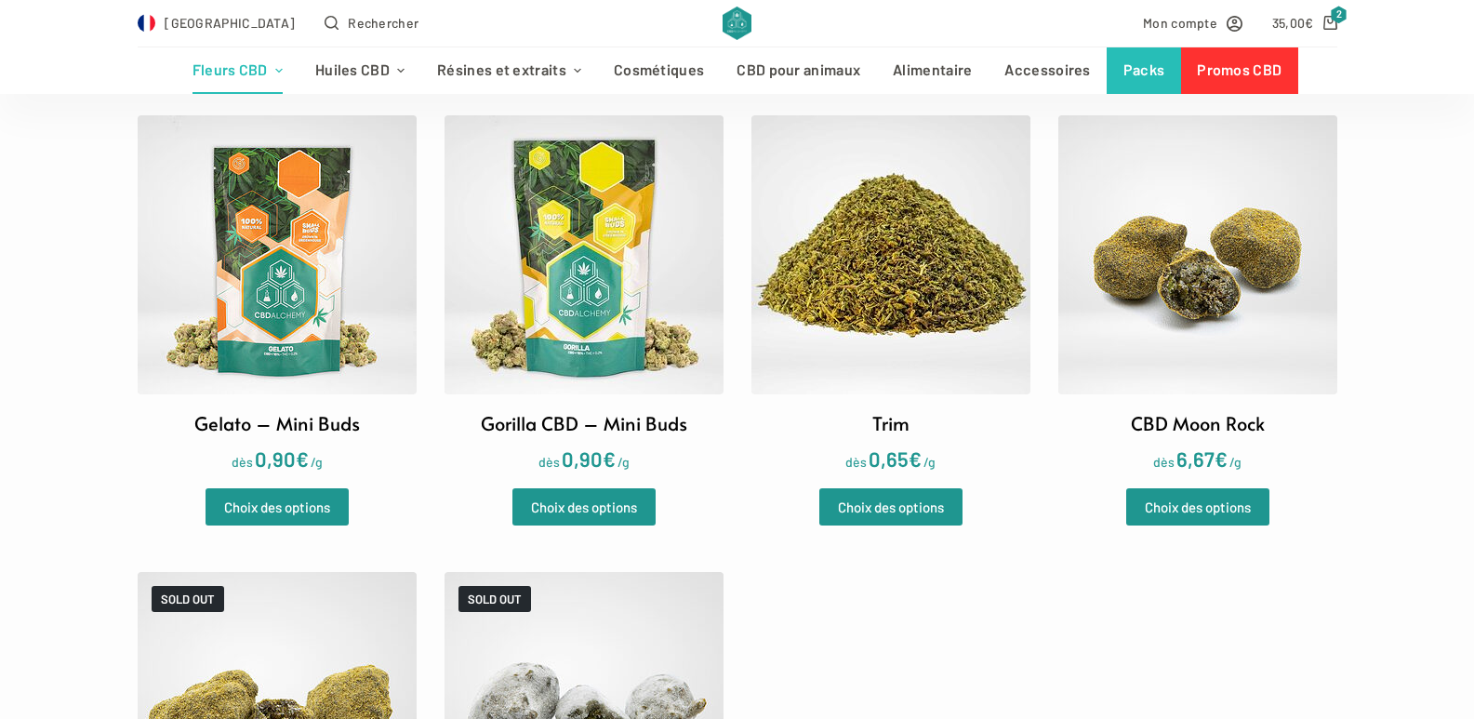
scroll to position [2882, 0]
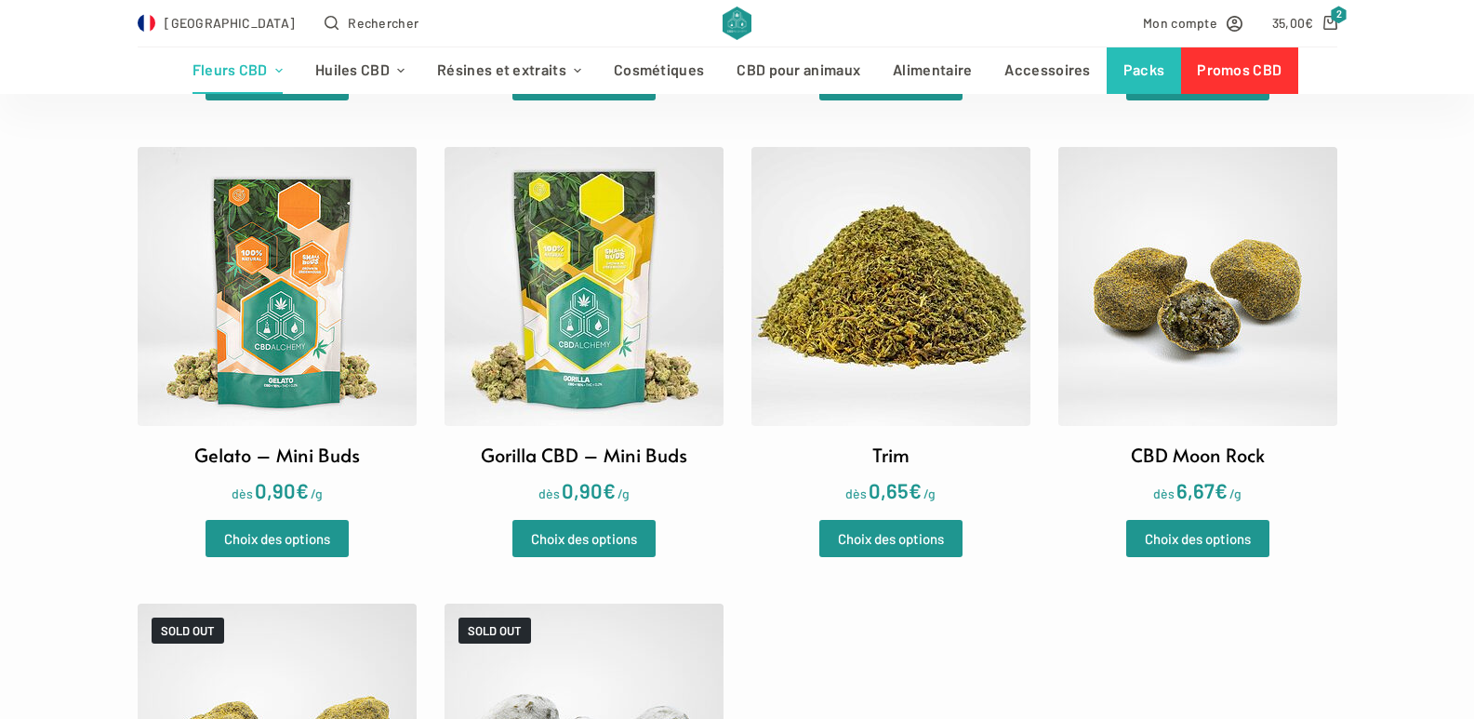
click at [913, 283] on img at bounding box center [890, 286] width 279 height 279
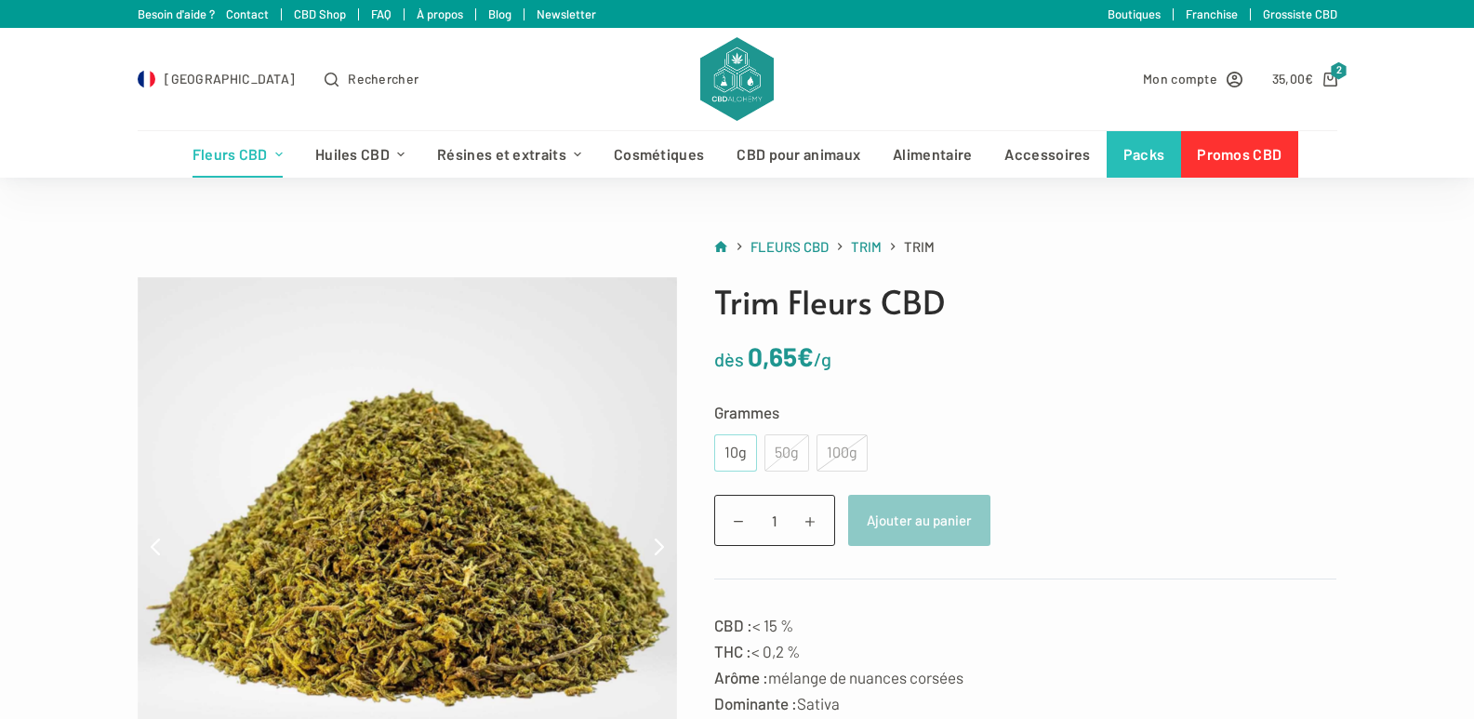
click at [738, 457] on div "10g" at bounding box center [735, 453] width 20 height 24
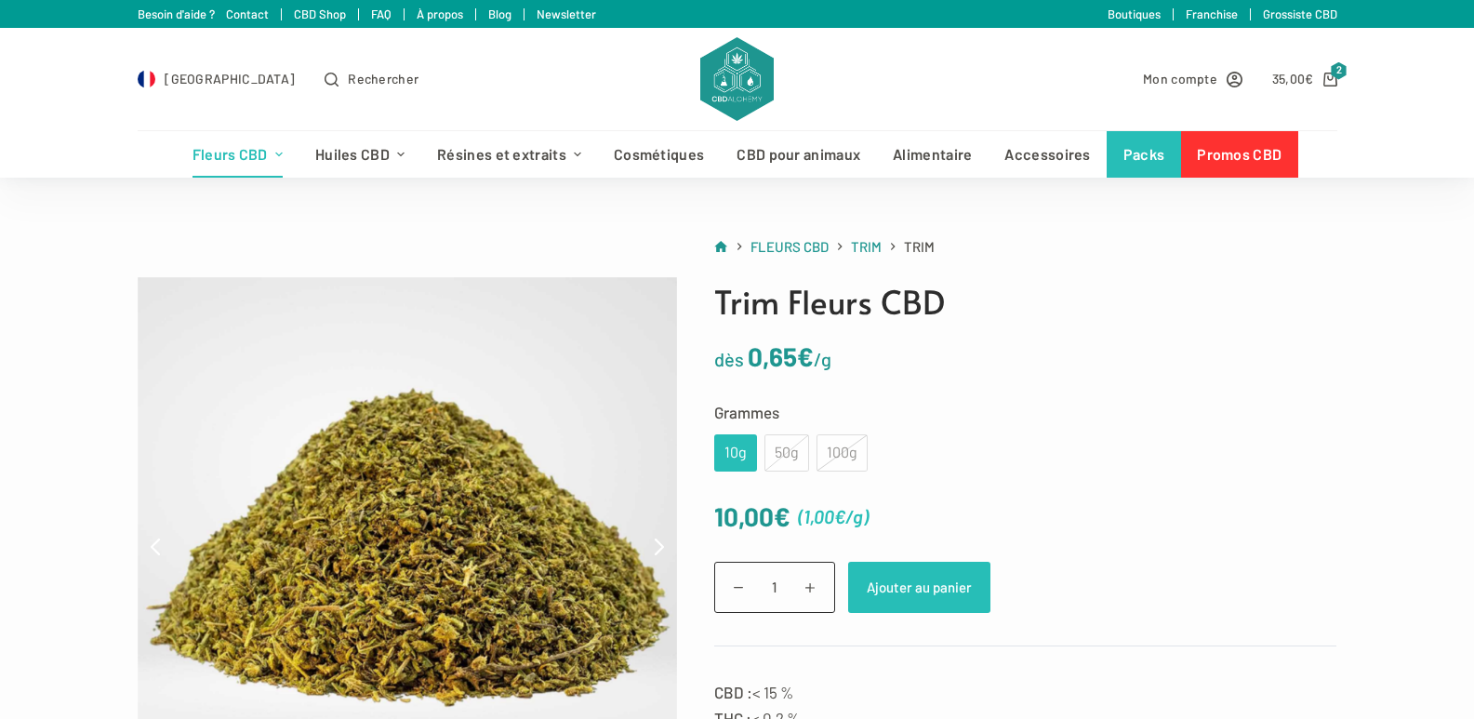
click at [904, 586] on button "Ajouter au panier" at bounding box center [919, 587] width 142 height 51
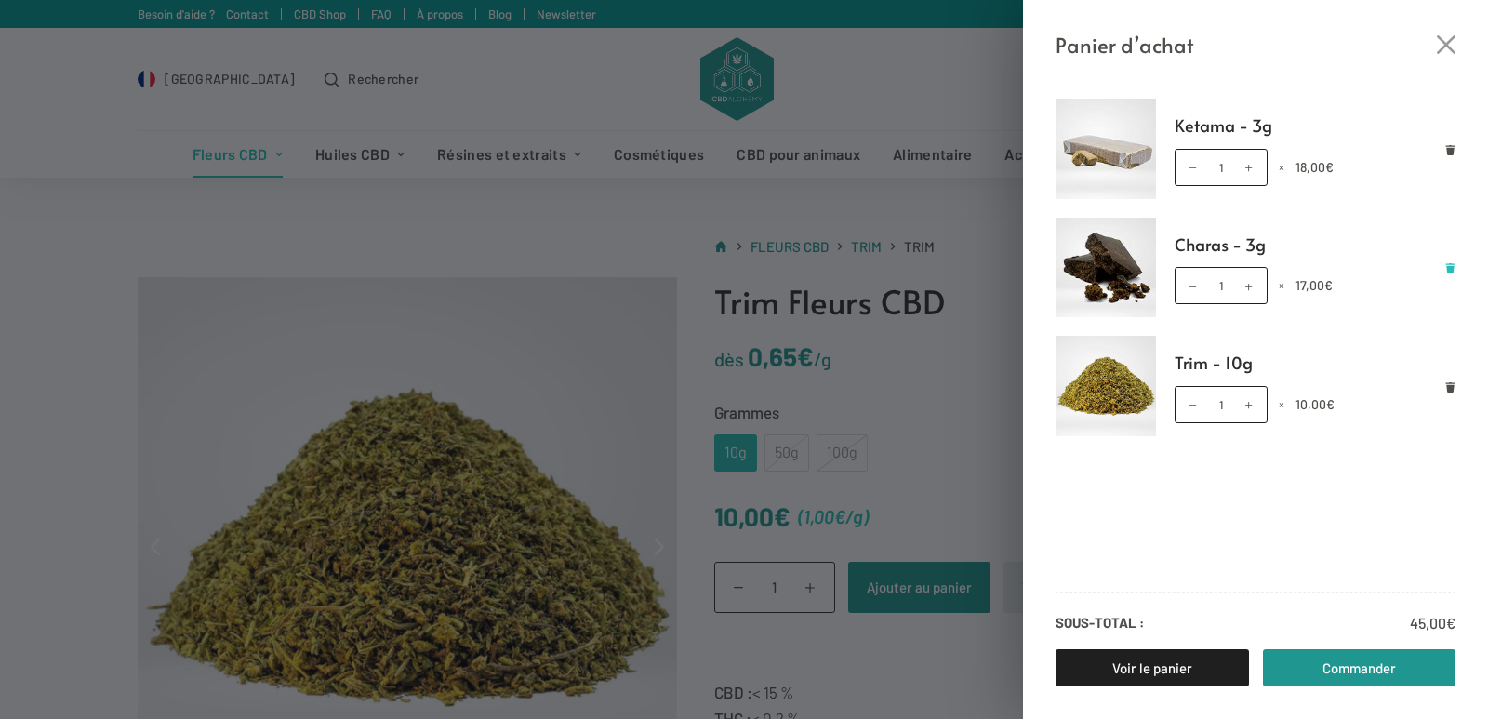
click at [1449, 268] on icon "Retirer Charas - 3g du panier" at bounding box center [1450, 268] width 9 height 10
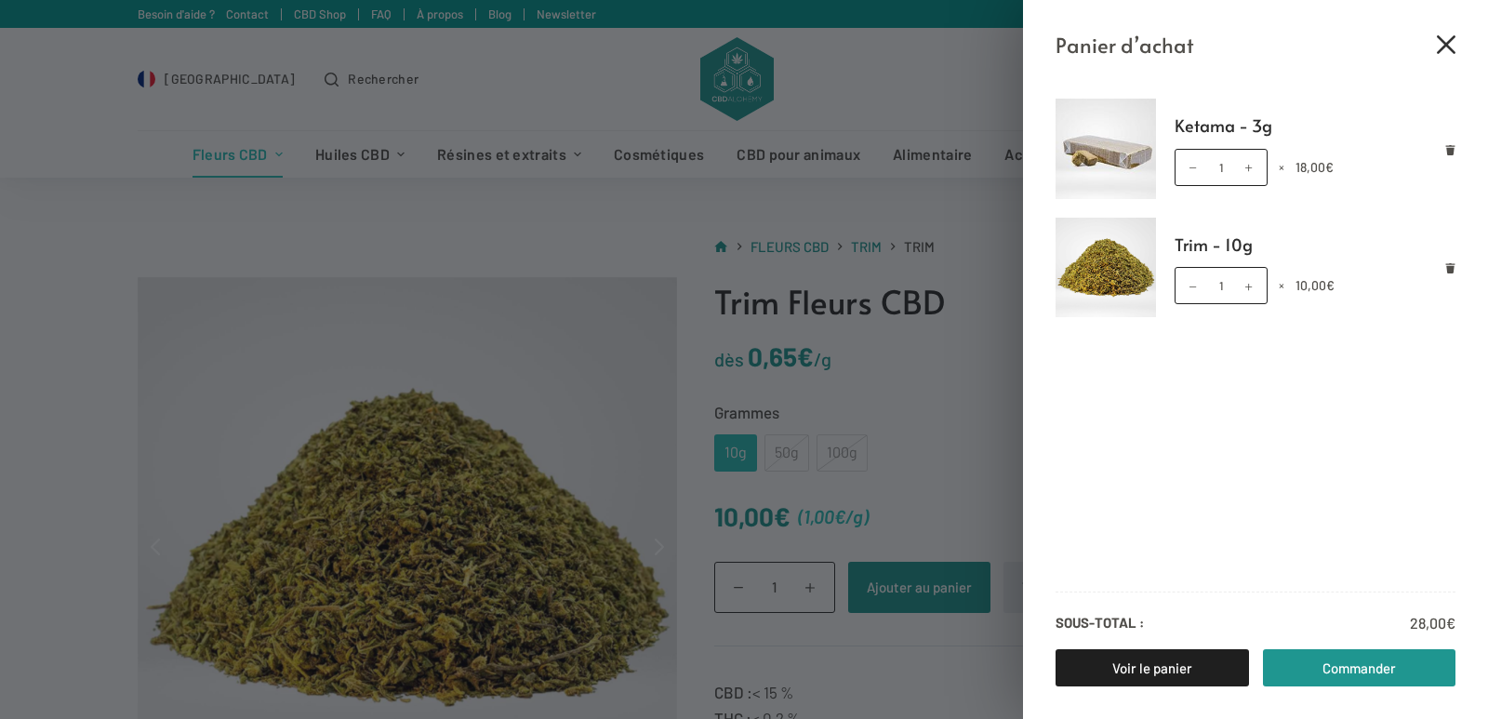
click at [1447, 44] on icon "Fermer le tiroir du panier" at bounding box center [1445, 44] width 19 height 19
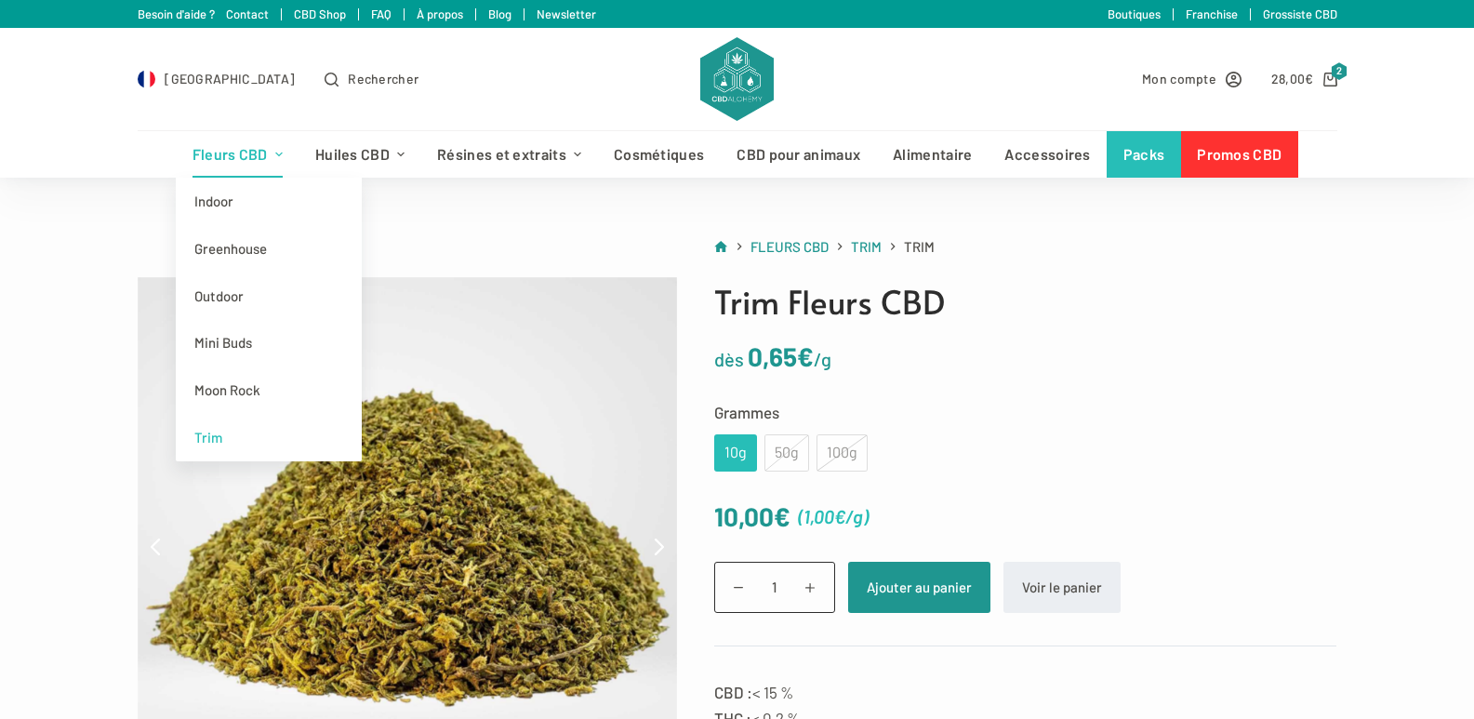
click at [234, 157] on link "Fleurs CBD" at bounding box center [237, 154] width 123 height 46
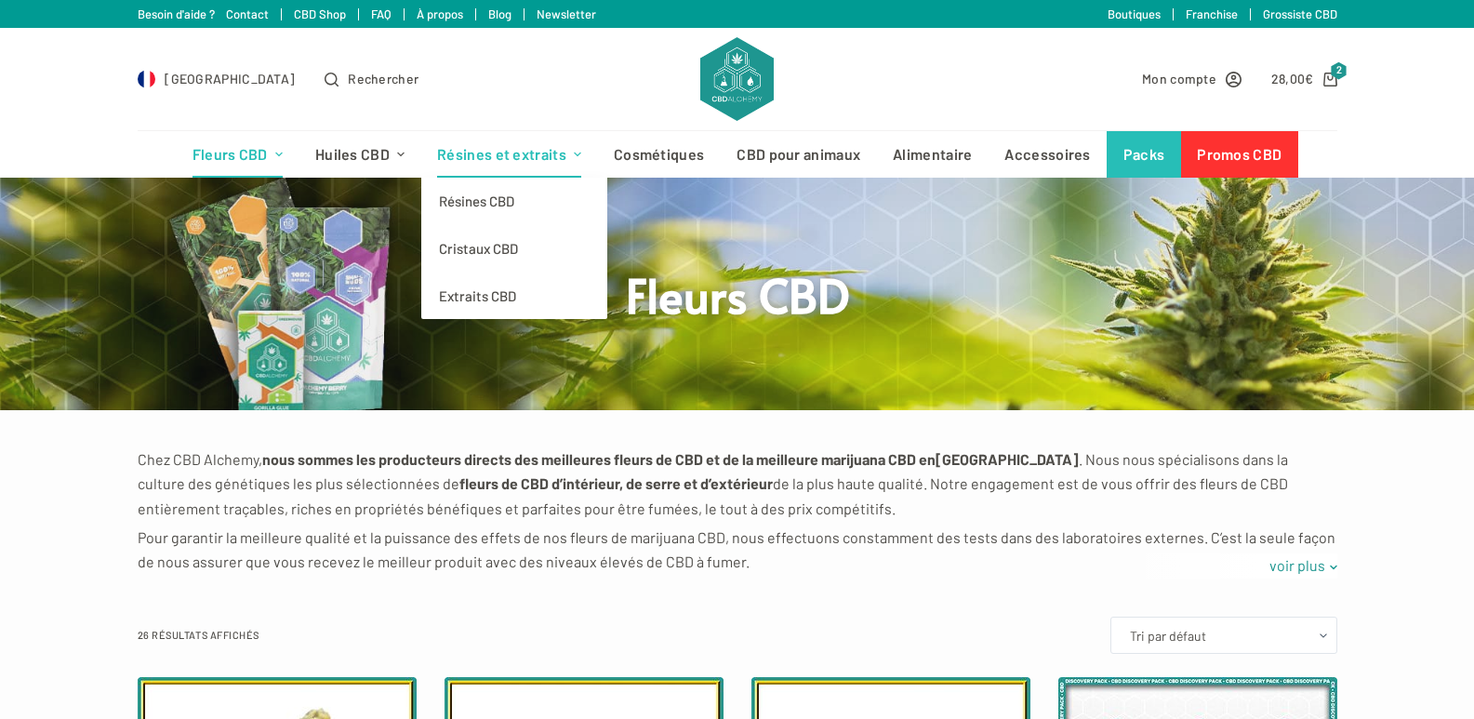
click at [481, 153] on link "Résines et extraits" at bounding box center [509, 154] width 177 height 46
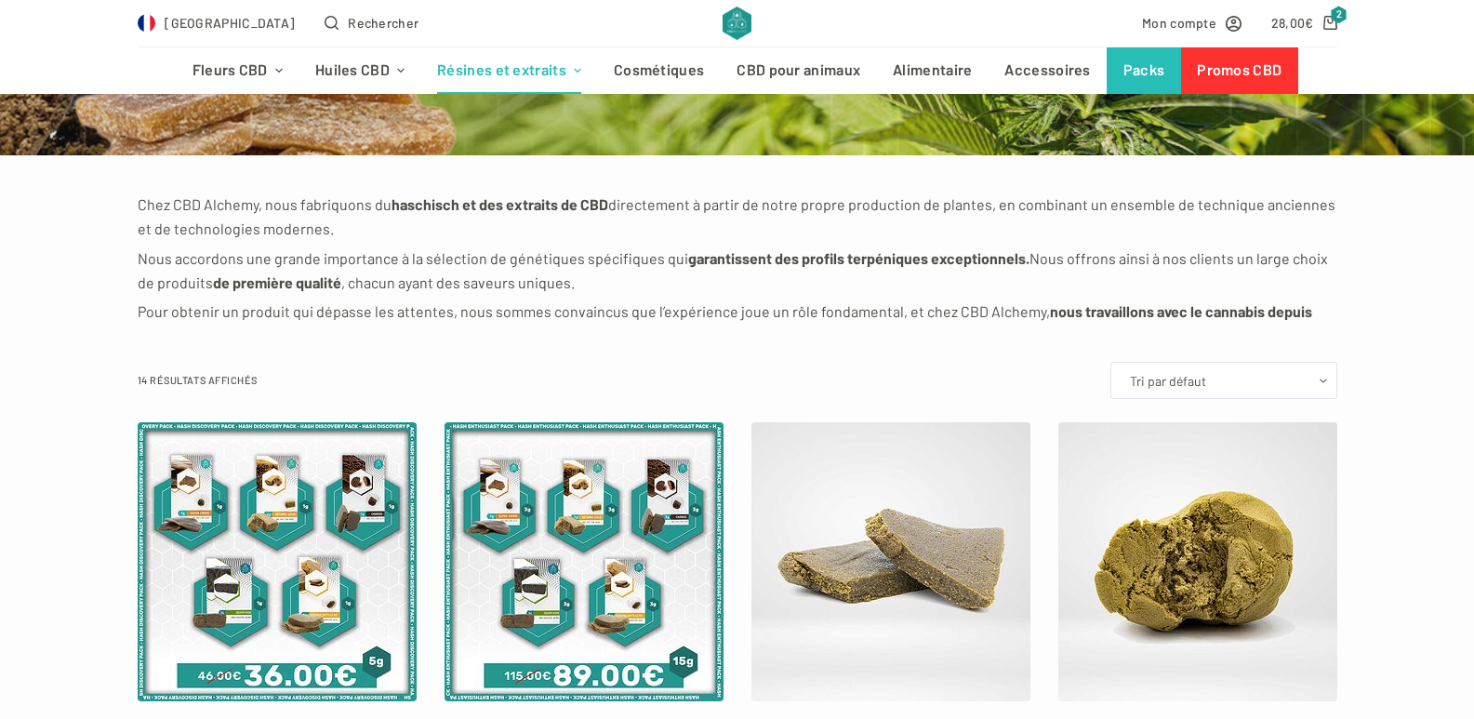
scroll to position [651, 0]
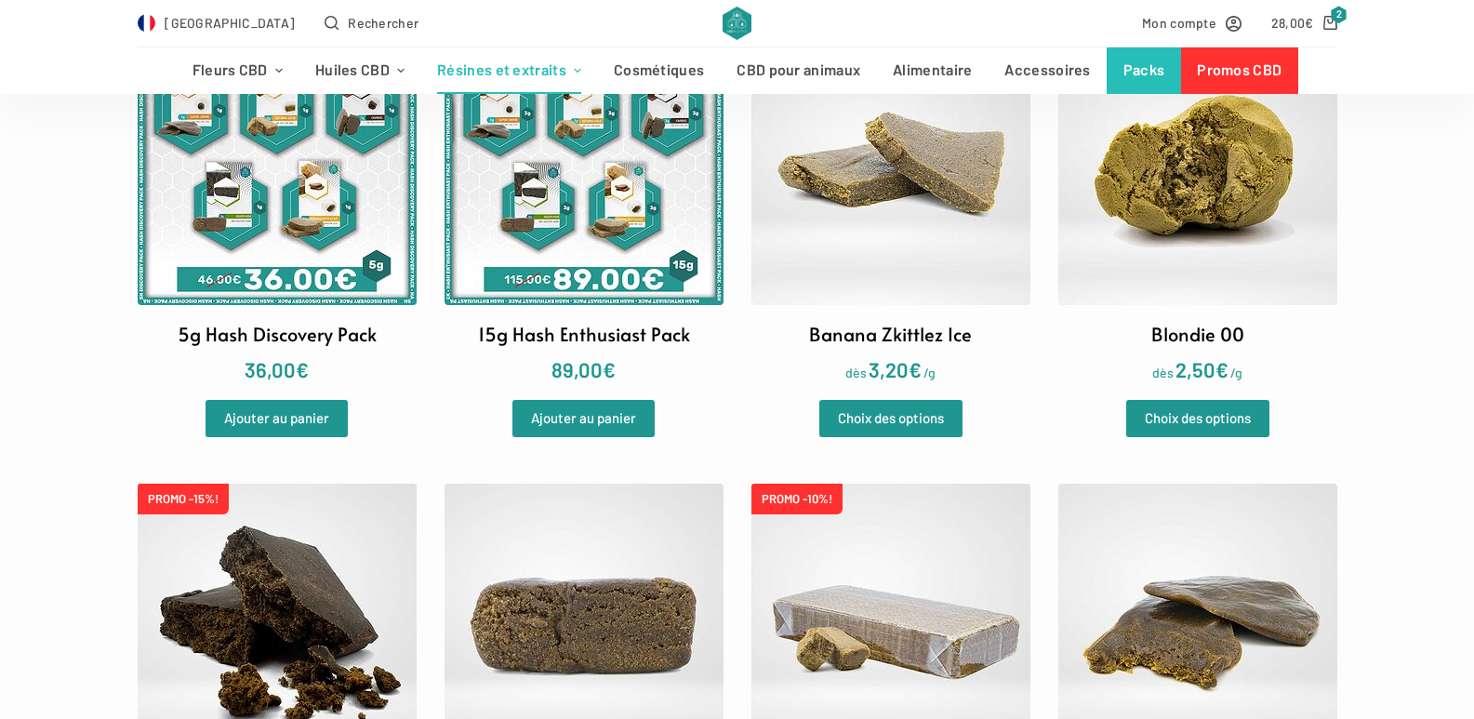
click at [1196, 329] on h2 "Blondie 00" at bounding box center [1197, 334] width 93 height 28
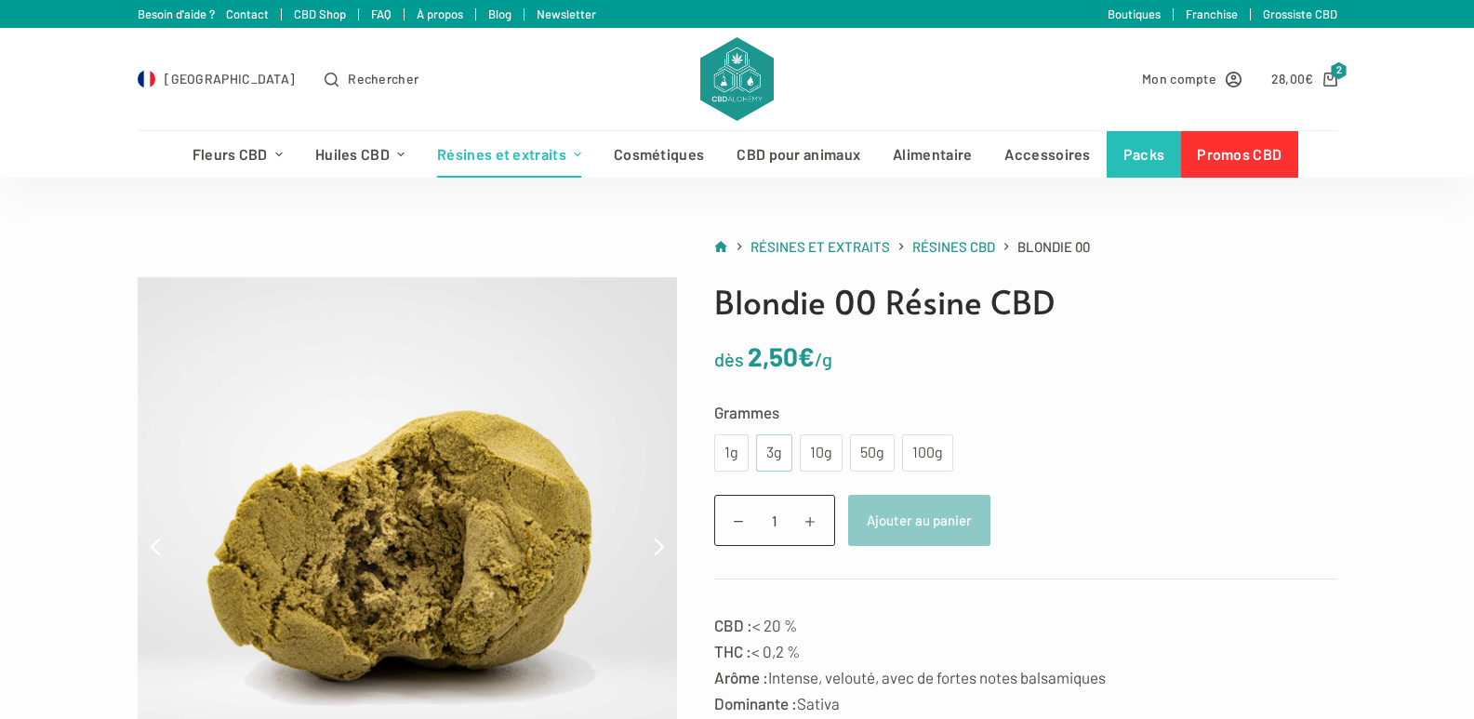
click at [769, 447] on div "3g" at bounding box center [774, 453] width 14 height 24
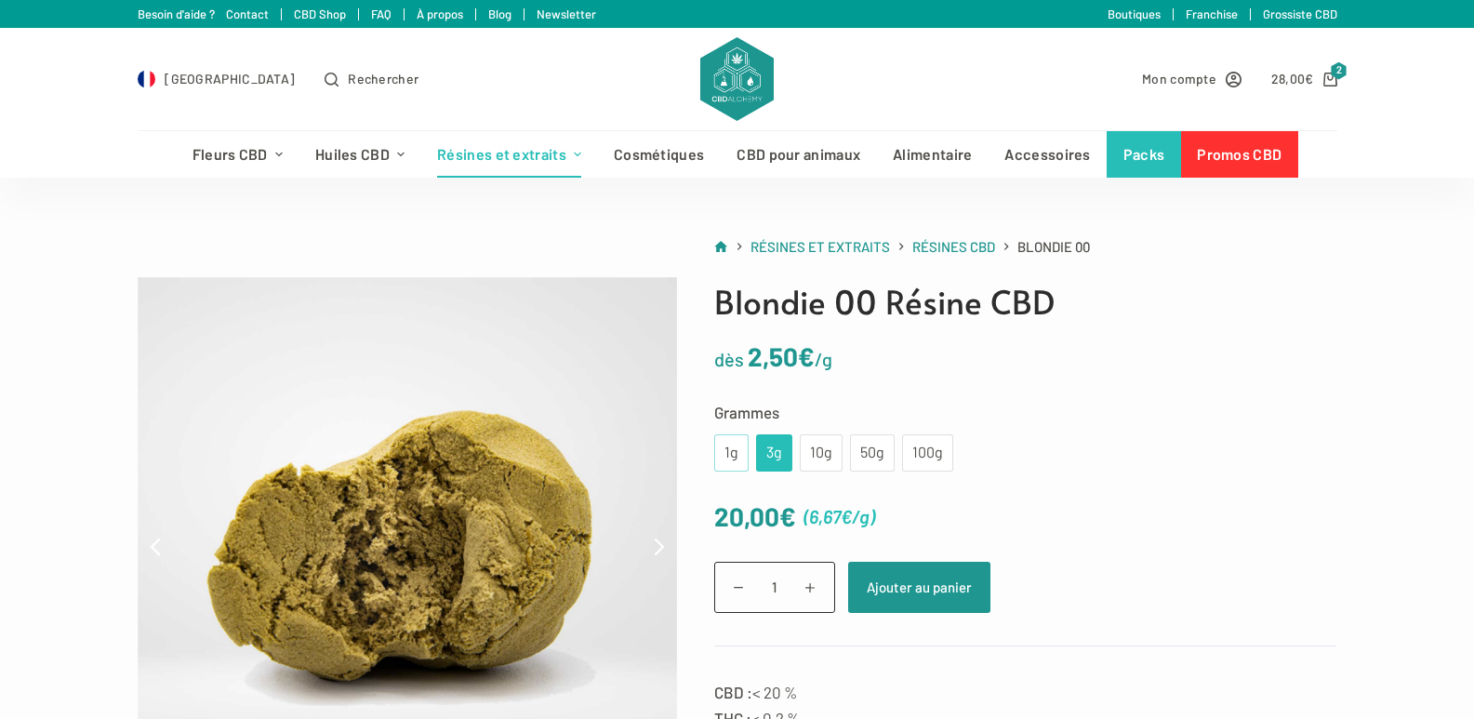
click at [737, 450] on div "1g" at bounding box center [731, 452] width 34 height 37
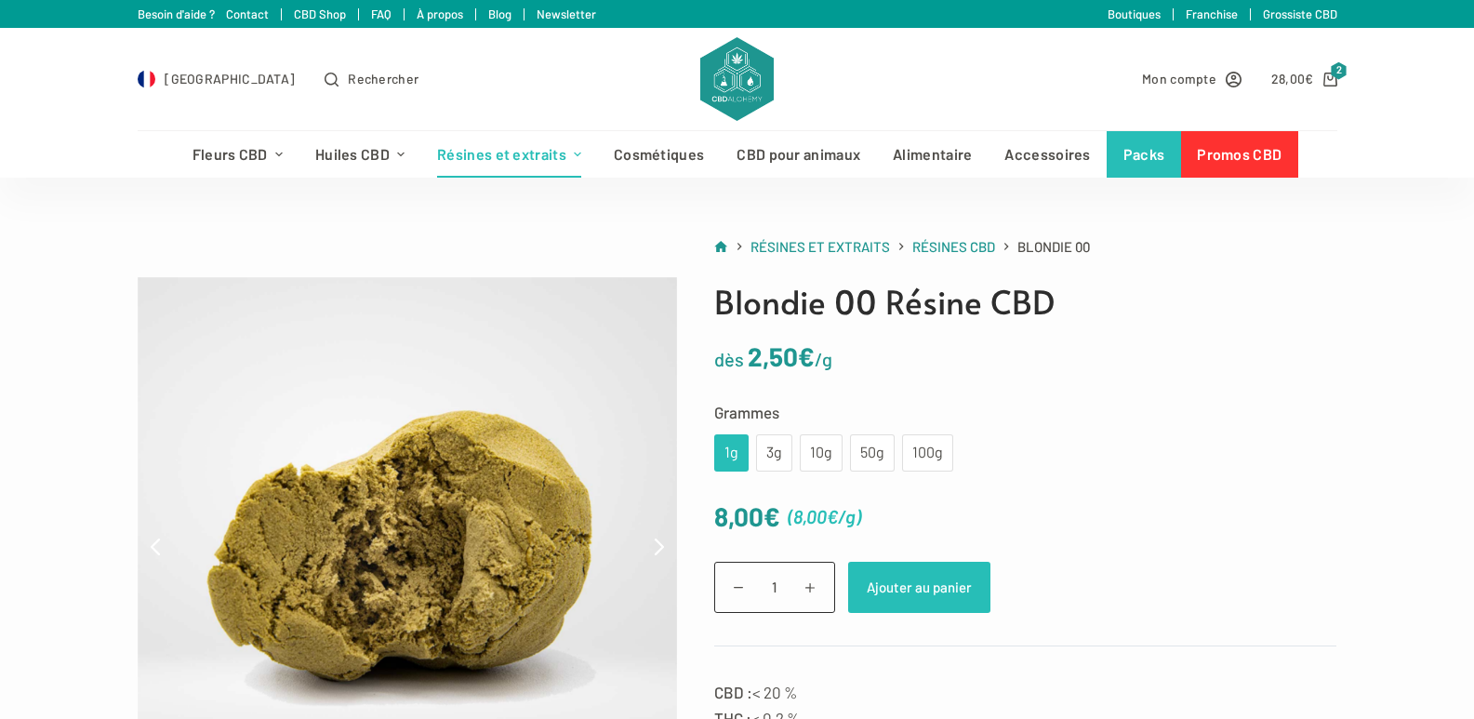
click at [913, 589] on button "Ajouter au panier" at bounding box center [919, 587] width 142 height 51
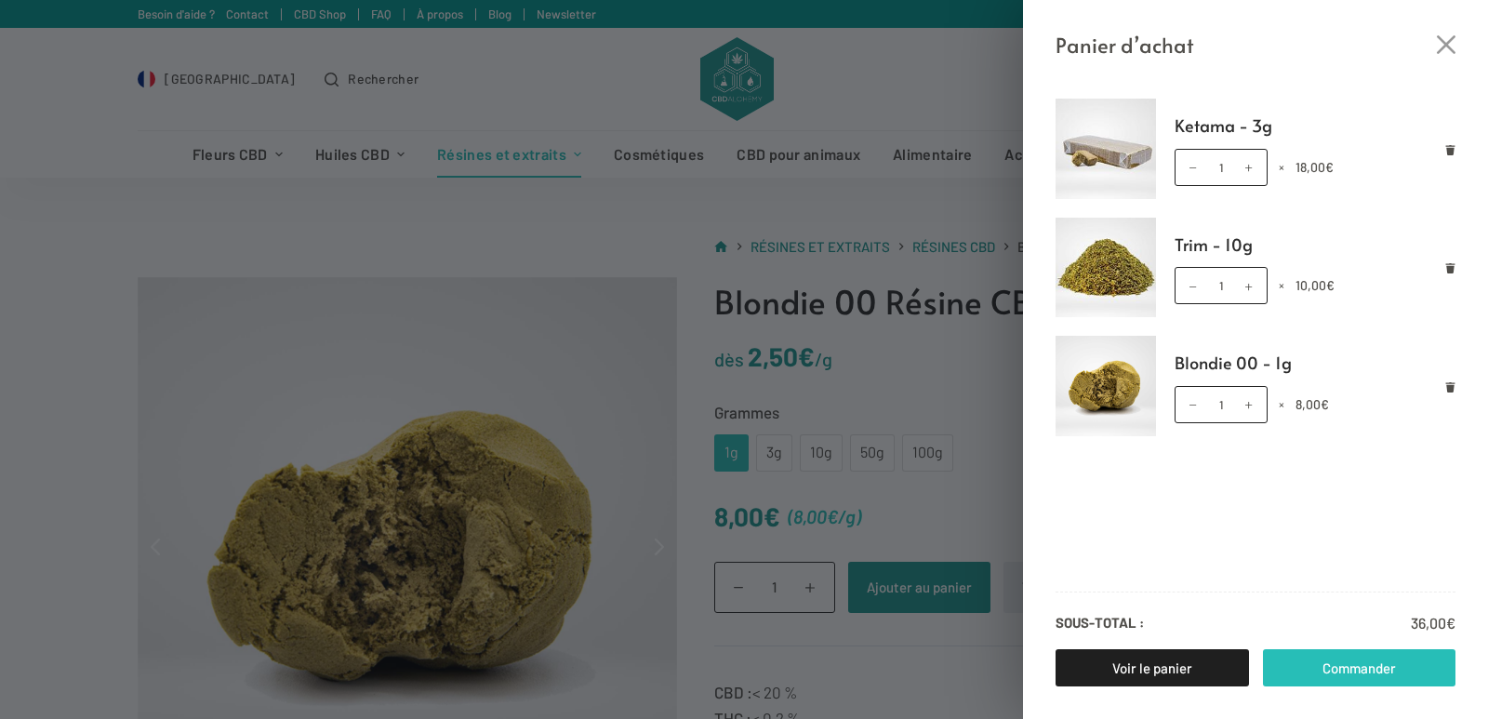
click at [1343, 669] on link "Commander" at bounding box center [1359, 667] width 193 height 37
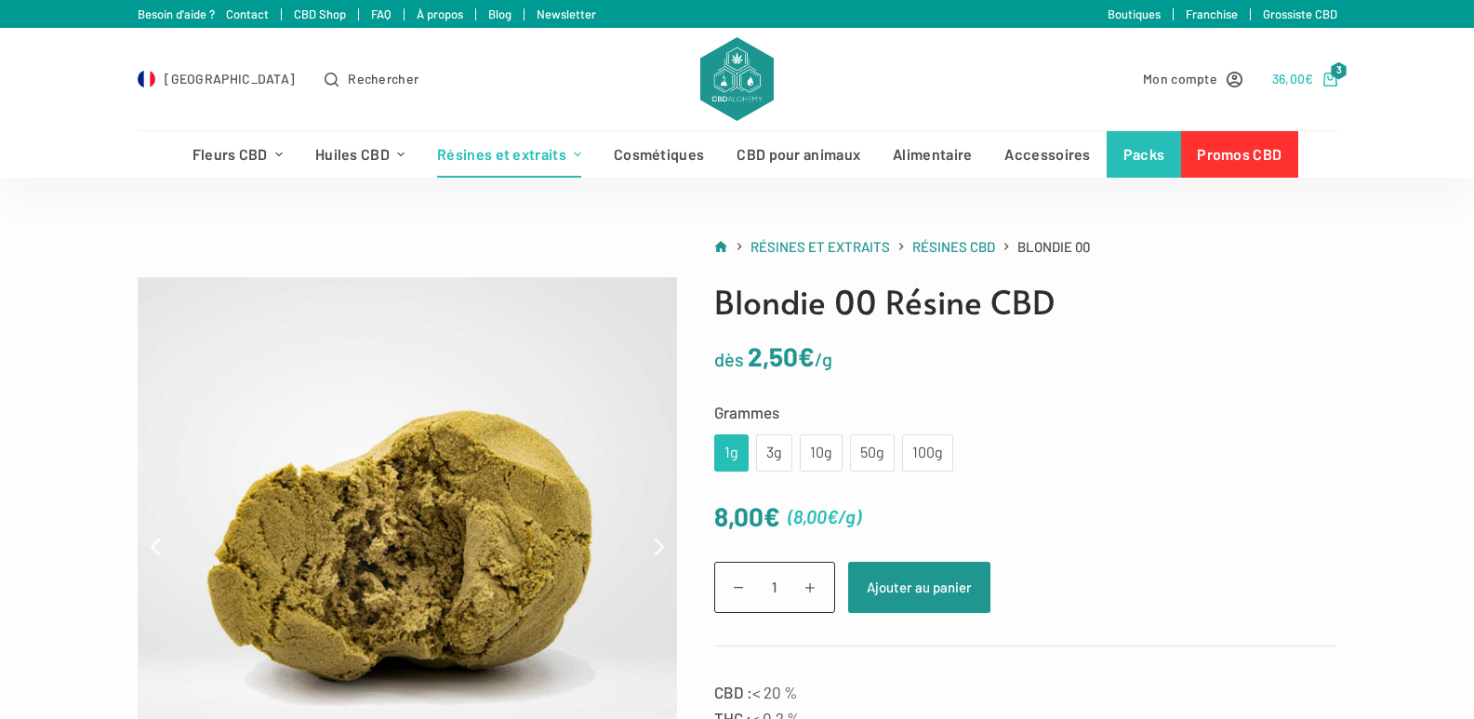
click at [1283, 77] on bdi "36,00 €" at bounding box center [1293, 79] width 42 height 16
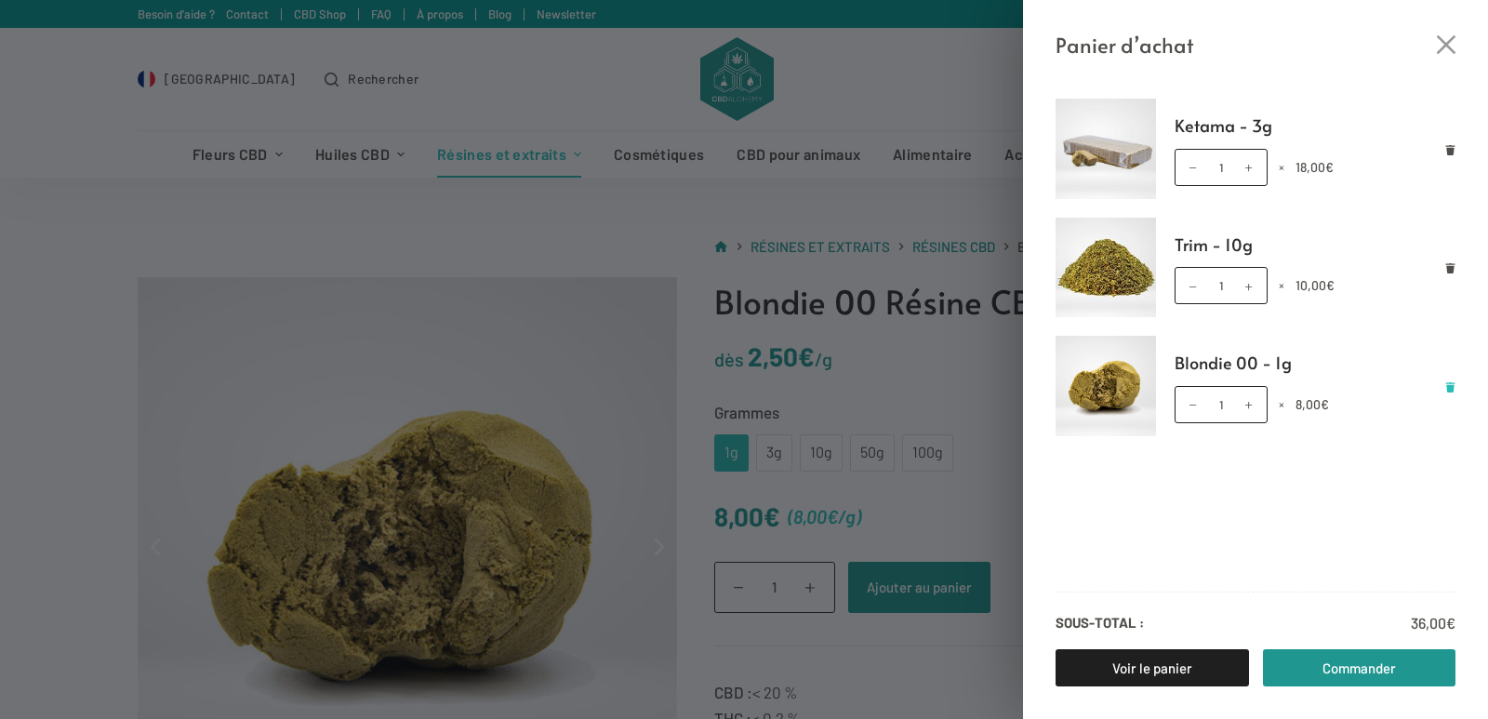
click at [1450, 388] on icon "Retirer Blondie 00 - 1g du panier" at bounding box center [1450, 387] width 9 height 10
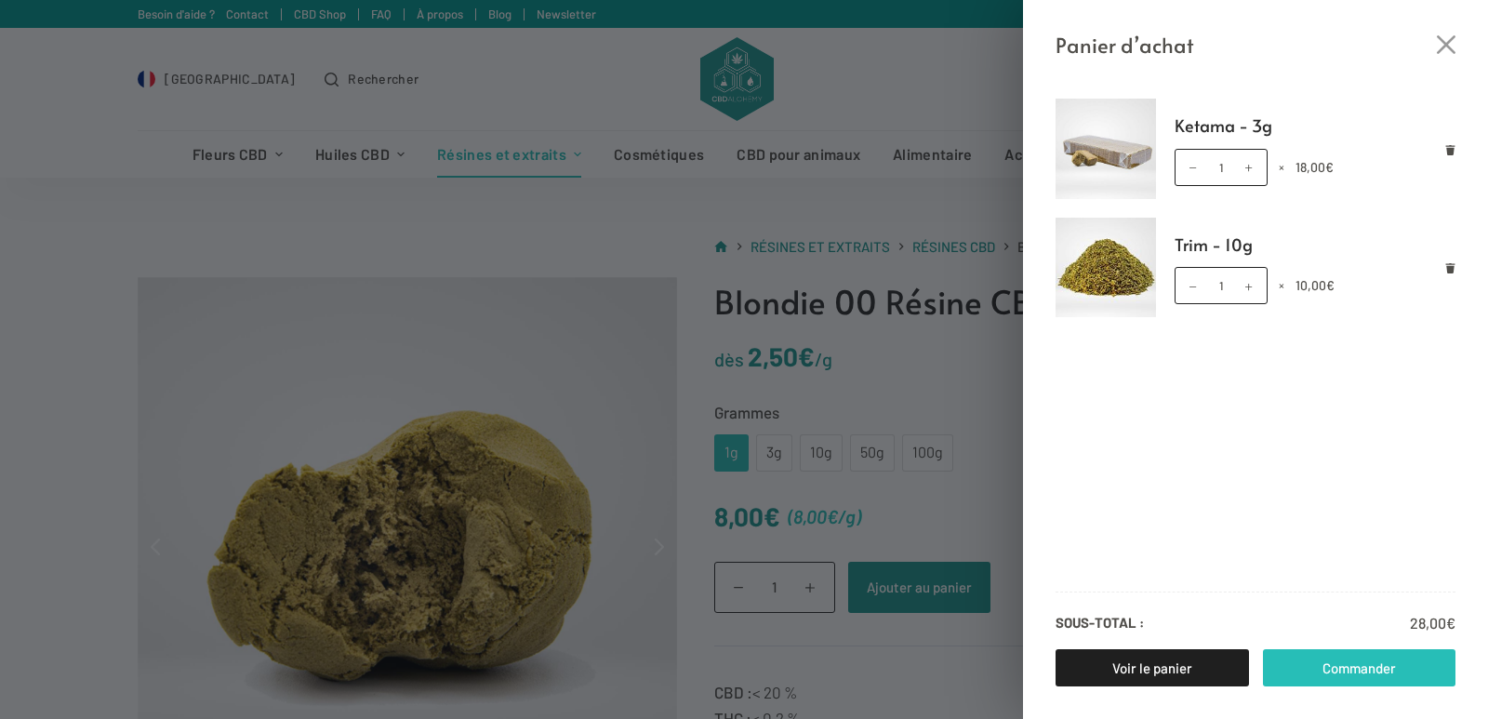
click at [1364, 665] on link "Commander" at bounding box center [1359, 667] width 193 height 37
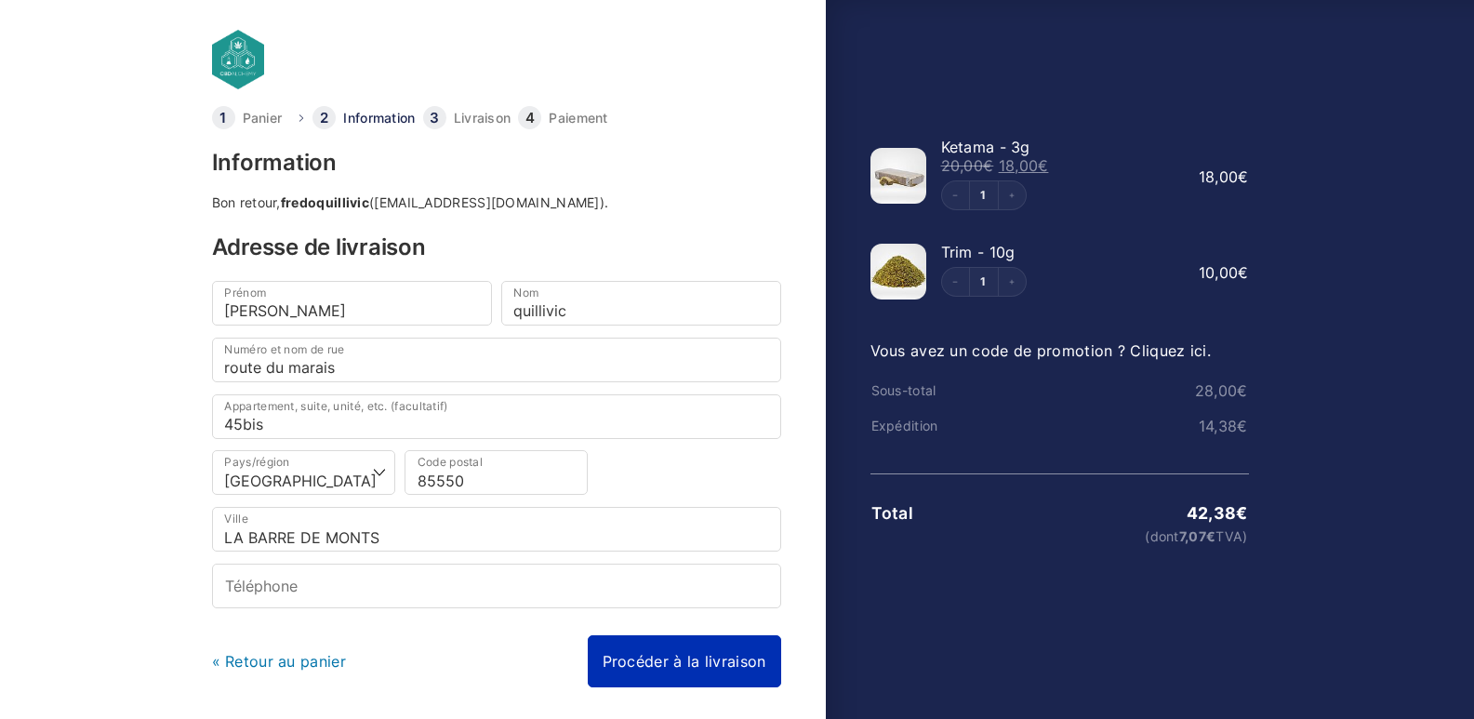
click at [698, 655] on link "Procéder à la livraison" at bounding box center [684, 661] width 193 height 52
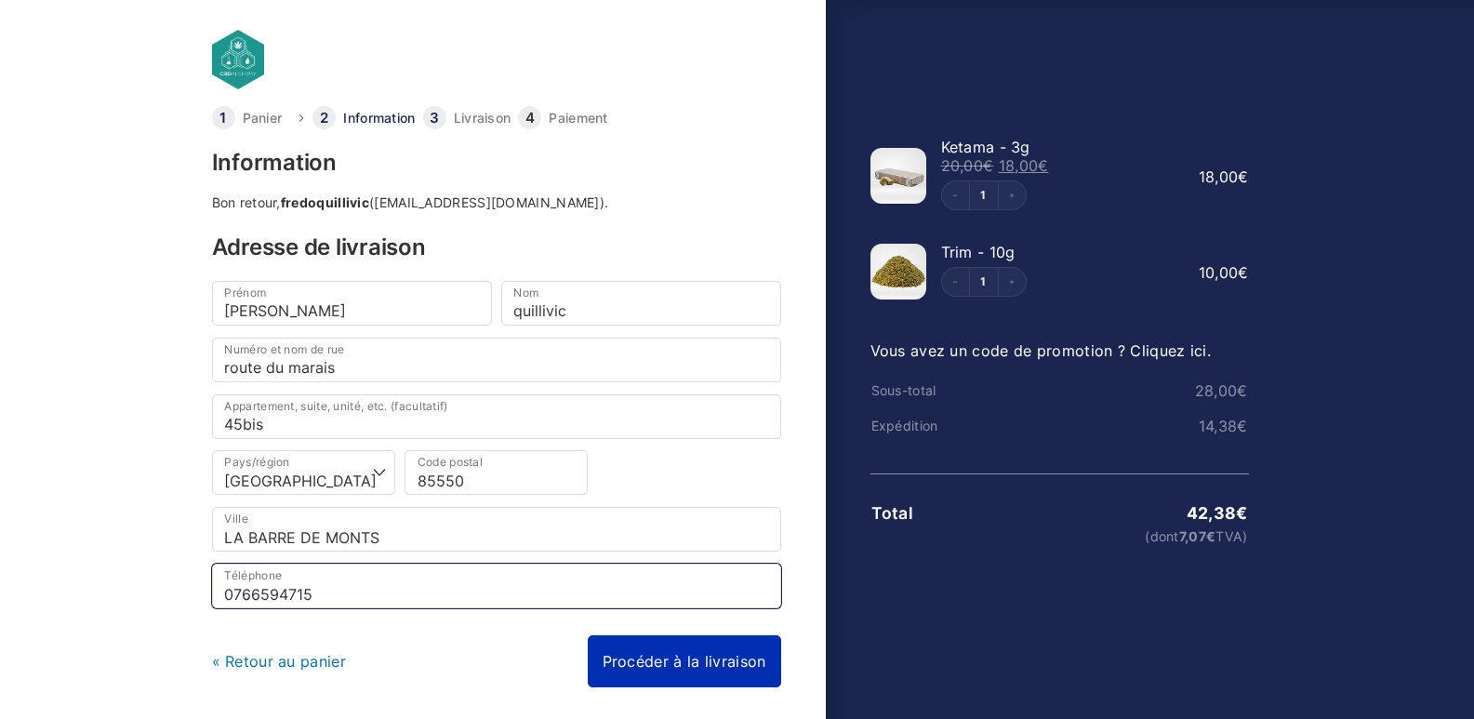
type input "0766594715"
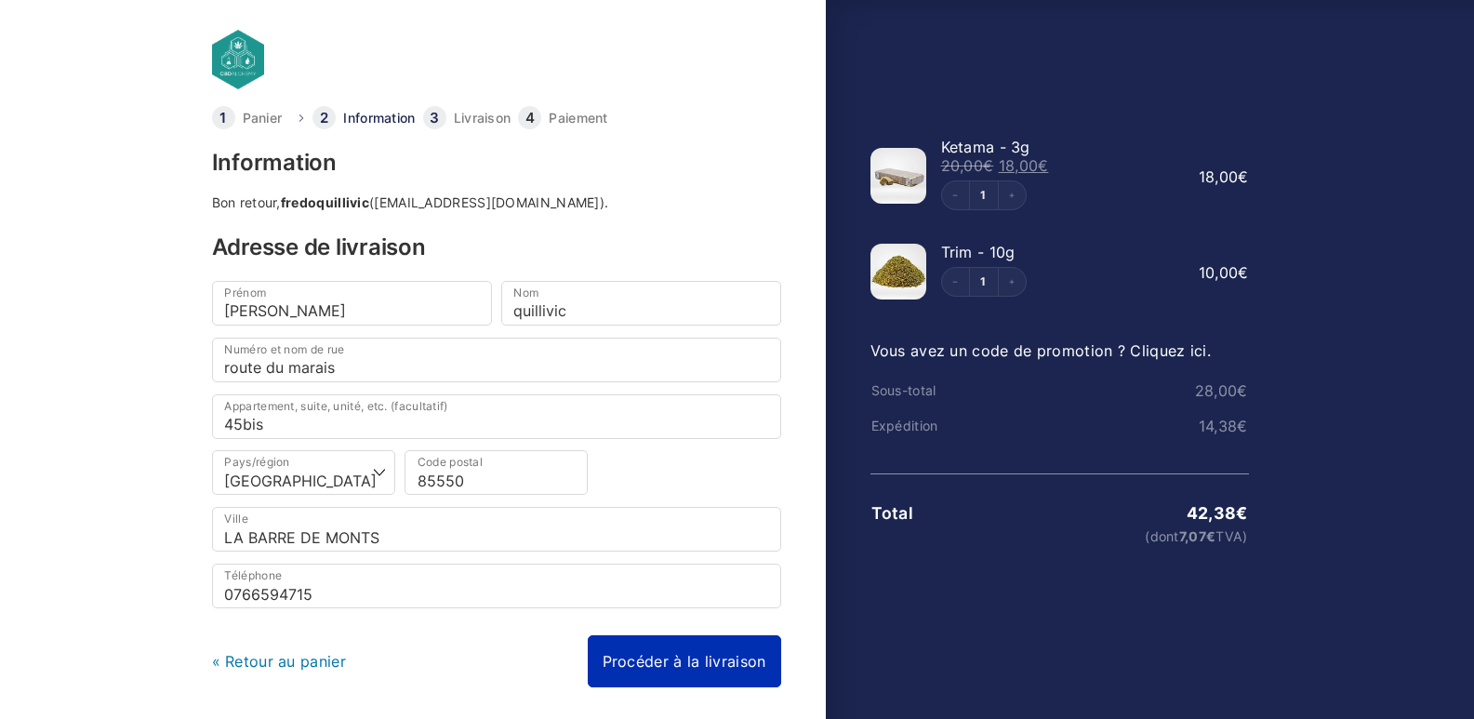
click at [682, 661] on link "Procéder à la livraison" at bounding box center [684, 661] width 193 height 52
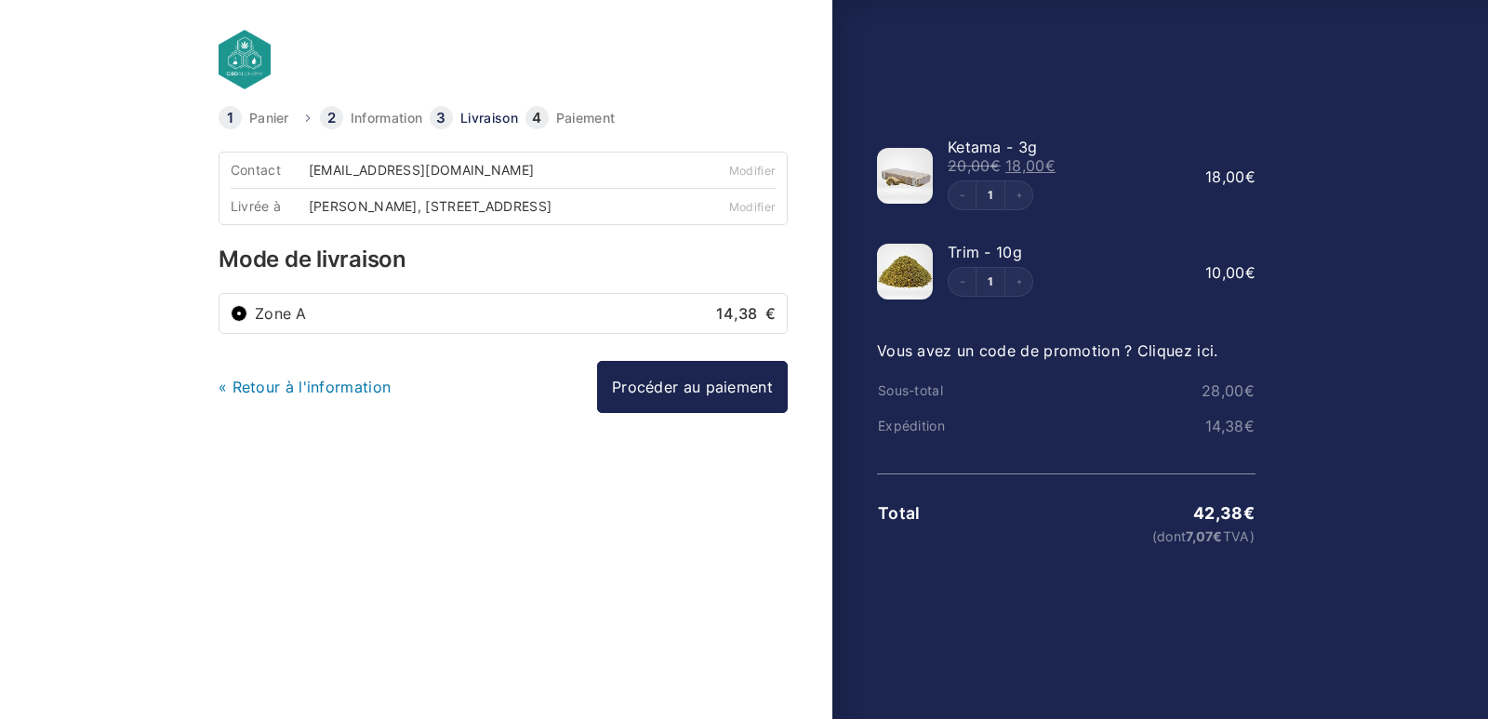
click at [239, 322] on input "Zone A 14,38 €" at bounding box center [239, 313] width 17 height 17
click at [647, 406] on link "Procéder au paiement" at bounding box center [692, 387] width 191 height 52
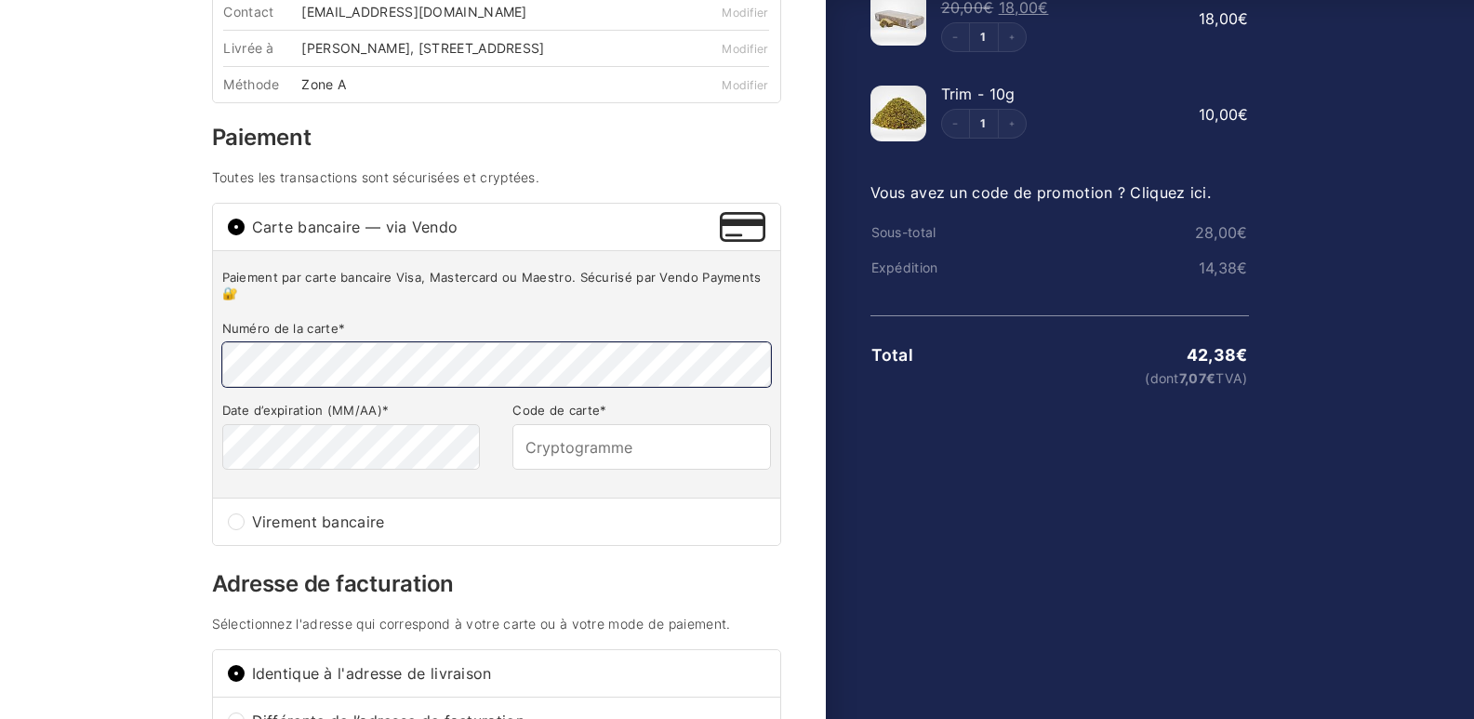
scroll to position [186, 0]
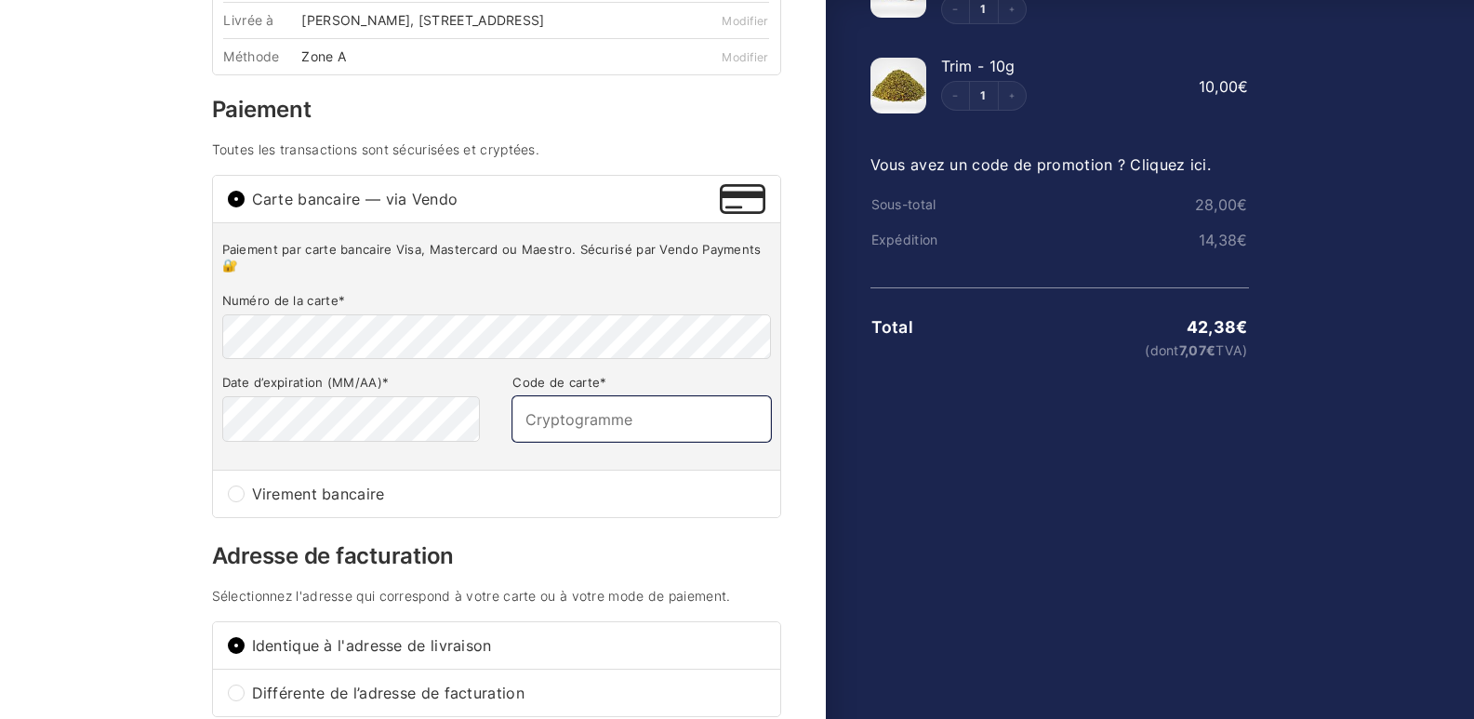
click at [562, 438] on input "Code de carte *" at bounding box center [641, 418] width 258 height 45
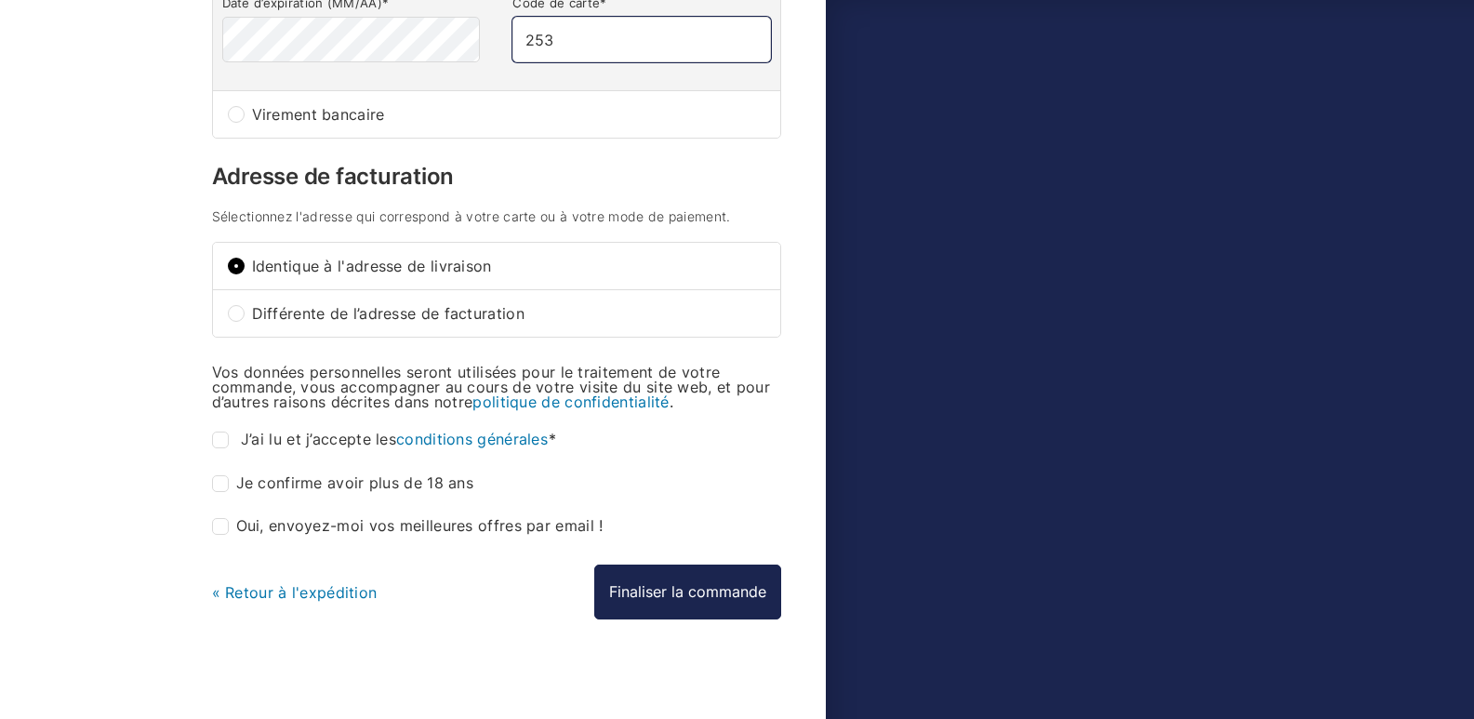
scroll to position [587, 0]
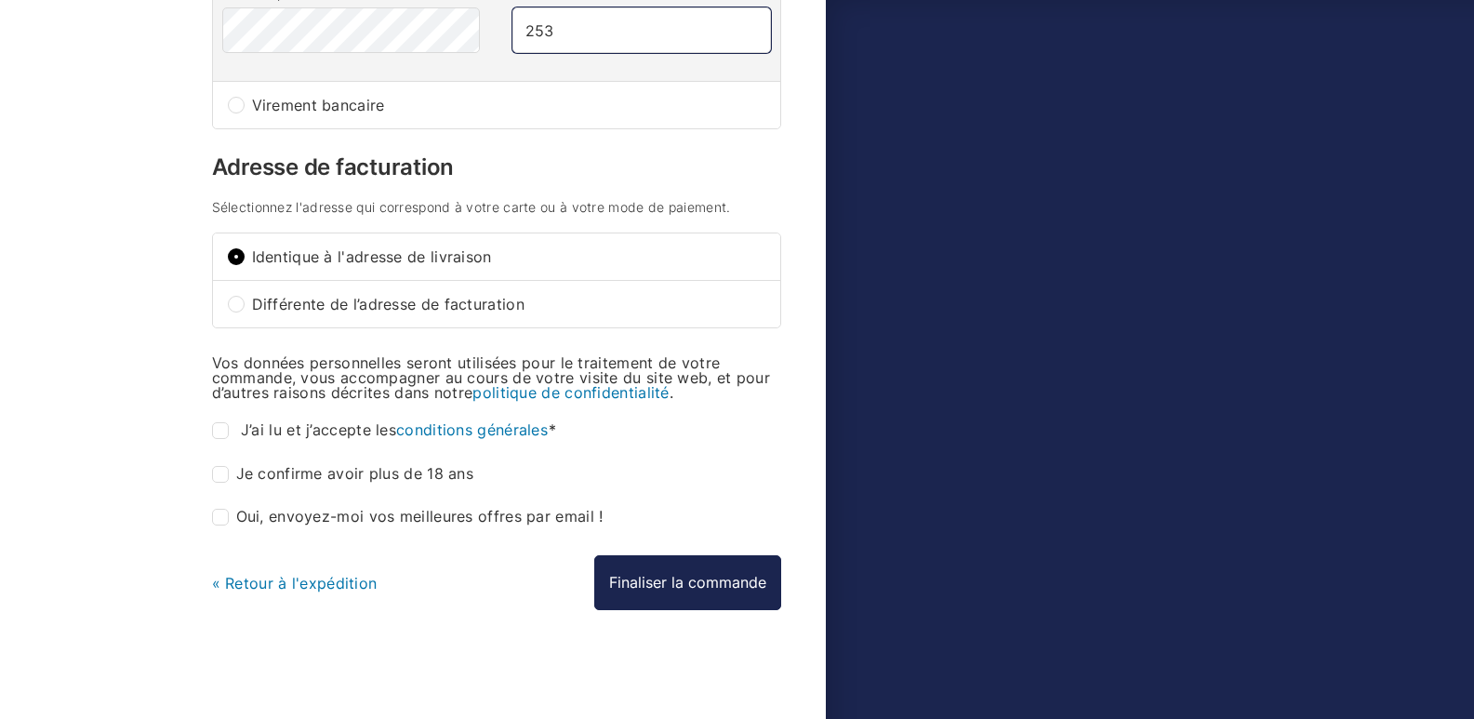
type input "253"
click at [227, 430] on input "J’ai lu et j’accepte les conditions générales *" at bounding box center [220, 430] width 17 height 17
checkbox input "true"
click at [225, 474] on input "Je confirme avoir plus de 18 ans *" at bounding box center [220, 474] width 17 height 17
checkbox input "true"
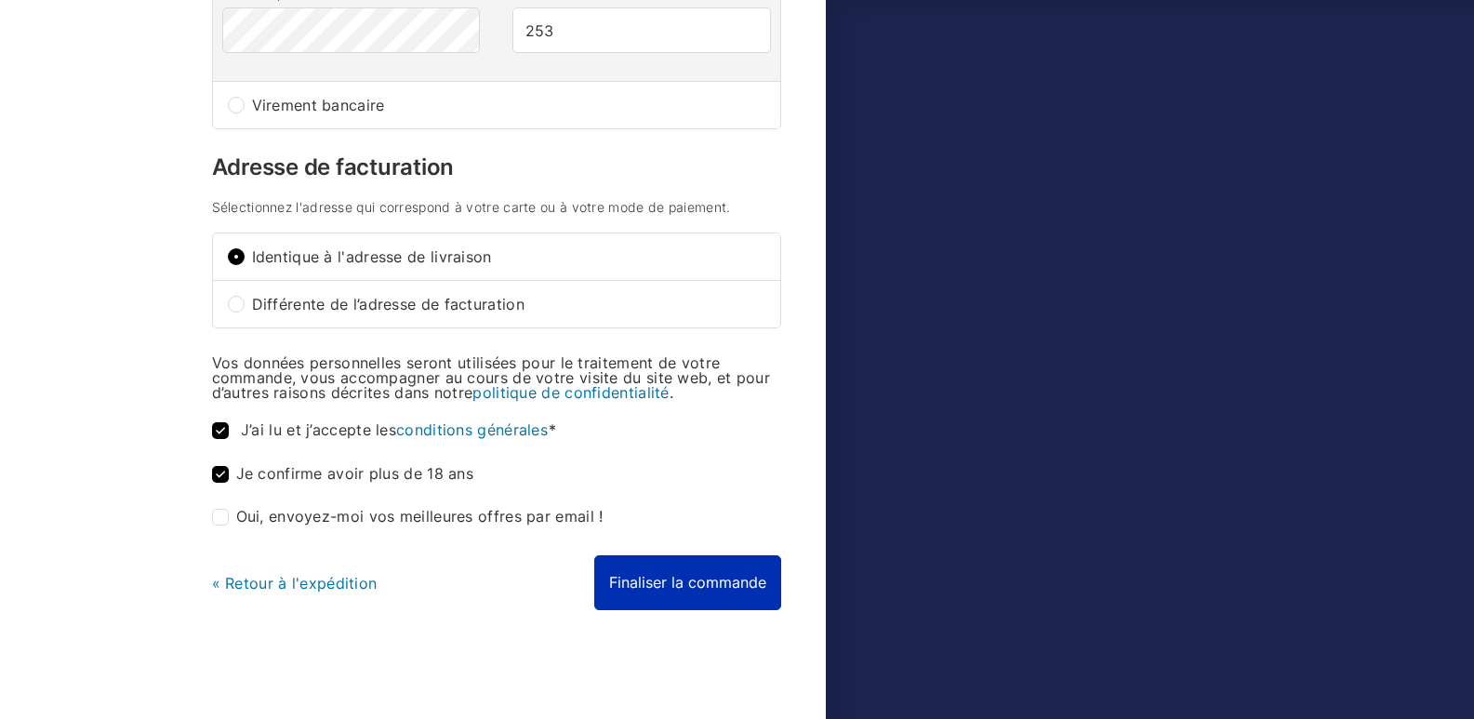
click at [665, 585] on button "Finaliser la commande" at bounding box center [687, 582] width 187 height 54
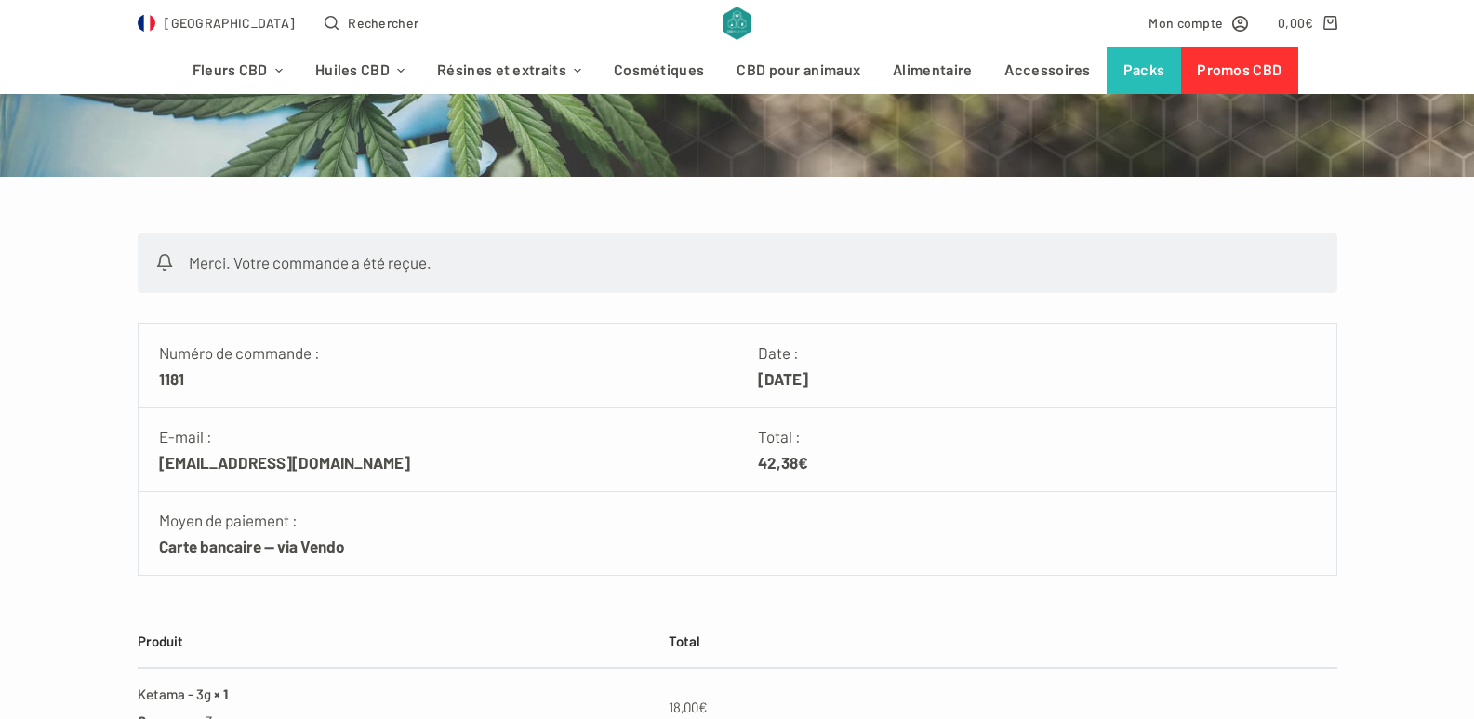
scroll to position [279, 0]
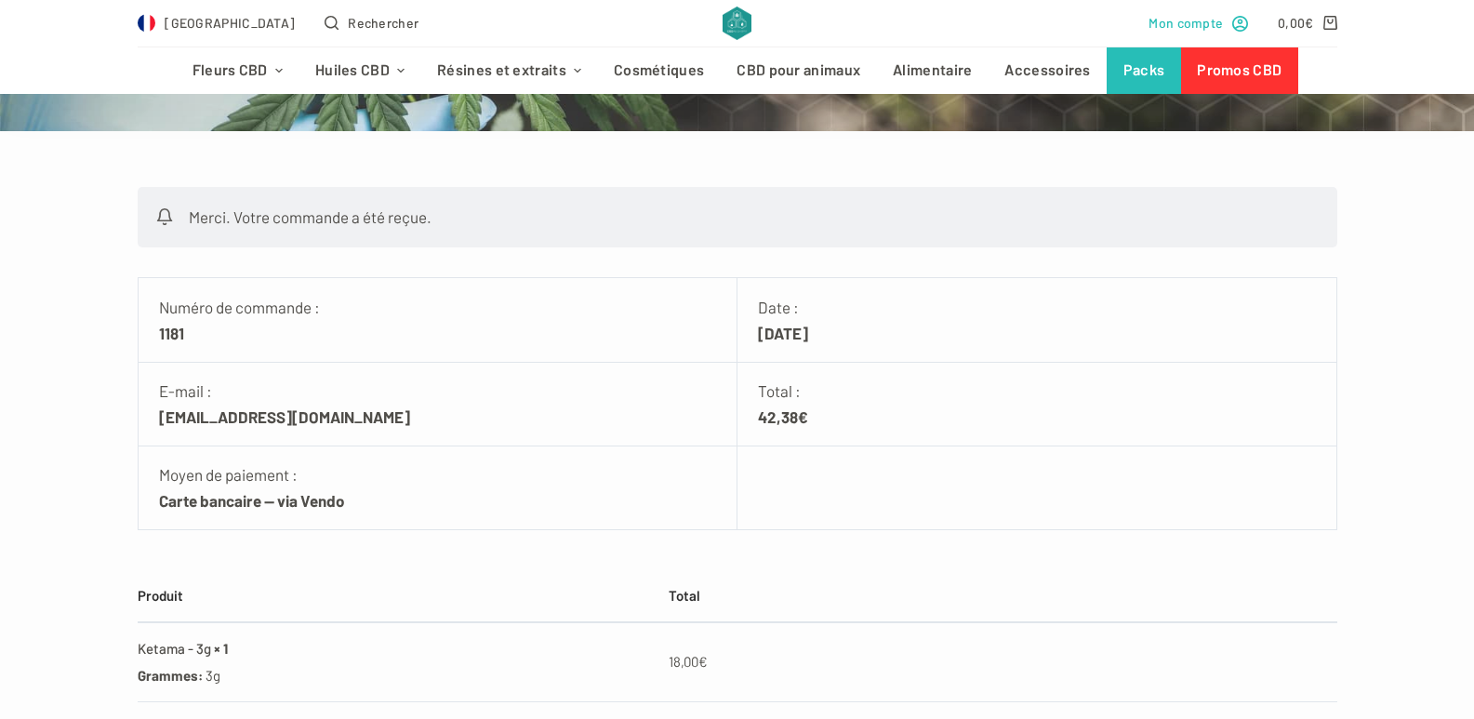
click at [1198, 18] on span "Mon compte" at bounding box center [1185, 22] width 74 height 21
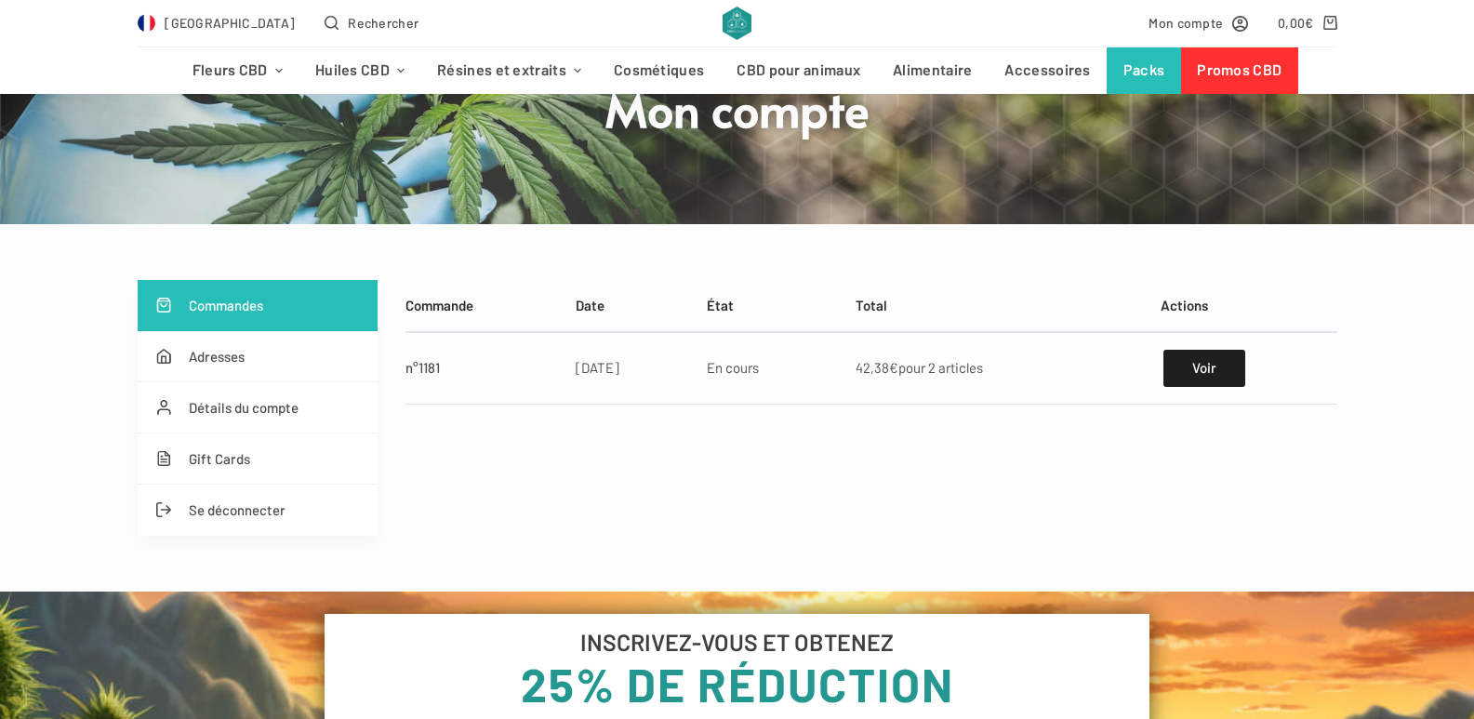
scroll to position [279, 0]
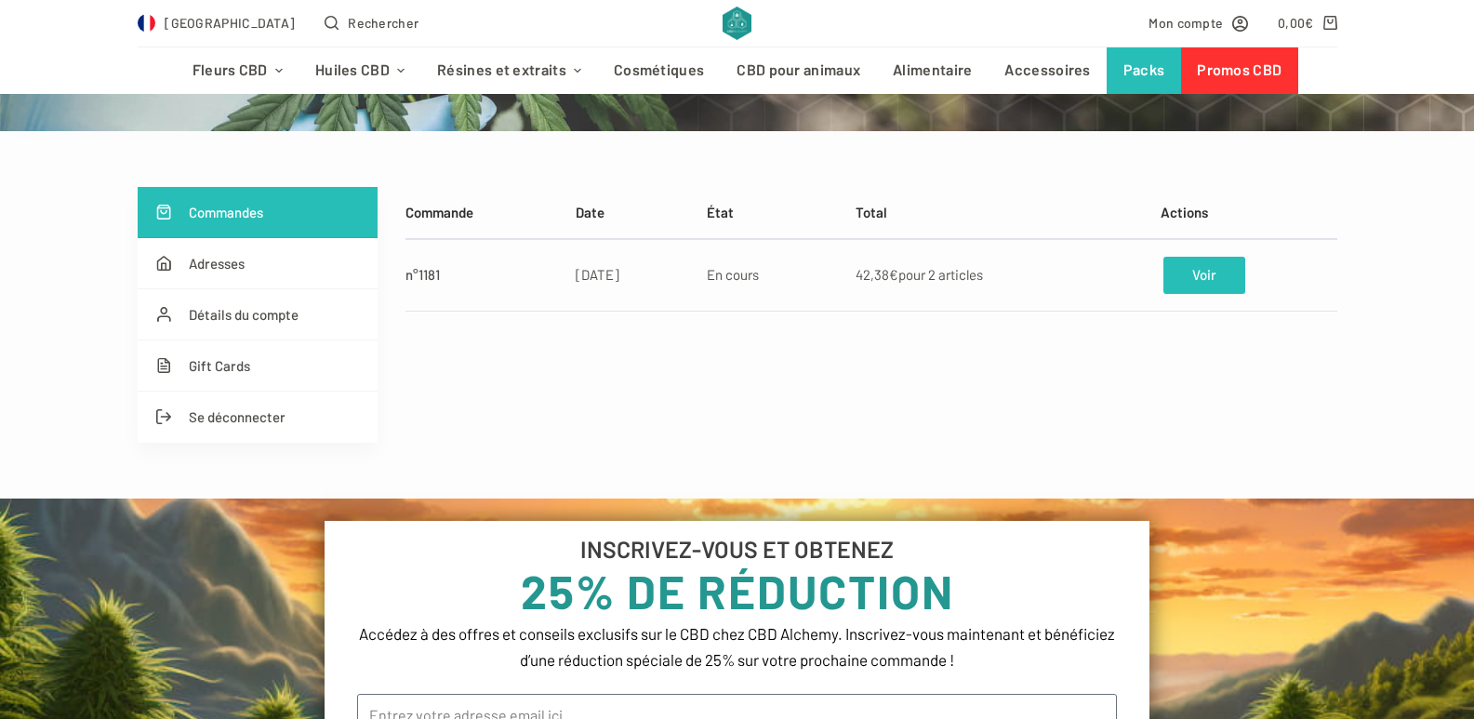
click at [1192, 276] on link "Voir" at bounding box center [1203, 275] width 81 height 37
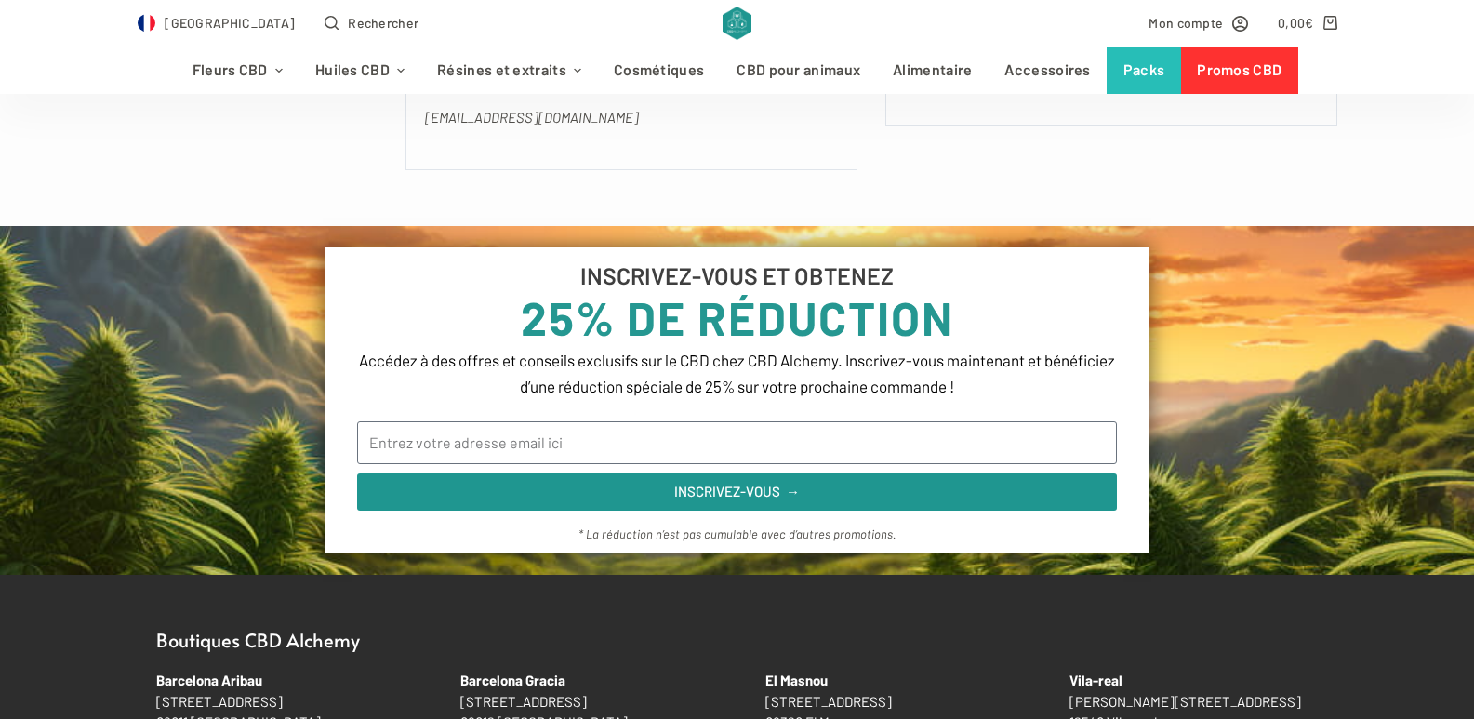
scroll to position [465, 0]
